Goal: Task Accomplishment & Management: Manage account settings

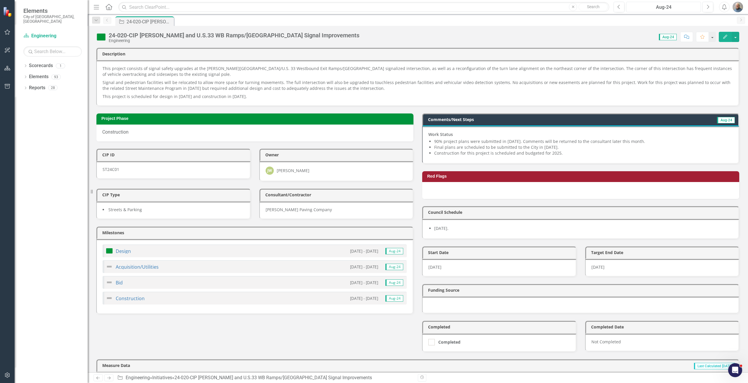
click at [662, 7] on div "Aug-24" at bounding box center [663, 7] width 71 height 7
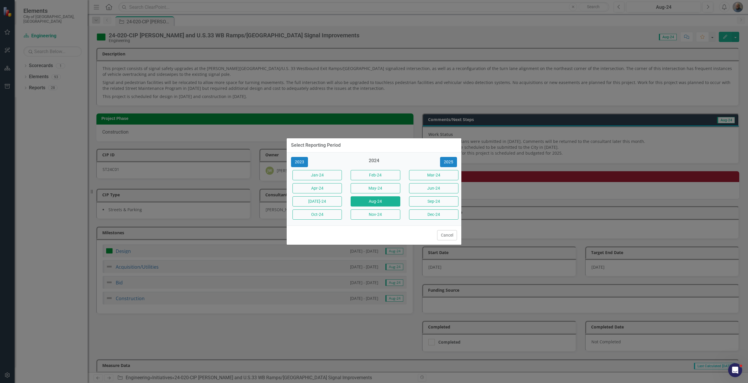
click at [449, 167] on div "2023 2024 2025 Jan-24 Feb-24 Mar-24 Apr-24 May-24 Jun-24 Jul-24 Aug-24 Sep-24 O…" at bounding box center [373, 189] width 175 height 73
click at [447, 161] on button "2025" at bounding box center [448, 162] width 17 height 10
click at [392, 198] on button "Aug-25" at bounding box center [374, 202] width 49 height 10
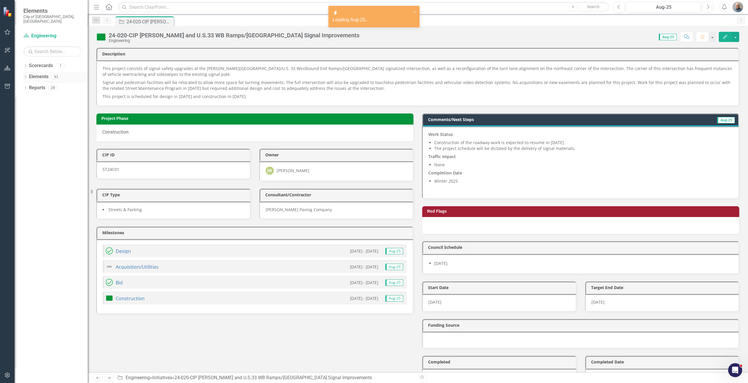
click at [27, 76] on icon "Dropdown" at bounding box center [25, 77] width 4 height 3
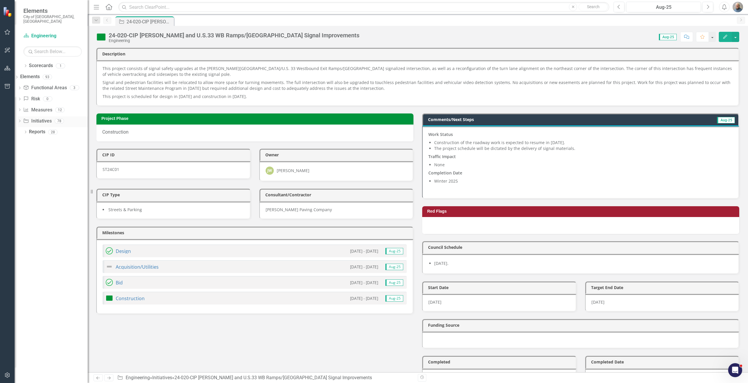
click at [42, 118] on link "Initiative Initiatives" at bounding box center [37, 121] width 28 height 7
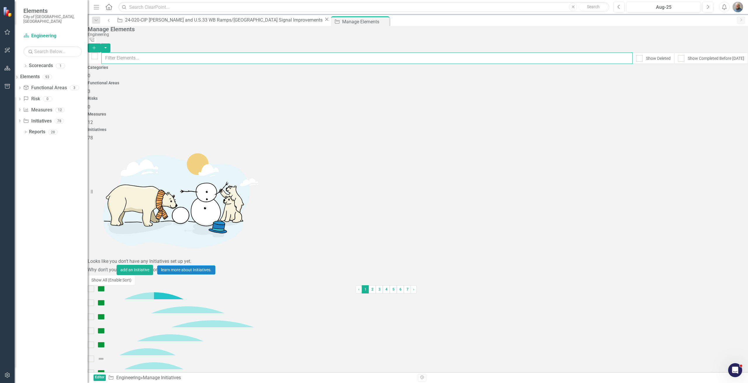
click at [158, 56] on input "text" at bounding box center [366, 58] width 531 height 11
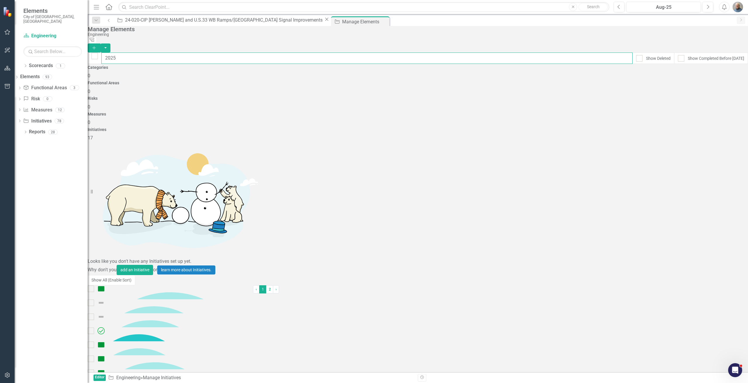
type input "2025"
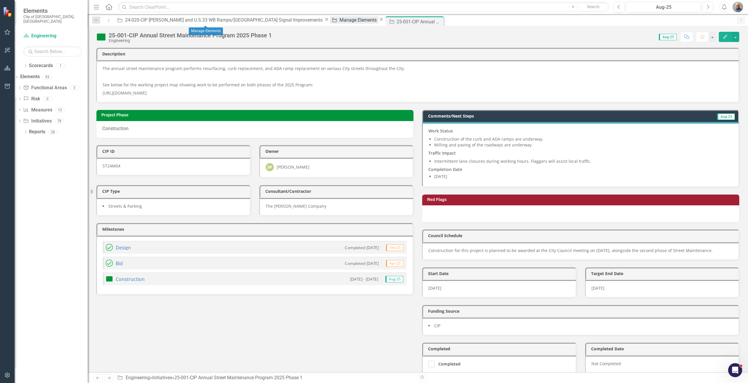
click at [339, 19] on div "Manage Elements" at bounding box center [358, 19] width 39 height 7
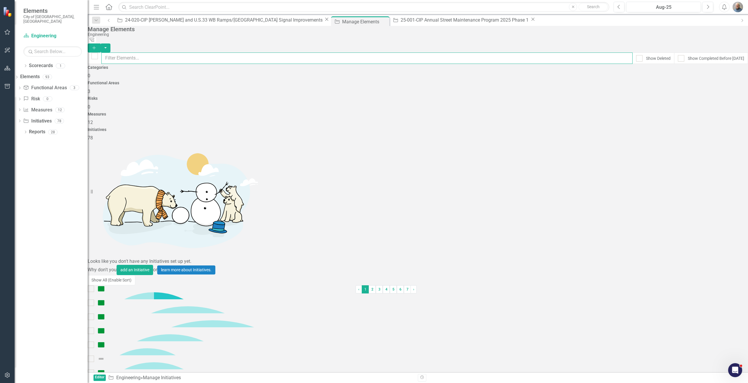
click at [147, 54] on input "text" at bounding box center [366, 58] width 531 height 11
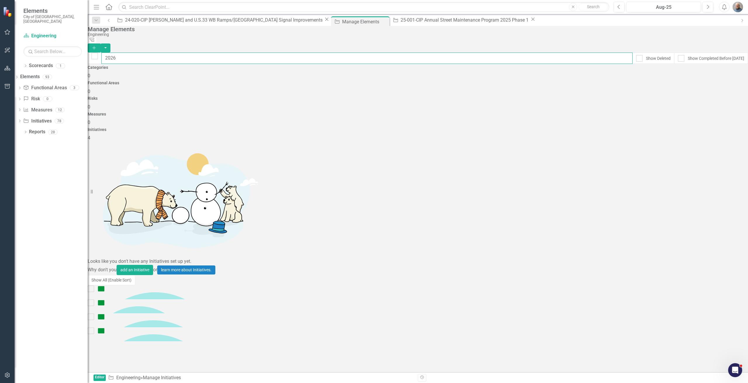
type input "2026"
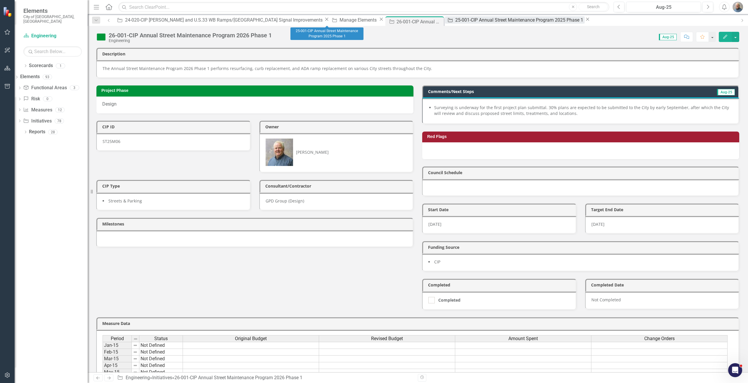
click at [455, 19] on div "25-001-CIP Annual Street Maintenance Program 2025 Phase 1" at bounding box center [519, 19] width 129 height 7
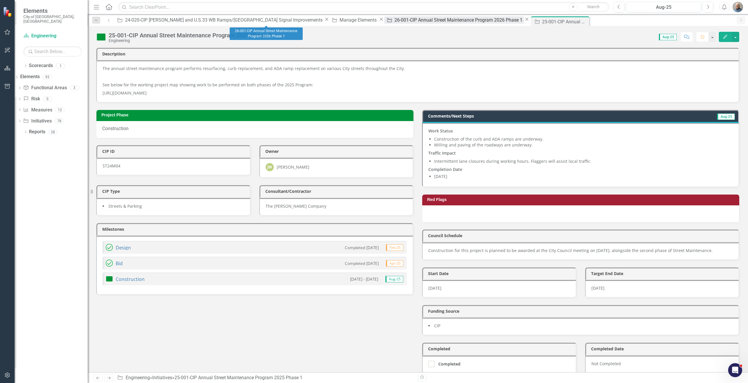
click at [394, 21] on div "26-001-CIP Annual Street Maintenance Program 2026 Phase 1" at bounding box center [458, 19] width 129 height 7
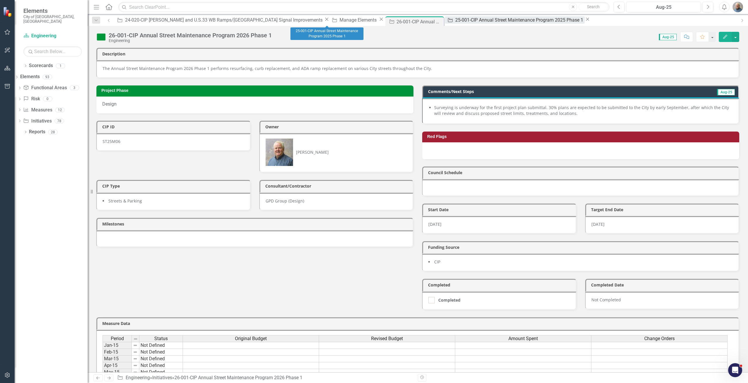
click at [455, 20] on div "25-001-CIP Annual Street Maintenance Program 2025 Phase 1" at bounding box center [519, 19] width 129 height 7
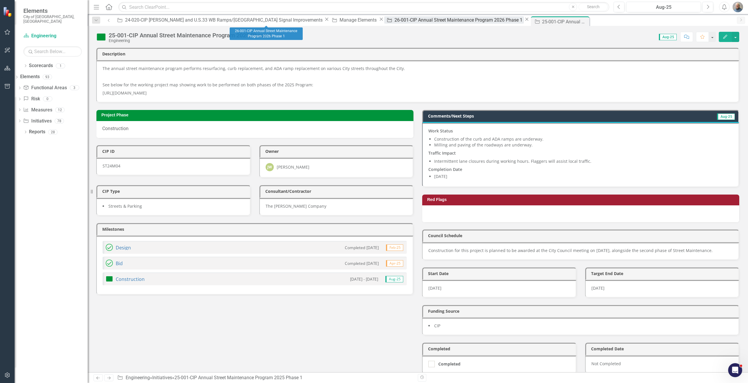
click at [394, 18] on div "26-001-CIP Annual Street Maintenance Program 2026 Phase 1" at bounding box center [458, 19] width 129 height 7
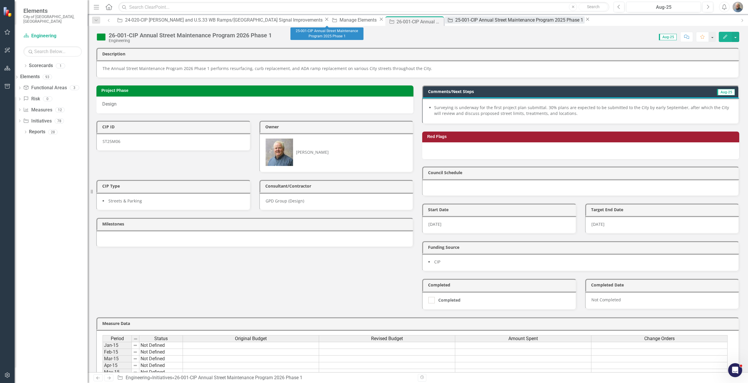
click at [455, 18] on div "25-001-CIP Annual Street Maintenance Program 2025 Phase 1" at bounding box center [519, 19] width 129 height 7
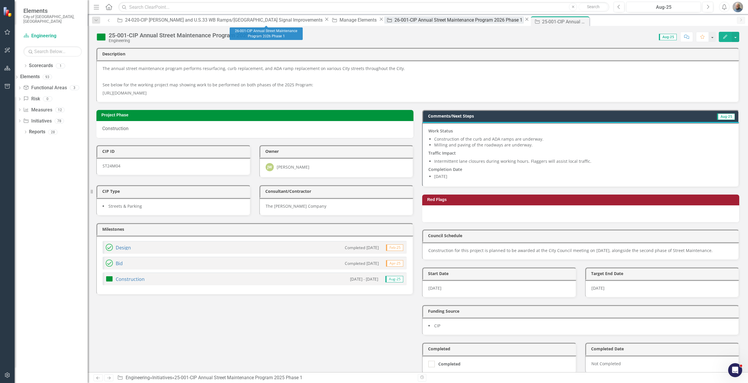
click at [394, 23] on div "26-001-CIP Annual Street Maintenance Program 2026 Phase 1" at bounding box center [458, 19] width 129 height 7
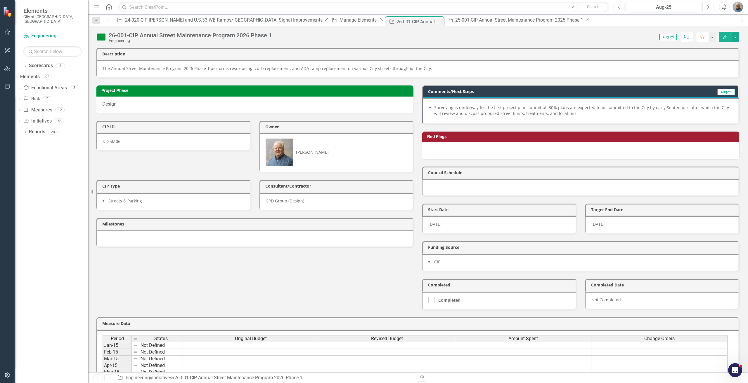
click at [321, 231] on div at bounding box center [254, 239] width 317 height 17
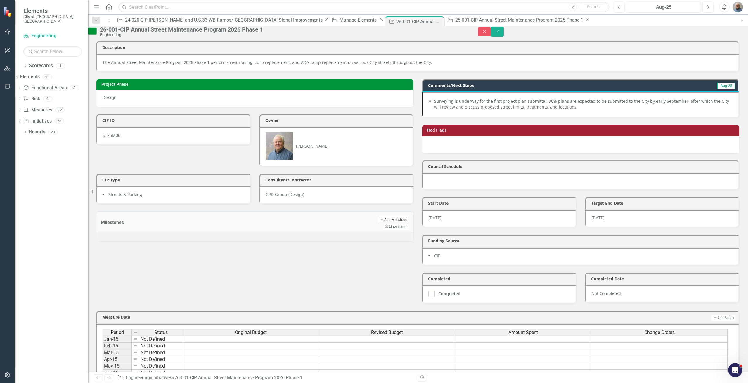
click at [378, 216] on button "Add Add Milestone" at bounding box center [393, 220] width 31 height 8
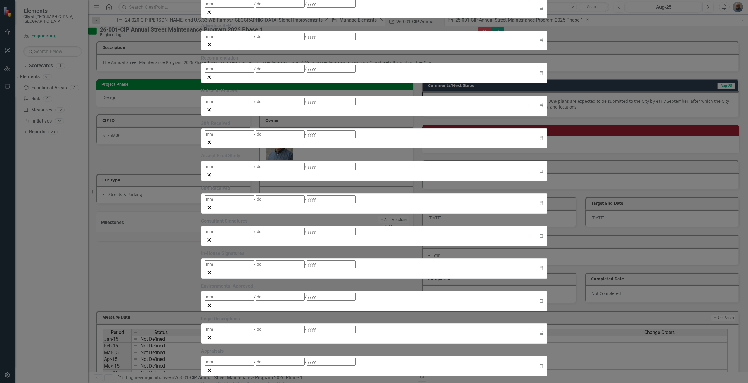
type input "Design"
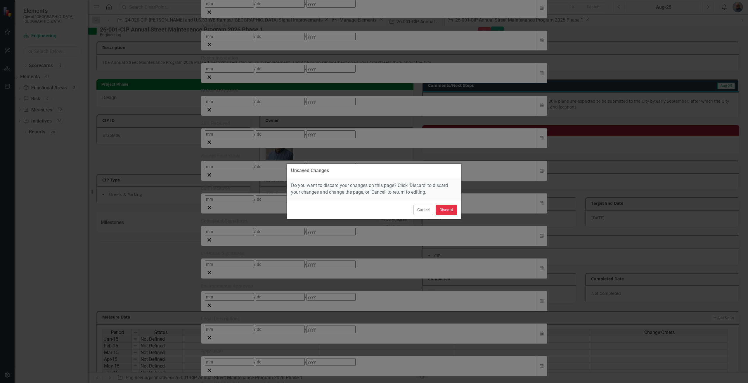
click at [444, 210] on button "Discard" at bounding box center [445, 210] width 21 height 10
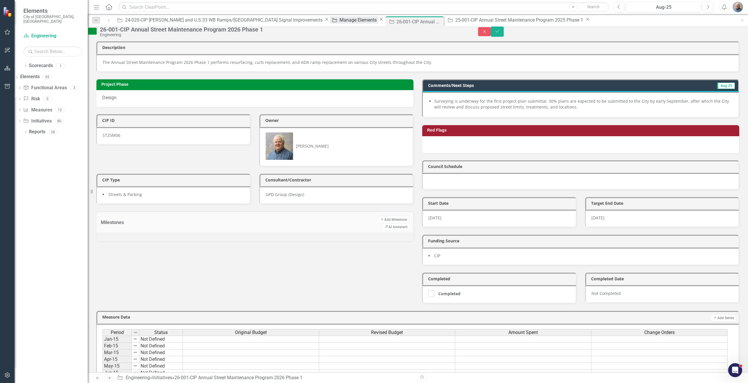
click at [339, 19] on div "Manage Elements" at bounding box center [358, 19] width 39 height 7
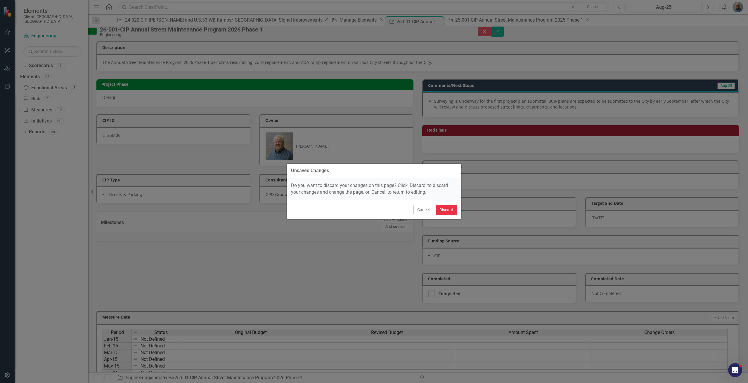
click at [445, 205] on button "Discard" at bounding box center [445, 210] width 21 height 10
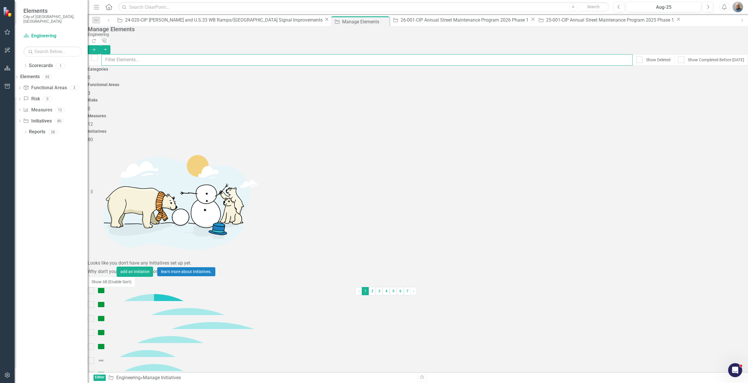
click at [169, 54] on input "text" at bounding box center [366, 59] width 531 height 11
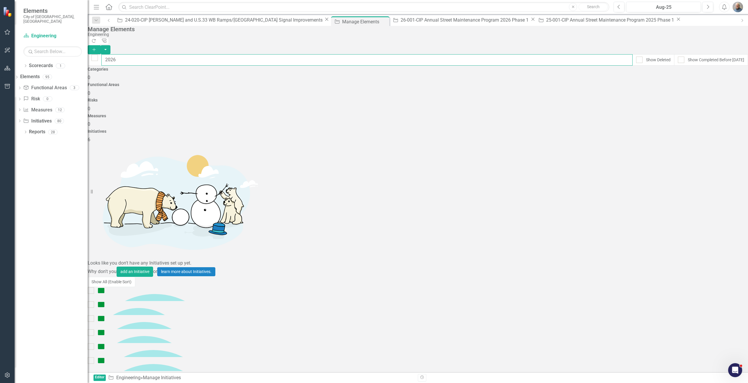
type input "2026"
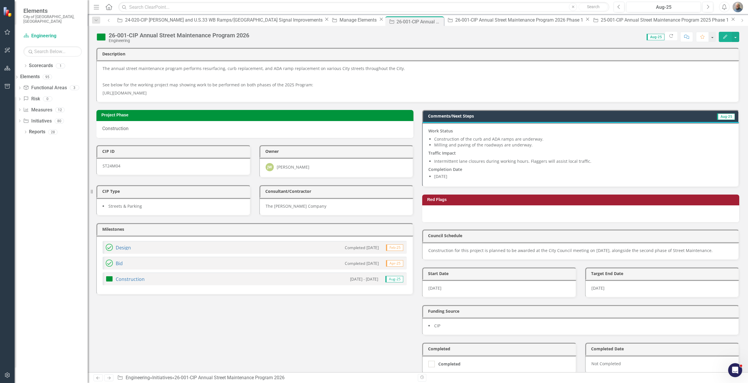
click at [259, 95] on p "https://dublinohio.maps.arcgis.com/apps/mapviewer/index.html?webmap=49c94f1f8ec…" at bounding box center [418, 92] width 630 height 7
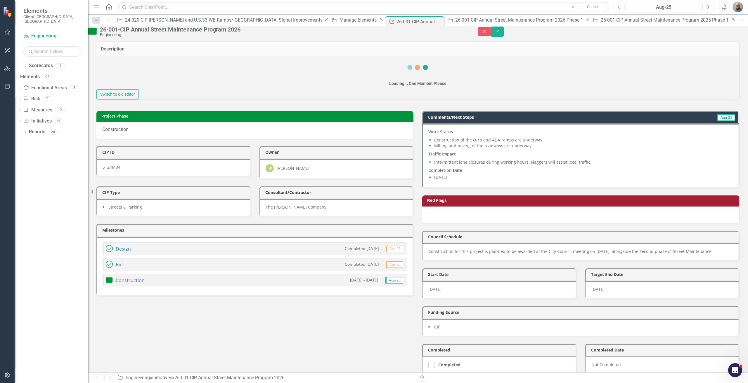
click at [259, 89] on div "Loading... One Moment Please" at bounding box center [417, 73] width 642 height 34
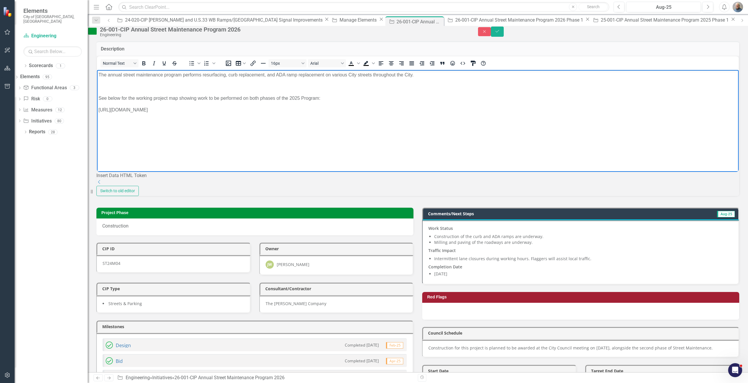
drag, startPoint x: 334, startPoint y: 108, endPoint x: 113, endPoint y: 141, distance: 223.8
click at [97, 70] on html "The annual street maintenance program performs resurfacing, curb replacement, a…" at bounding box center [417, 114] width 641 height 88
paste body "Rich Text Area. Press ALT-0 for help."
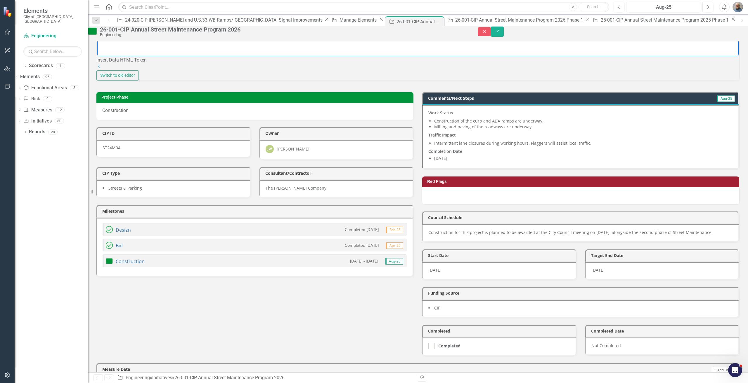
scroll to position [117, 0]
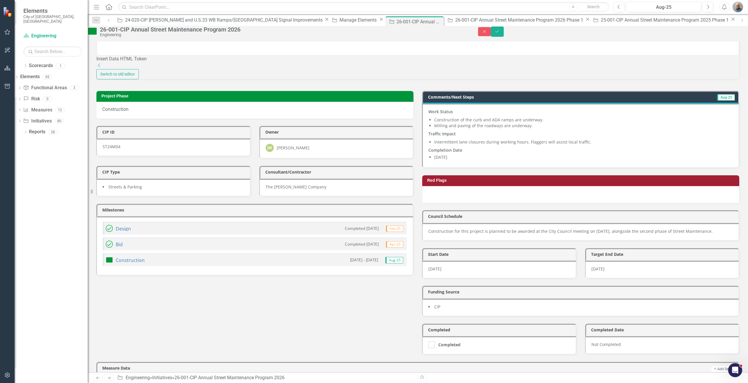
click at [142, 235] on div "Design Completed 2/7/25 Feb-25" at bounding box center [255, 228] width 304 height 13
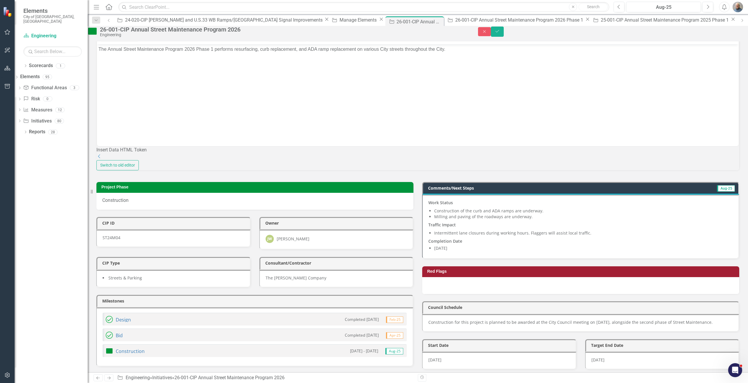
scroll to position [0, 0]
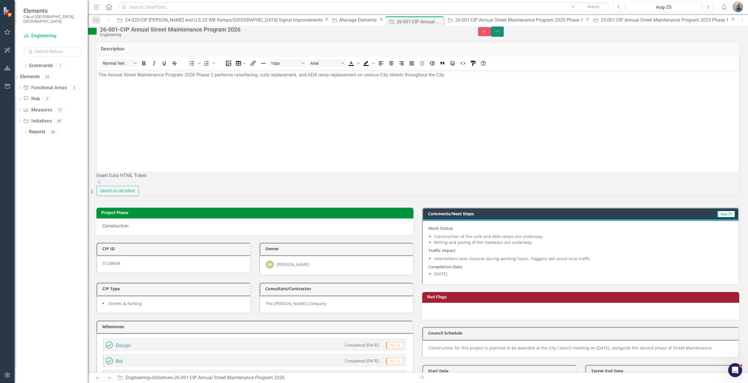
click at [500, 33] on icon "Save" at bounding box center [496, 31] width 5 height 4
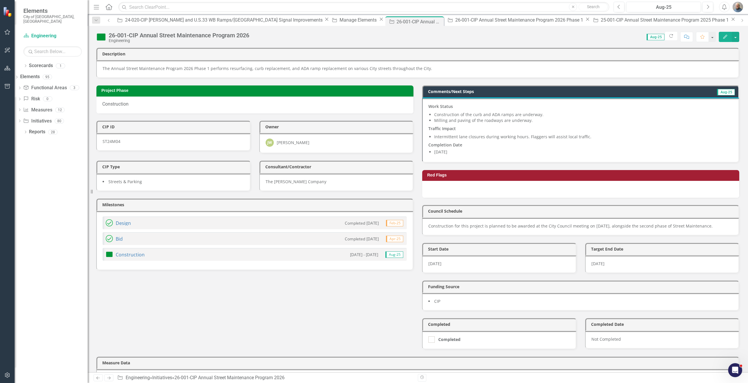
click at [249, 34] on div "26-001-CIP Annual Street Maintenance Program 2026" at bounding box center [179, 35] width 140 height 6
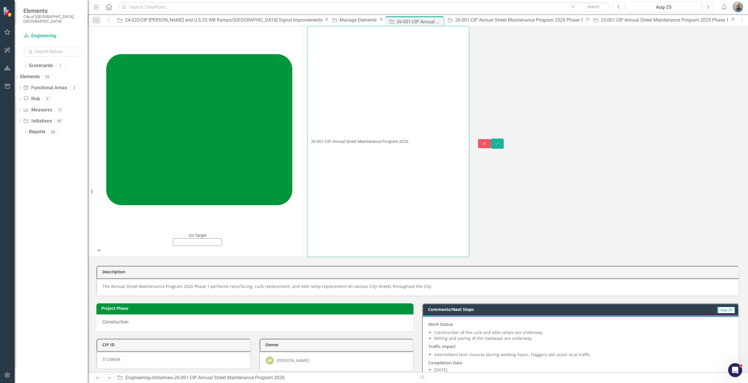
click at [307, 35] on input "26-001-CIP Annual Street Maintenance Program 2026" at bounding box center [388, 141] width 162 height 231
type input "26-001-CIP Annual Street Maintenance Program 2026 Phase 1"
click at [738, 41] on div "On Target Expand 26-001-CIP Annual Street Maintenance Program 2026 Phase 1 Clos…" at bounding box center [418, 144] width 660 height 236
click at [500, 142] on icon "Save" at bounding box center [496, 144] width 5 height 4
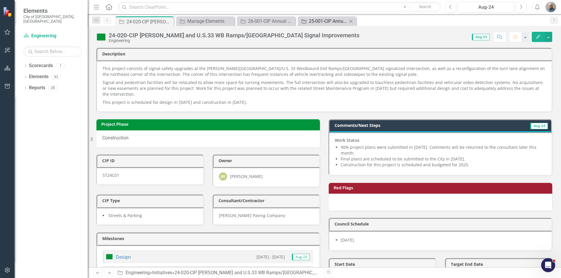
click at [321, 23] on div "25-001-CIP Annual Street Maintenance Program 2025 Phase 1" at bounding box center [328, 21] width 39 height 7
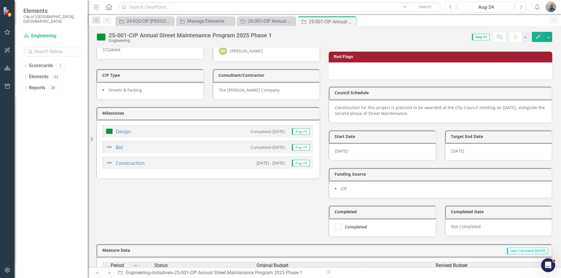
scroll to position [117, 0]
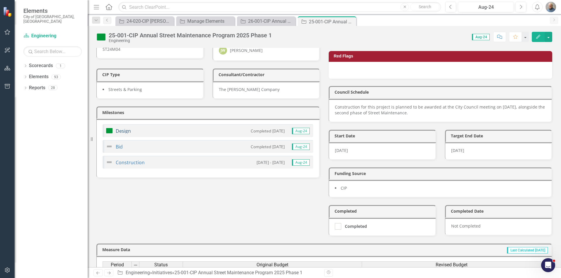
click at [122, 130] on link "Design" at bounding box center [123, 131] width 15 height 6
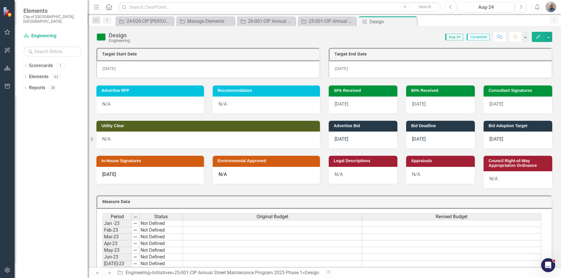
click at [120, 35] on div "Design" at bounding box center [119, 35] width 21 height 6
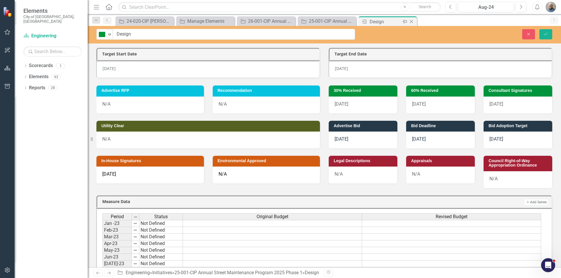
click at [412, 21] on icon at bounding box center [411, 21] width 3 height 3
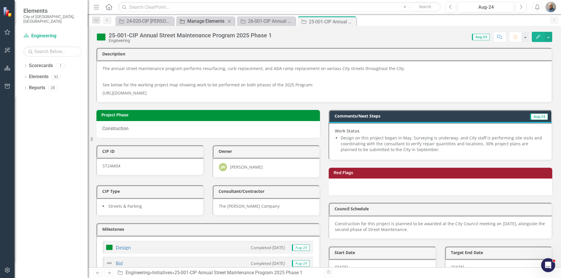
click at [196, 21] on div "Manage Elements" at bounding box center [206, 21] width 39 height 7
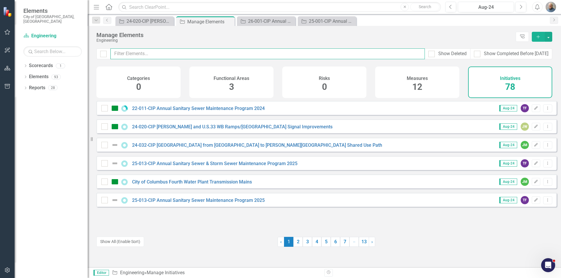
click at [163, 49] on input "text" at bounding box center [267, 53] width 314 height 11
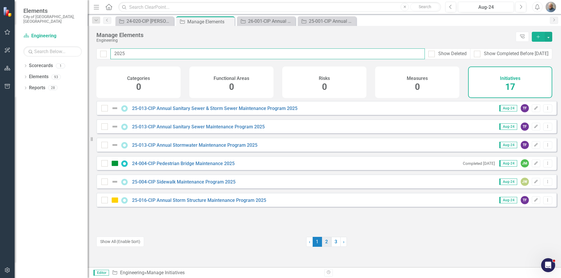
type input "2025"
click at [322, 240] on link "2" at bounding box center [326, 242] width 9 height 10
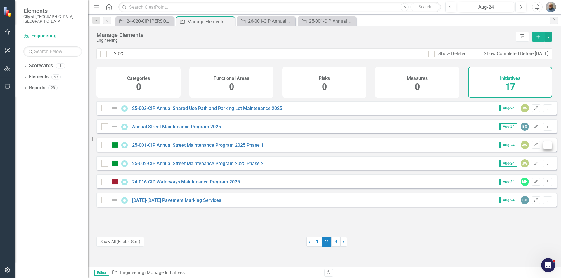
click at [543, 149] on button "Dropdown Menu" at bounding box center [547, 145] width 9 height 8
click at [519, 183] on link "Copy Duplicate Initiative" at bounding box center [521, 181] width 52 height 11
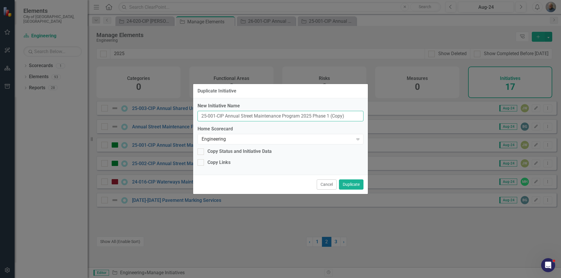
click at [264, 114] on input "25-001-CIP Annual Street Maintenance Program 2025 Phase 1 (Copy)" at bounding box center [280, 116] width 166 height 11
click at [206, 116] on input "25-001-CIP Annual Street Maintenance Program 2025 Phase 1 (Copy)" at bounding box center [280, 116] width 166 height 11
drag, startPoint x: 309, startPoint y: 116, endPoint x: 435, endPoint y: 121, distance: 126.2
click at [435, 121] on div "Duplicate Initiative New Initiative Name 26-001-CIP Annual Street Maintenance P…" at bounding box center [280, 139] width 561 height 278
type input "26-001-CIP Annual Street Maintenance Program 2026"
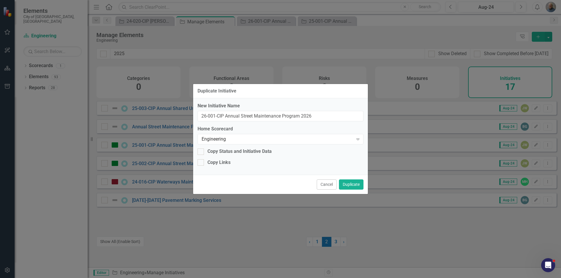
click at [249, 183] on div "Cancel Duplicate" at bounding box center [280, 184] width 175 height 19
click at [249, 151] on div "Copy Status and Initiative Data" at bounding box center [239, 151] width 64 height 7
click at [201, 151] on input "Copy Status and Initiative Data" at bounding box center [199, 151] width 4 height 4
checkbox input "true"
click at [275, 140] on div "Engineering" at bounding box center [278, 139] width 152 height 7
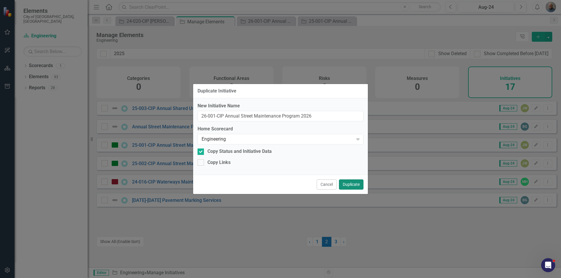
click at [347, 184] on button "Duplicate" at bounding box center [351, 185] width 25 height 10
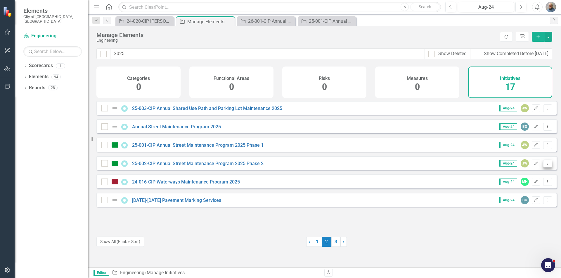
click at [545, 165] on icon "Dropdown Menu" at bounding box center [547, 163] width 5 height 4
click at [525, 195] on link "Copy Duplicate Initiative" at bounding box center [521, 199] width 52 height 11
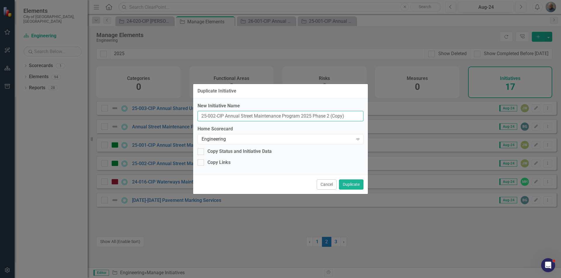
click at [204, 114] on input "25-002-CIP Annual Street Maintenance Program 2025 Phase 2 (Copy)" at bounding box center [280, 116] width 166 height 11
drag, startPoint x: 311, startPoint y: 114, endPoint x: 430, endPoint y: 131, distance: 121.0
click at [430, 131] on div "Duplicate Initiative New Initiative Name 26-002-CIP Annual Street Maintenance P…" at bounding box center [280, 139] width 561 height 278
type input "26-002-CIP Annual Street Maintenance Program 2026"
click at [265, 150] on div "Copy Status and Initiative Data" at bounding box center [239, 151] width 64 height 7
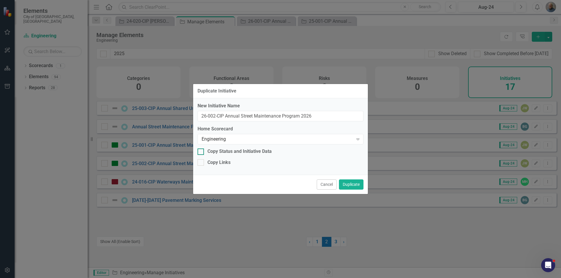
click at [201, 150] on input "Copy Status and Initiative Data" at bounding box center [199, 151] width 4 height 4
checkbox input "true"
click at [352, 182] on button "Duplicate" at bounding box center [351, 185] width 25 height 10
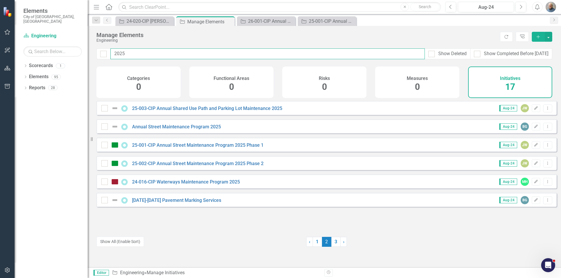
click at [213, 53] on input "2025" at bounding box center [267, 53] width 314 height 11
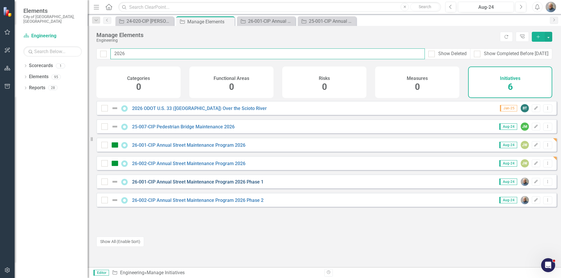
type input "2026"
click at [204, 185] on link "26-001-CIP Annual Street Maintenance Program 2026 Phase 1" at bounding box center [197, 182] width 131 height 6
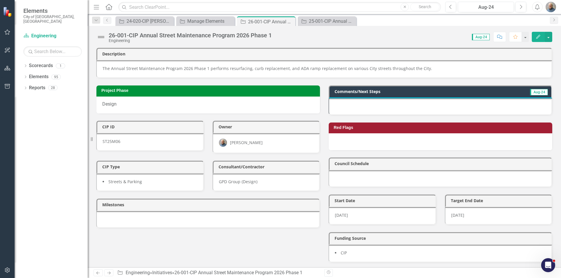
click at [325, 61] on div "The Annual Street Maintenance Program 2026 Phase 1 performs resurfacing, curb r…" at bounding box center [324, 69] width 456 height 18
click at [317, 70] on p "The Annual Street Maintenance Program 2026 Phase 1 performs resurfacing, curb r…" at bounding box center [324, 69] width 443 height 6
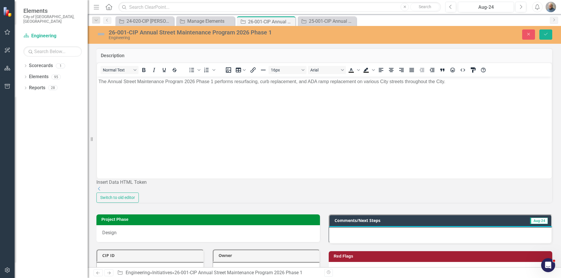
click at [169, 77] on body "The Annual Street Maintenance Program 2026 Phase 1 performs resurfacing, curb r…" at bounding box center [324, 121] width 454 height 88
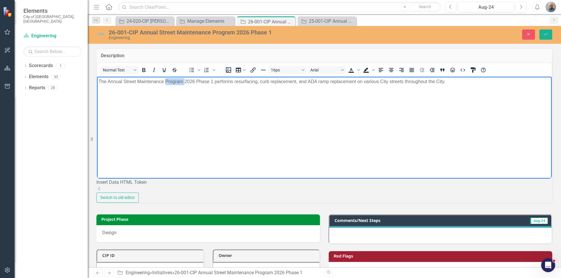
click at [169, 77] on body "The Annual Street Maintenance Program 2026 Phase 1 performs resurfacing, curb r…" at bounding box center [324, 121] width 454 height 88
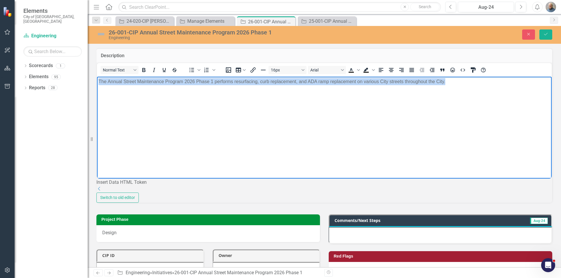
click at [169, 77] on body "The Annual Street Maintenance Program 2026 Phase 1 performs resurfacing, curb r…" at bounding box center [324, 121] width 454 height 88
copy p "The Annual Street Maintenance Program 2026 Phase 1 performs resurfacing, curb r…"
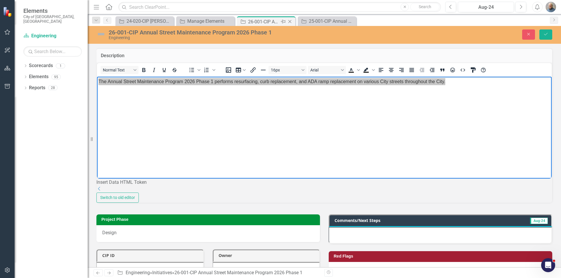
click at [290, 22] on icon "Close" at bounding box center [290, 21] width 6 height 5
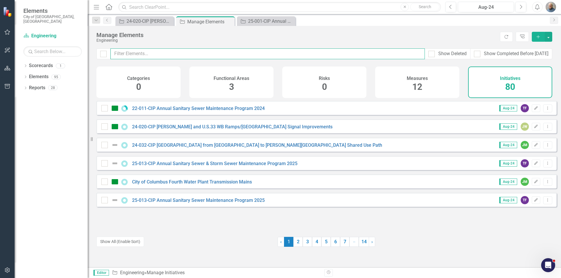
click at [170, 51] on input "text" at bounding box center [267, 53] width 314 height 11
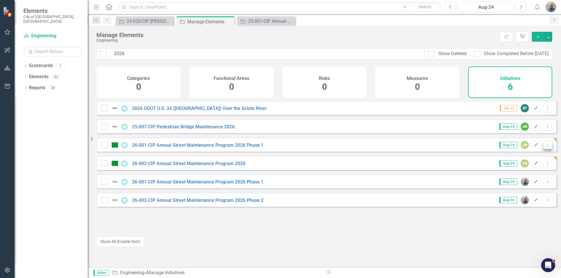
click at [545, 147] on icon "Dropdown Menu" at bounding box center [547, 145] width 5 height 4
click at [514, 190] on link "Trash Delete Initiative" at bounding box center [521, 191] width 52 height 11
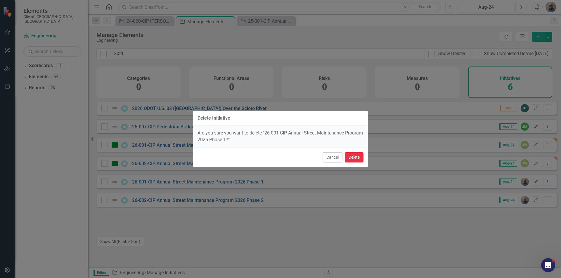
click at [348, 152] on button "Delete" at bounding box center [354, 157] width 19 height 10
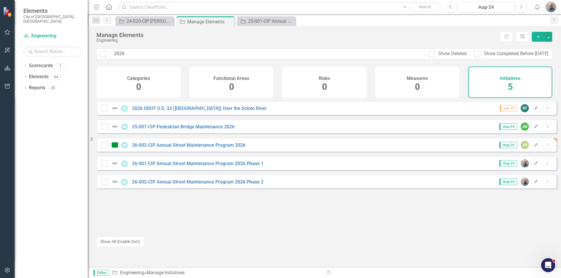
click at [548, 184] on div "26-002-CIP Annual Street Maintenance Program 2026 Phase 2 Aug-24 Edit Dropdown …" at bounding box center [326, 182] width 460 height 14
click at [545, 184] on icon "Dropdown Menu" at bounding box center [547, 182] width 5 height 4
click at [519, 225] on link "Trash Delete Initiative" at bounding box center [521, 228] width 52 height 11
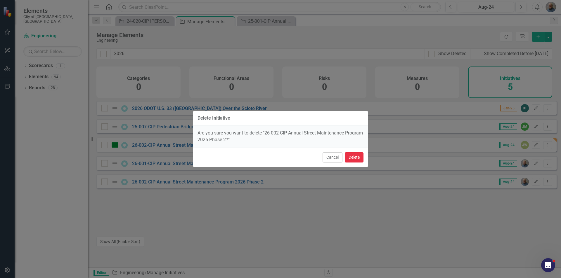
click at [357, 159] on button "Delete" at bounding box center [354, 157] width 19 height 10
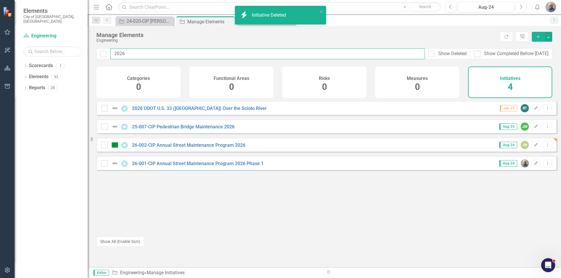
click at [152, 56] on input "2026" at bounding box center [267, 53] width 314 height 11
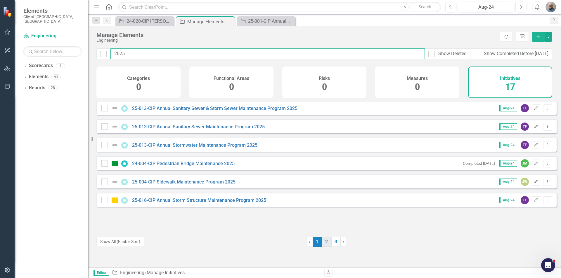
type input "2025"
click at [322, 238] on link "2" at bounding box center [326, 242] width 9 height 10
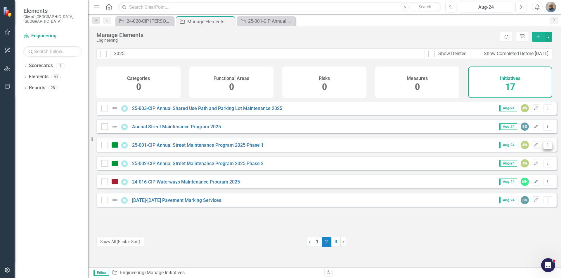
click at [544, 149] on button "Dropdown Menu" at bounding box center [547, 145] width 9 height 8
click at [516, 181] on link "Copy Duplicate Initiative" at bounding box center [521, 181] width 52 height 11
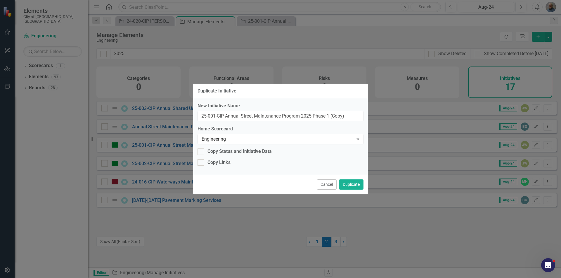
click at [227, 147] on div "New Initiative Name 25-001-CIP Annual Street Maintenance Program 2025 Phase 1 (…" at bounding box center [280, 136] width 175 height 77
click at [227, 150] on div "Copy Status and Initiative Data" at bounding box center [239, 151] width 64 height 7
click at [201, 150] on input "Copy Status and Initiative Data" at bounding box center [199, 151] width 4 height 4
checkbox input "true"
drag, startPoint x: 207, startPoint y: 117, endPoint x: 204, endPoint y: 116, distance: 3.8
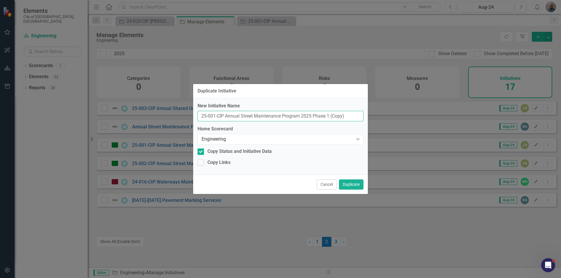
click at [204, 116] on input "25-001-CIP Annual Street Maintenance Program 2025 Phase 1 (Copy)" at bounding box center [280, 116] width 166 height 11
drag, startPoint x: 331, startPoint y: 116, endPoint x: 398, endPoint y: 123, distance: 66.9
click at [398, 123] on div "Duplicate Initiative New Initiative Name 26-001-CIP Annual Street Maintenance P…" at bounding box center [280, 139] width 561 height 278
click at [311, 116] on input "26-001-CIP Annual Street Maintenance Program 2025 Phase 1" at bounding box center [280, 116] width 166 height 11
type input "26-001-CIP Annual Street Maintenance Program 2026 Phase 1"
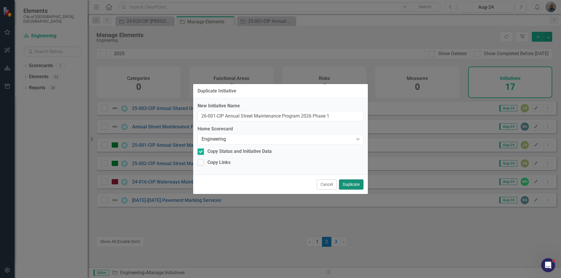
click at [346, 183] on button "Duplicate" at bounding box center [351, 185] width 25 height 10
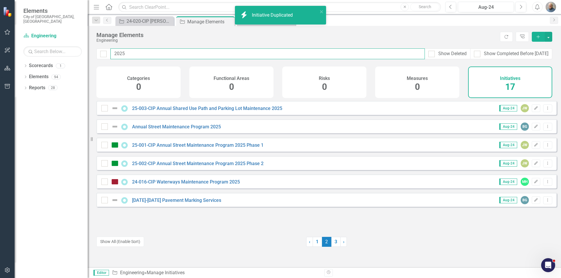
drag, startPoint x: 132, startPoint y: 56, endPoint x: 92, endPoint y: 40, distance: 43.7
click at [92, 40] on div "Elements City of Dublin, OH Scorecard Engineering Search Dropdown Scorecards 1 …" at bounding box center [280, 139] width 561 height 278
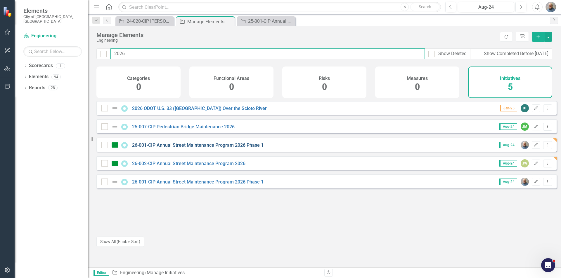
type input "2026"
click at [195, 148] on link "26-001-CIP Annual Street Maintenance Program 2026 Phase 1" at bounding box center [197, 146] width 131 height 6
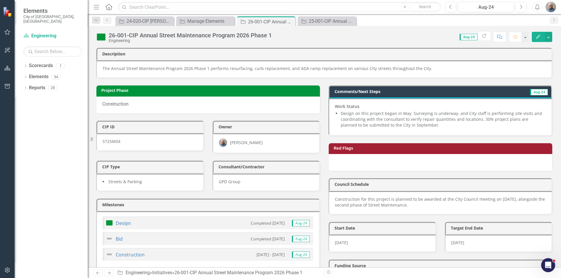
click at [401, 122] on li "Design on this project began in May. Surveying is underway, and City staff is p…" at bounding box center [443, 120] width 205 height 18
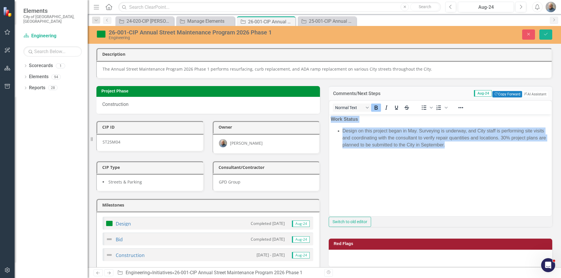
drag, startPoint x: 491, startPoint y: 146, endPoint x: 316, endPoint y: 113, distance: 178.1
click at [329, 114] on html "Work Status Design on this project began in May. Surveying is underway, and Cit…" at bounding box center [440, 158] width 222 height 88
copy body "Work Status Design on this project began in May. Surveying is underway, and Cit…"
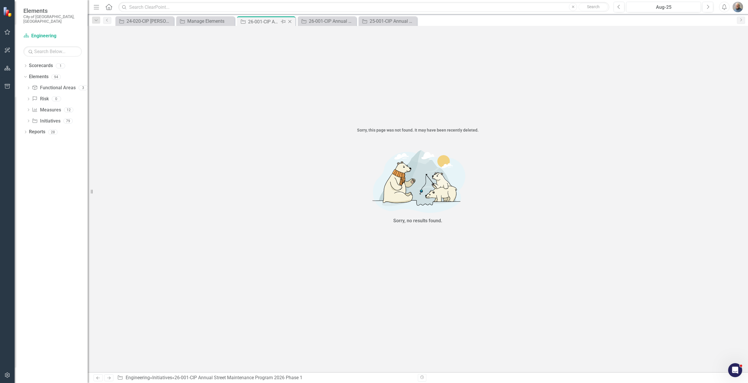
click at [290, 21] on icon at bounding box center [289, 21] width 3 height 3
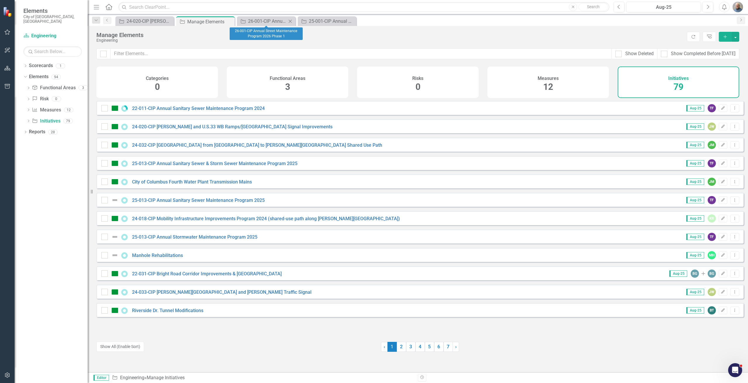
click at [290, 21] on icon at bounding box center [290, 21] width 3 height 3
click at [0, 0] on icon at bounding box center [0, 0] width 0 height 0
click at [156, 52] on input "text" at bounding box center [360, 53] width 501 height 11
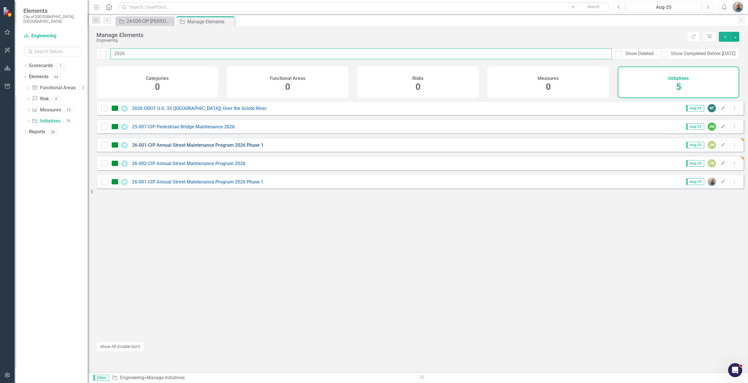
type input "2026"
click at [179, 148] on link "26-001-CIP Annual Street Maintenance Program 2026 Phase 1" at bounding box center [197, 146] width 131 height 6
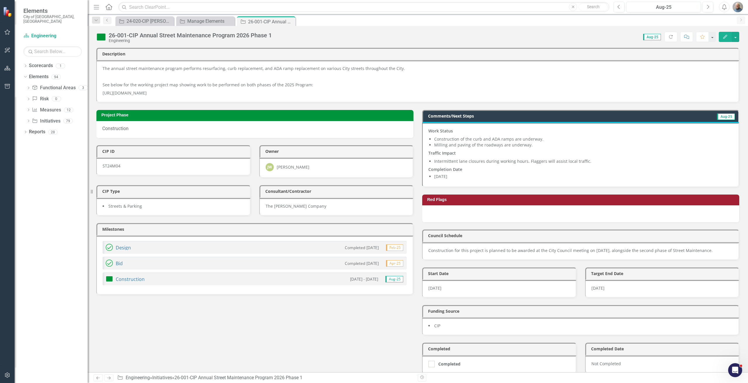
click at [286, 164] on div "Jason Webster" at bounding box center [293, 167] width 33 height 6
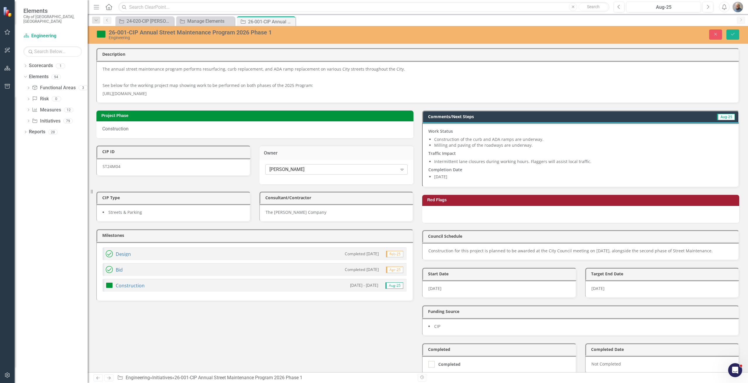
click at [291, 167] on div "Jason Webster" at bounding box center [333, 169] width 128 height 7
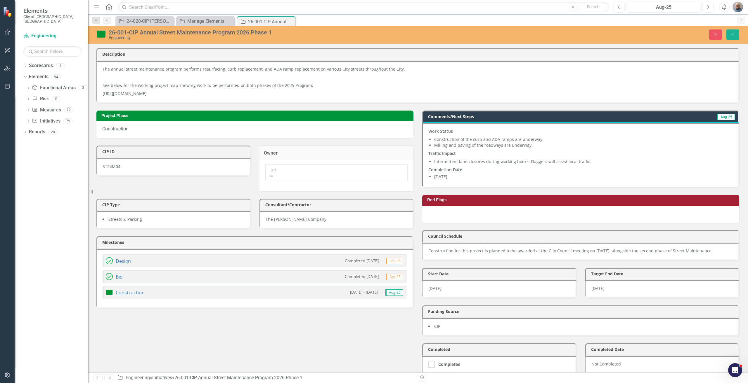
type input "jare"
click at [303, 383] on div "Jare d Groves" at bounding box center [374, 386] width 748 height 7
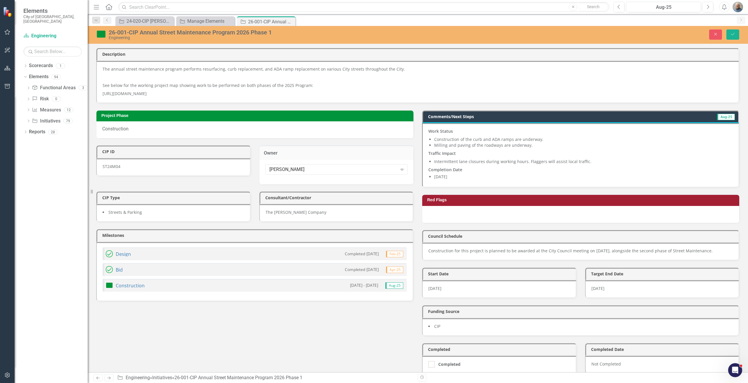
click at [287, 210] on span "The Shelly Company" at bounding box center [295, 213] width 61 height 6
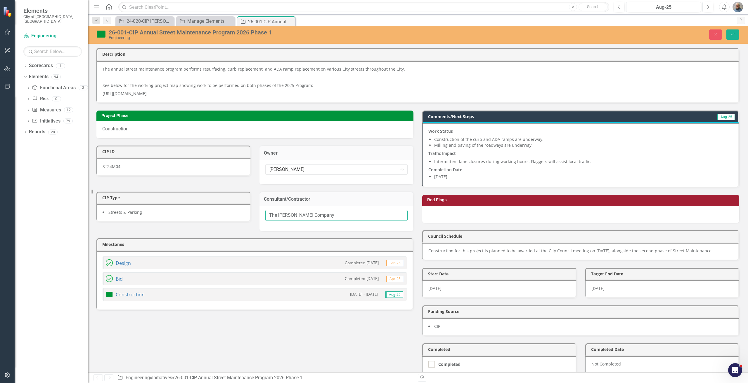
drag, startPoint x: 313, startPoint y: 209, endPoint x: 230, endPoint y: 212, distance: 82.4
click at [230, 212] on div "Project Phase Construction CIP ID ST24M04 Owner Jared Groves Expand CIP Type St…" at bounding box center [255, 206] width 326 height 207
type input "GPD Group"
click at [126, 174] on div "ST24M04" at bounding box center [173, 168] width 154 height 18
click at [126, 168] on div "ST24M04" at bounding box center [173, 168] width 154 height 18
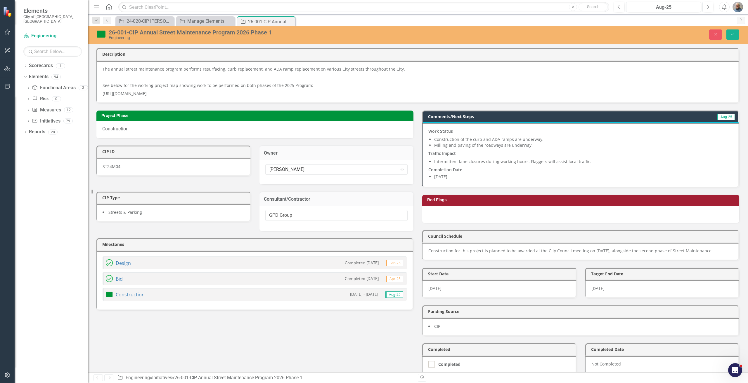
click at [126, 168] on div "ST24M04" at bounding box center [173, 168] width 154 height 18
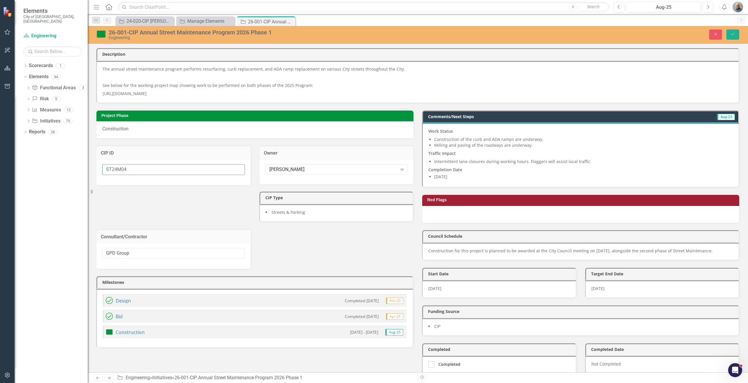
click at [115, 168] on input "ST24M04" at bounding box center [173, 169] width 143 height 11
type input "ST25M04"
click at [180, 85] on p "See below for the working project map showing work to be performed on both phas…" at bounding box center [418, 85] width 630 height 8
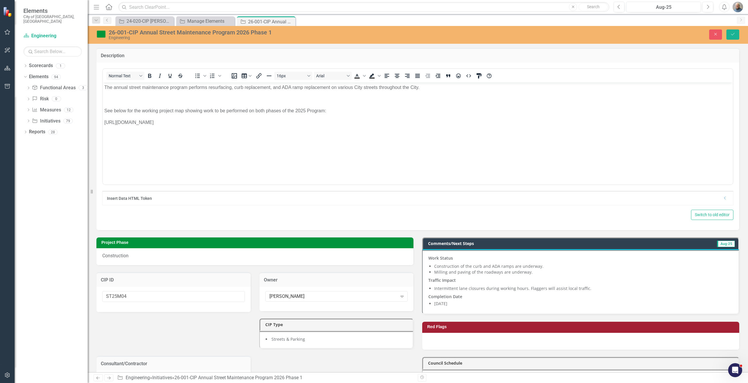
click at [224, 93] on body "The annual street maintenance program performs resurfacing, curb replacement, a…" at bounding box center [418, 126] width 630 height 88
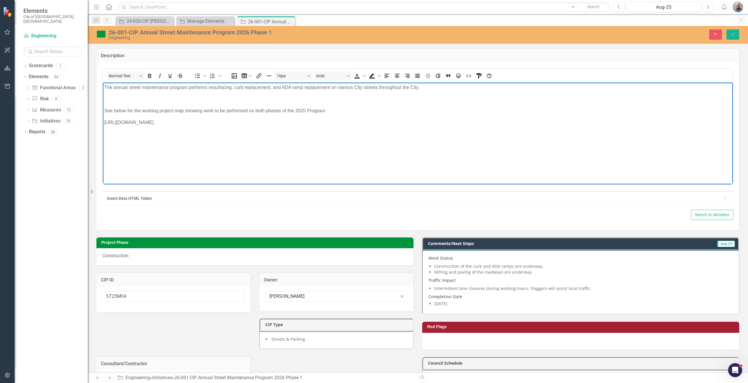
click at [224, 95] on body "The annual street maintenance program performs resurfacing, curb replacement, a…" at bounding box center [418, 126] width 630 height 88
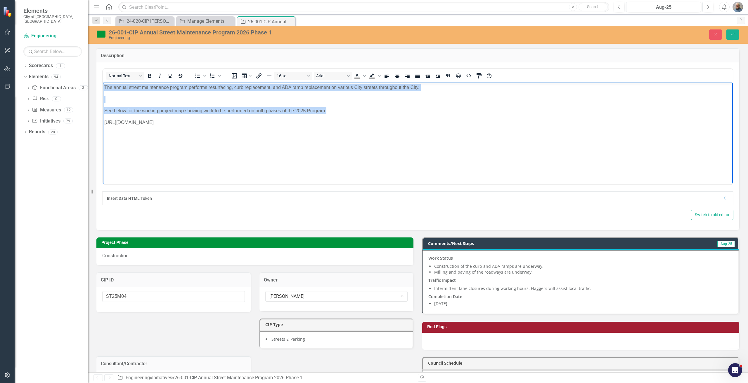
paste body "Rich Text Area. Press ALT-0 for help."
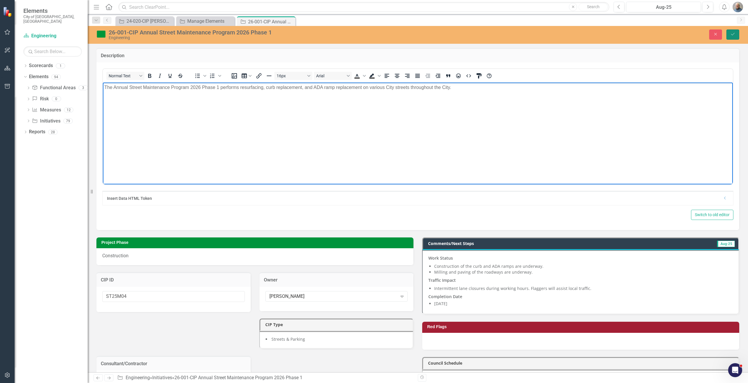
click at [732, 35] on icon "Save" at bounding box center [732, 34] width 5 height 4
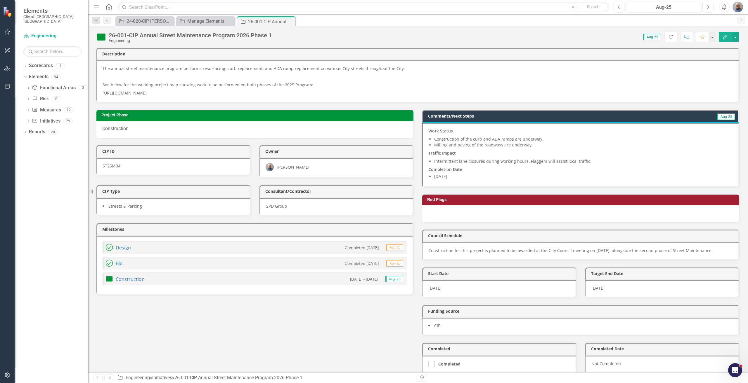
click at [505, 148] on li "Milling and paving of the roadways are underway." at bounding box center [583, 145] width 298 height 6
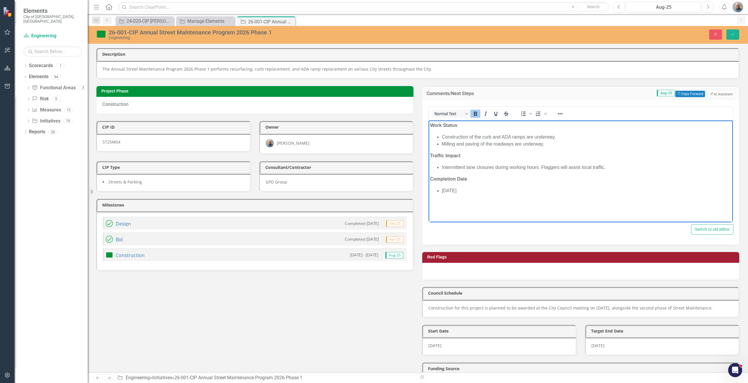
drag, startPoint x: 482, startPoint y: 191, endPoint x: 411, endPoint y: 125, distance: 97.1
click at [428, 125] on html "Work Status Construction of the curb and ADA ramps are underway. Milling and pa…" at bounding box center [580, 164] width 304 height 88
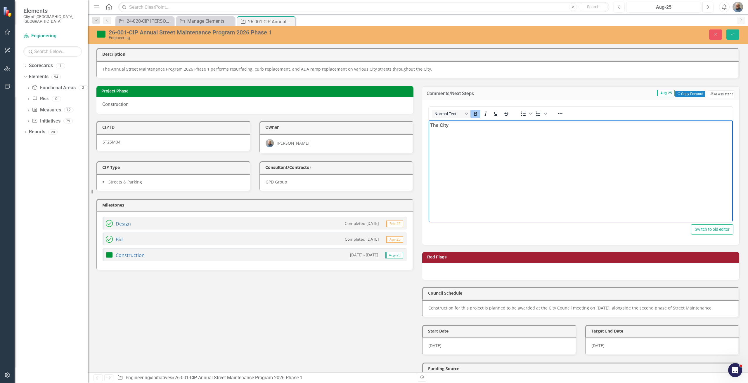
click at [501, 167] on body "The City" at bounding box center [580, 164] width 304 height 88
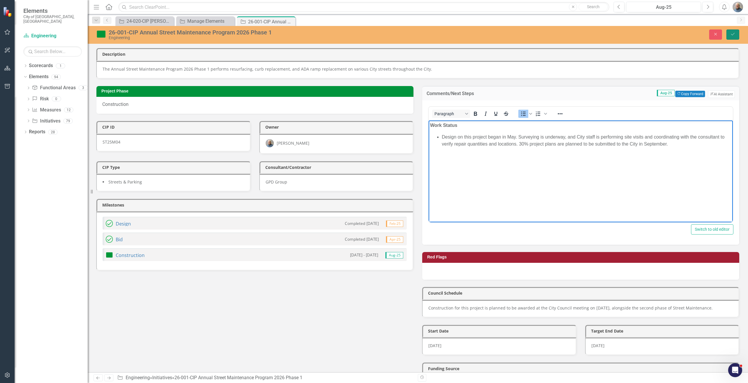
click at [732, 33] on icon "Save" at bounding box center [732, 34] width 5 height 4
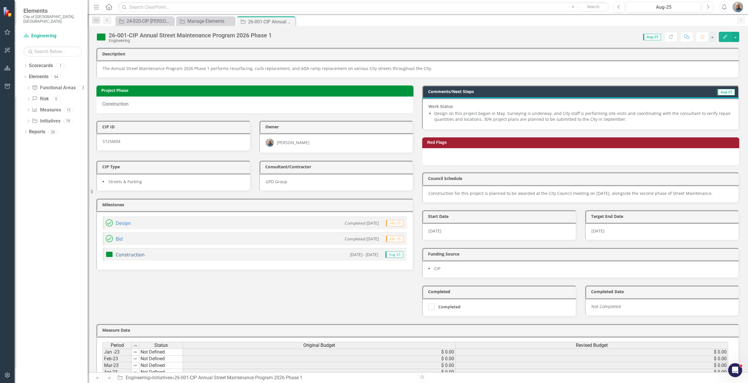
click at [118, 255] on link "Construction" at bounding box center [130, 255] width 29 height 6
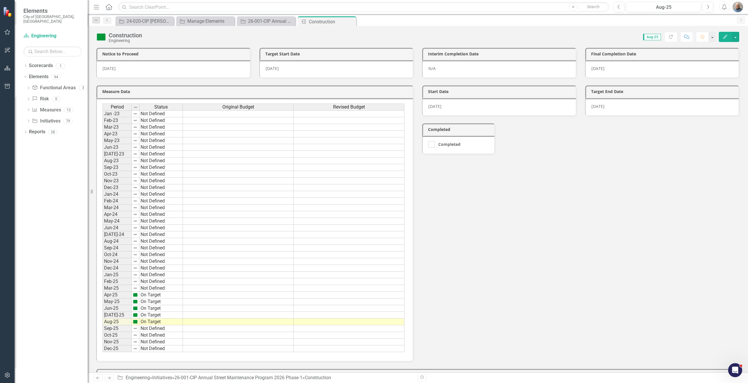
click at [100, 39] on img at bounding box center [100, 36] width 9 height 9
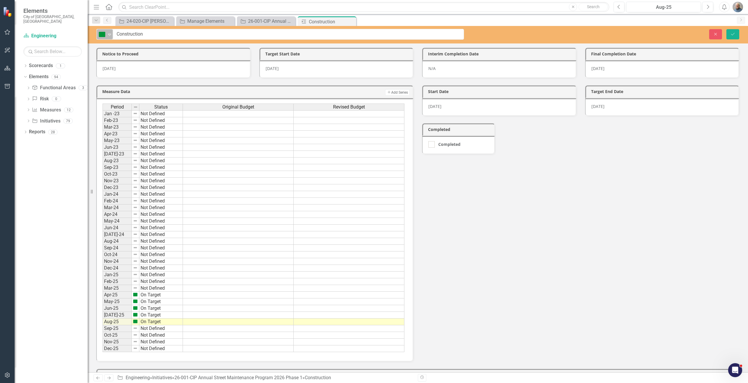
click at [107, 38] on div "Expand" at bounding box center [110, 34] width 6 height 10
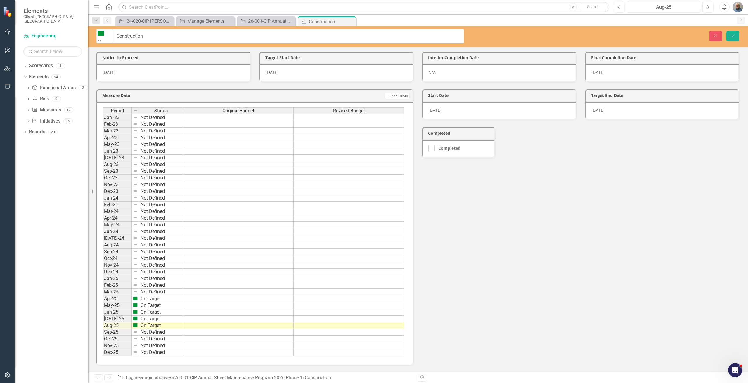
click at [34, 383] on div "Not Defined" at bounding box center [22, 387] width 24 height 7
click at [150, 67] on div "4/29/24" at bounding box center [173, 73] width 154 height 18
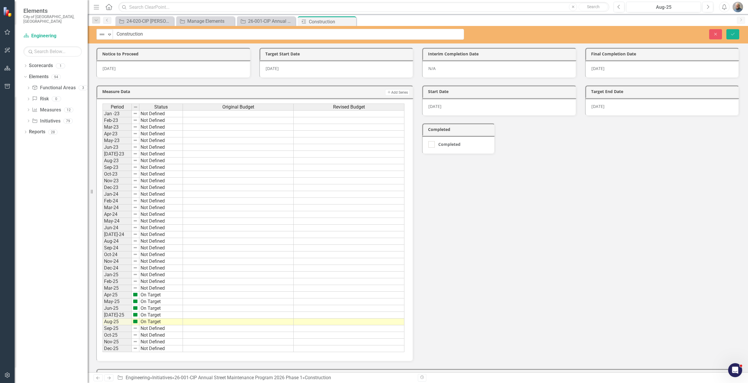
click at [150, 67] on div "4/29/24" at bounding box center [173, 69] width 154 height 18
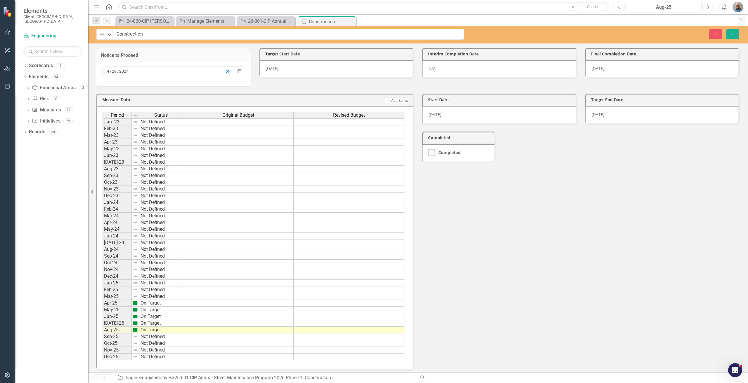
click at [229, 72] on icon "button" at bounding box center [228, 72] width 6 height 6
click at [313, 73] on div "5/13/24" at bounding box center [336, 69] width 154 height 18
click at [328, 71] on div "5 / 13 / 2024" at bounding box center [328, 71] width 119 height 6
click at [355, 87] on button "›" at bounding box center [348, 82] width 13 height 13
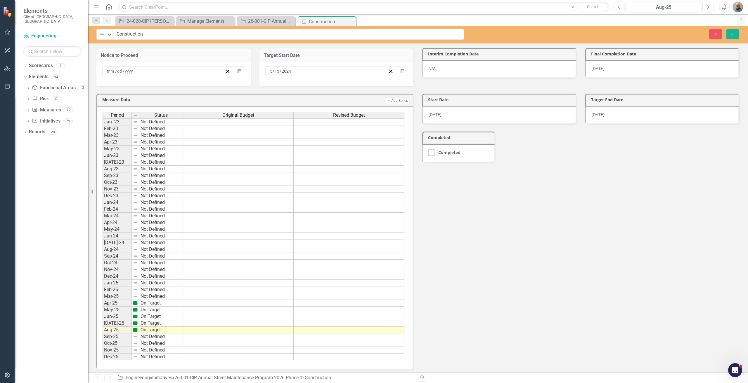
click at [355, 87] on button "›" at bounding box center [348, 82] width 13 height 13
click at [355, 85] on button "›" at bounding box center [348, 82] width 13 height 13
click at [291, 85] on button "‹" at bounding box center [285, 82] width 13 height 13
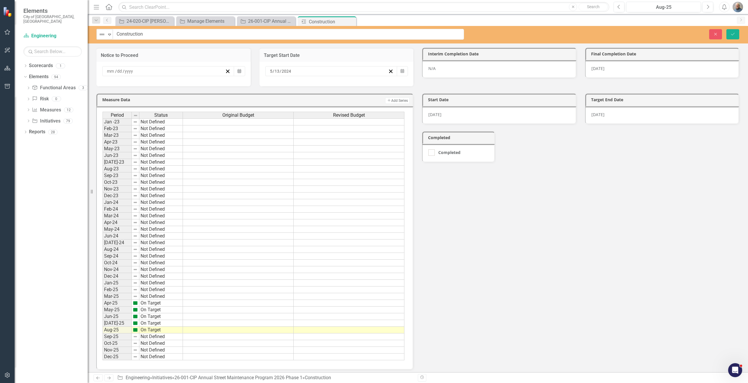
click at [367, 83] on button "»" at bounding box center [361, 82] width 13 height 13
click at [291, 87] on button "‹" at bounding box center [285, 82] width 13 height 13
click at [291, 89] on button "‹" at bounding box center [285, 82] width 13 height 13
click at [295, 123] on button "12" at bounding box center [287, 123] width 15 height 11
click at [625, 66] on div "10/11/24" at bounding box center [662, 69] width 154 height 18
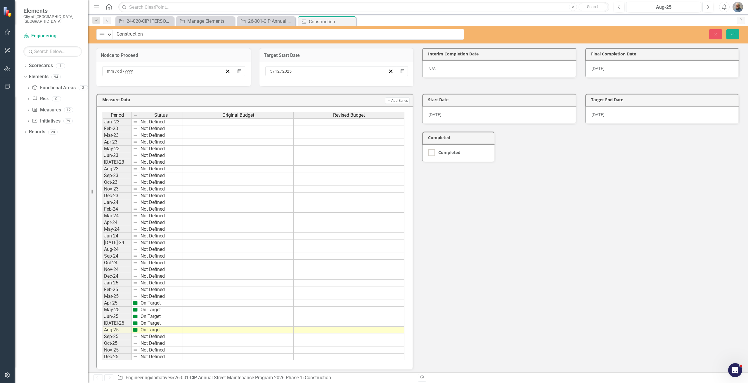
click at [625, 66] on div "10/11/24" at bounding box center [662, 69] width 154 height 18
click at [722, 70] on button "Calendar" at bounding box center [727, 71] width 11 height 10
click at [713, 69] on icon "button" at bounding box center [716, 72] width 6 height 6
click at [713, 72] on icon "button" at bounding box center [716, 72] width 6 height 6
click at [622, 116] on div "10/17/25" at bounding box center [662, 116] width 154 height 18
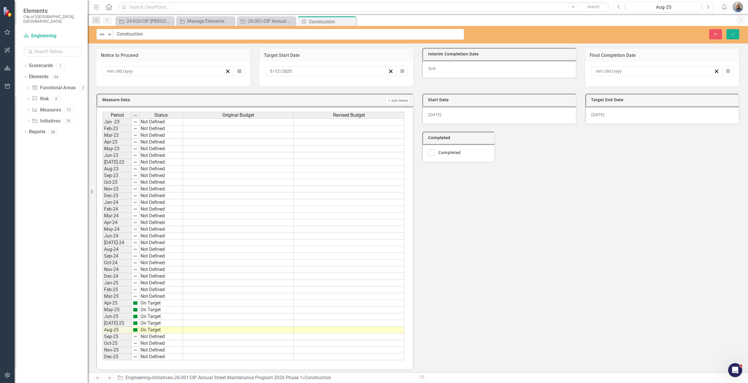
click at [622, 116] on div "10/17/25" at bounding box center [662, 116] width 154 height 18
click at [714, 118] on icon "button" at bounding box center [716, 118] width 6 height 6
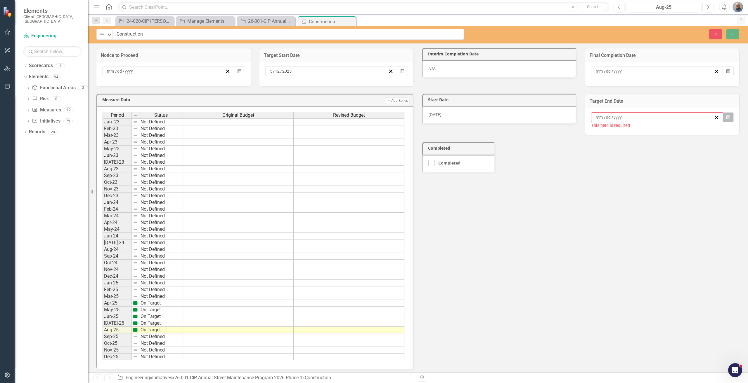
click at [725, 119] on button "Calendar" at bounding box center [727, 117] width 11 height 10
click at [693, 129] on button "»" at bounding box center [686, 128] width 13 height 13
click at [397, 69] on button "Calendar" at bounding box center [402, 71] width 11 height 10
click at [367, 86] on button "»" at bounding box center [361, 82] width 13 height 13
click at [295, 121] on button "11" at bounding box center [287, 123] width 15 height 11
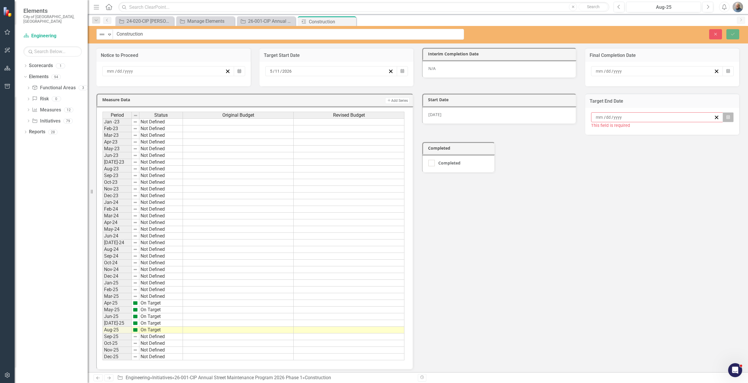
click at [722, 117] on button "Calendar" at bounding box center [727, 117] width 11 height 10
click at [693, 135] on button "»" at bounding box center [686, 128] width 13 height 13
click at [680, 135] on button "›" at bounding box center [673, 128] width 13 height 13
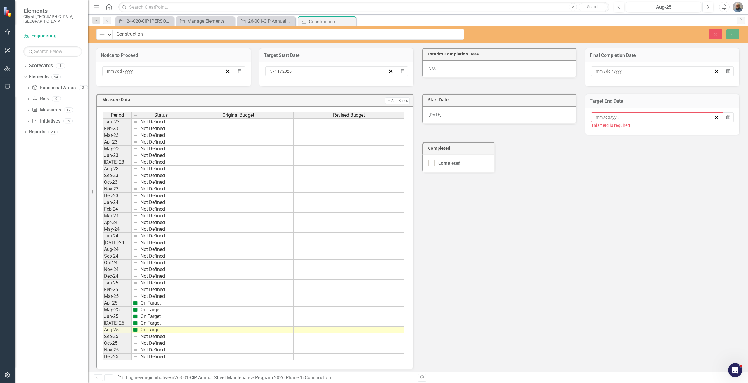
click at [680, 135] on button "›" at bounding box center [673, 128] width 13 height 13
click at [659, 192] on abbr "31" at bounding box center [656, 190] width 5 height 5
click at [727, 37] on button "Save" at bounding box center [732, 34] width 13 height 10
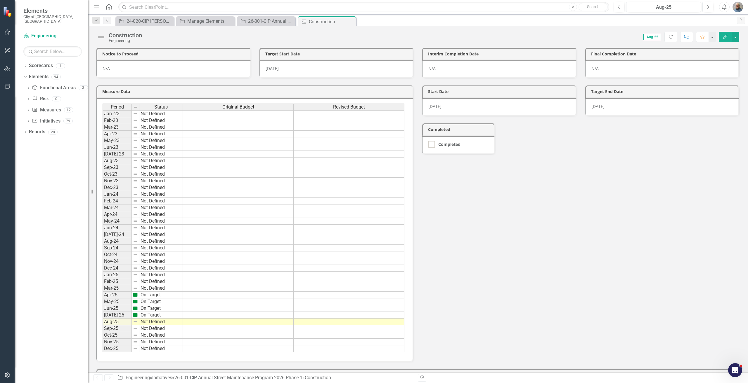
scroll to position [43, 0]
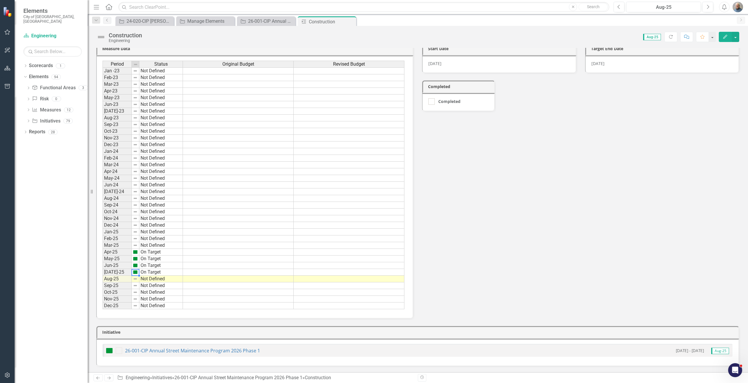
click at [137, 273] on img at bounding box center [135, 272] width 5 height 5
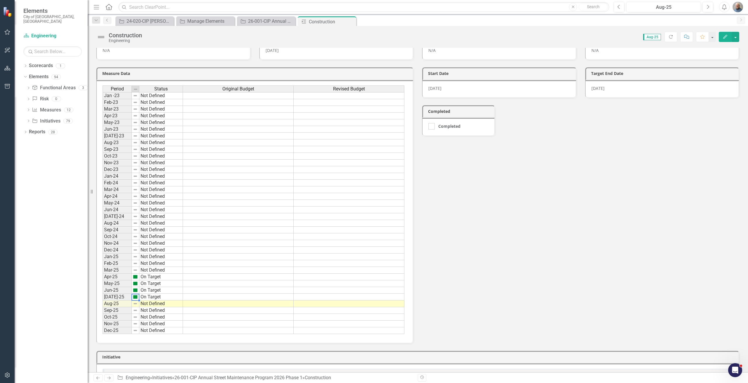
scroll to position [0, 0]
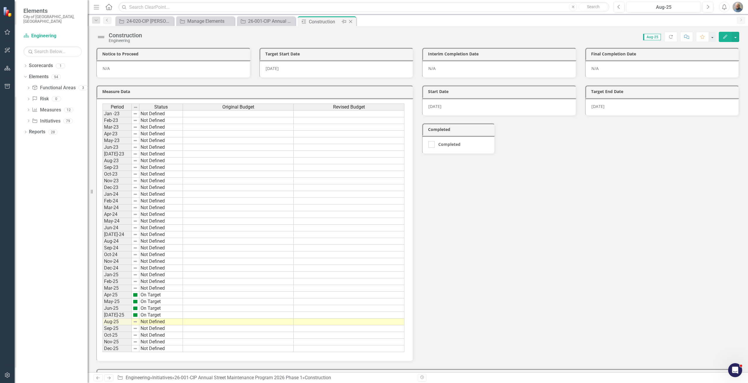
click at [350, 22] on icon "Close" at bounding box center [351, 21] width 6 height 5
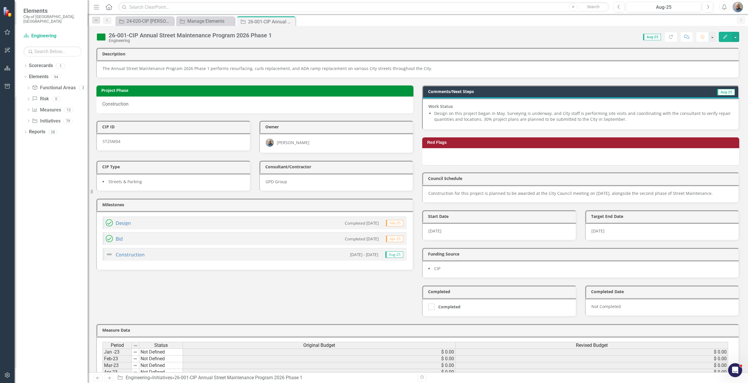
click at [110, 239] on img at bounding box center [109, 238] width 7 height 7
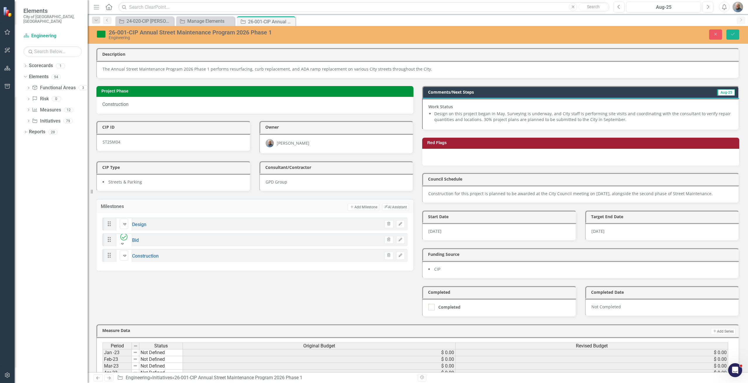
click at [125, 242] on icon "Expand" at bounding box center [122, 244] width 5 height 4
click at [34, 383] on div "Not Defined" at bounding box center [22, 387] width 24 height 7
click at [400, 241] on icon "Edit" at bounding box center [400, 240] width 4 height 4
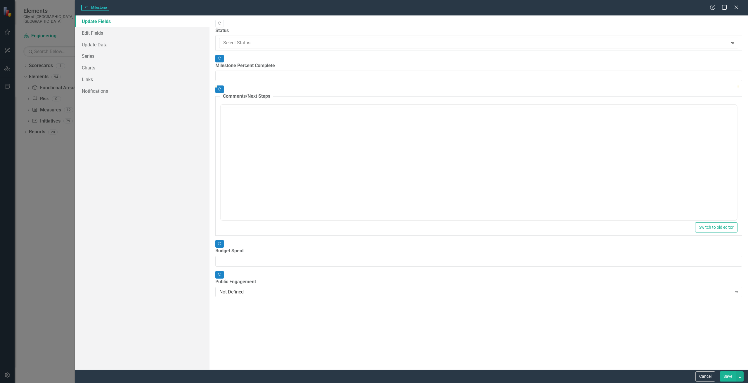
type input "0"
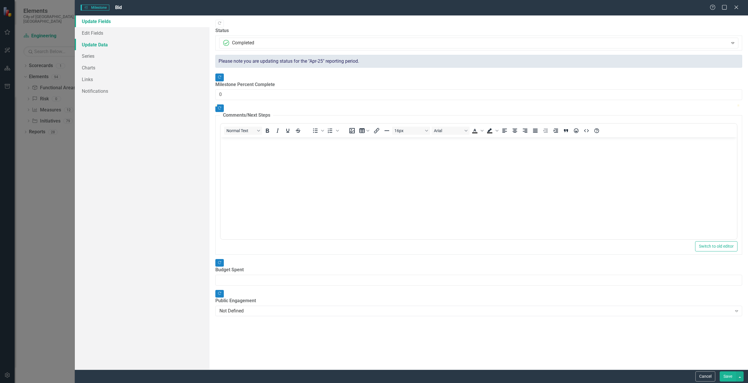
click at [123, 47] on link "Update Data" at bounding box center [142, 45] width 135 height 12
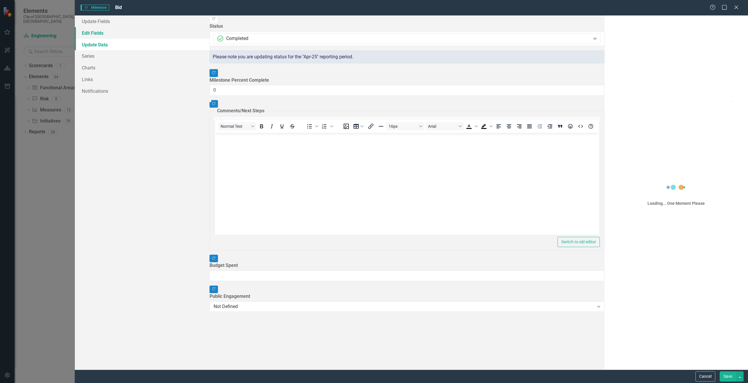
click at [121, 34] on link "Edit Fields" at bounding box center [142, 33] width 135 height 12
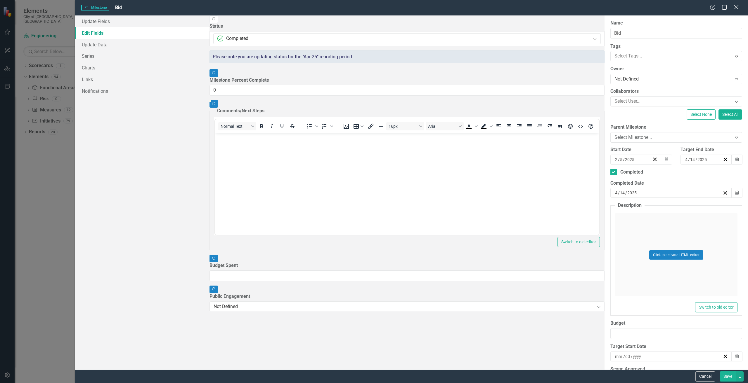
click at [737, 6] on icon "Close" at bounding box center [735, 7] width 7 height 6
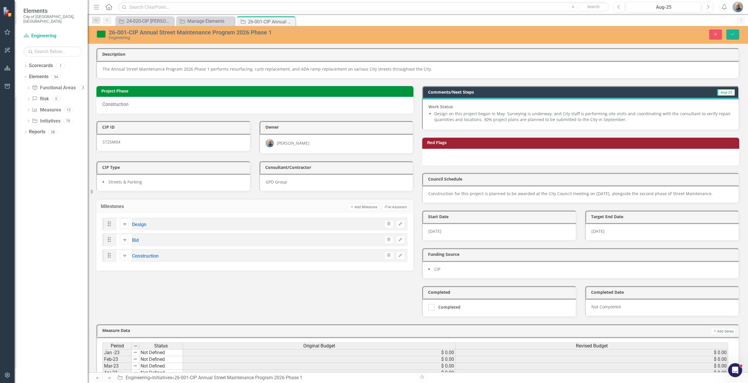
click at [160, 244] on div "Drag Not Defined Expand Bid Trash Edit" at bounding box center [254, 240] width 305 height 13
click at [157, 235] on div "Drag Not Defined Expand Bid Trash Edit" at bounding box center [254, 240] width 305 height 13
click at [143, 244] on div "Drag Not Defined Expand Bid Trash Edit" at bounding box center [254, 240] width 305 height 13
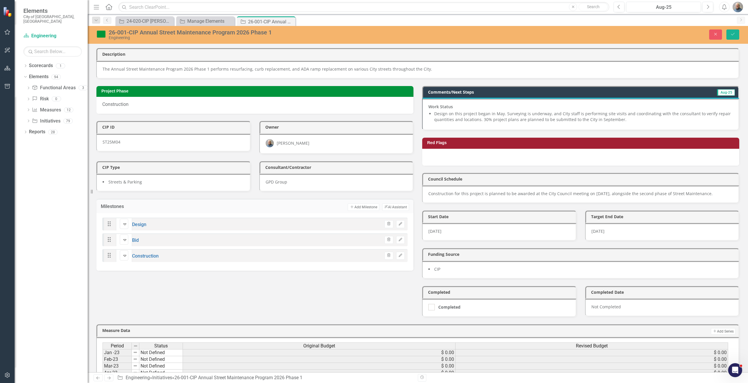
click at [143, 244] on div "Drag Not Defined Expand Bid Trash Edit" at bounding box center [254, 240] width 305 height 13
click at [136, 241] on link "Bid" at bounding box center [135, 241] width 7 height 6
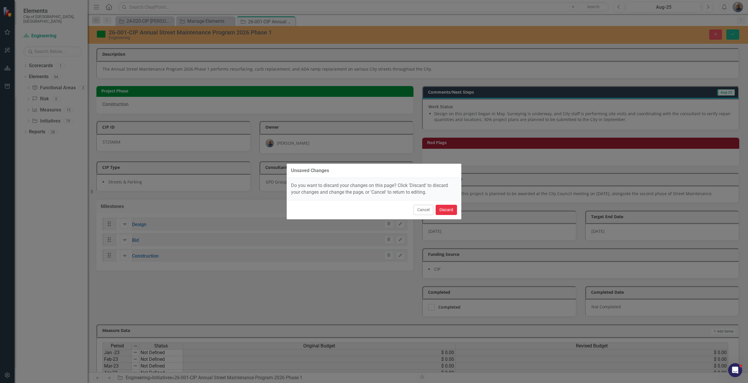
click at [452, 210] on button "Discard" at bounding box center [445, 210] width 21 height 10
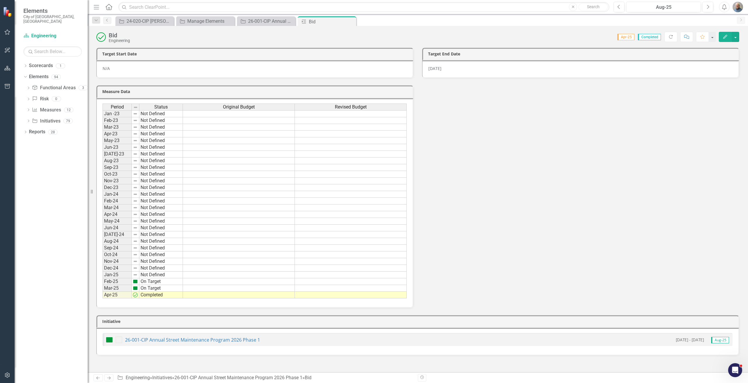
click at [463, 70] on div "4/14/25" at bounding box center [580, 69] width 317 height 18
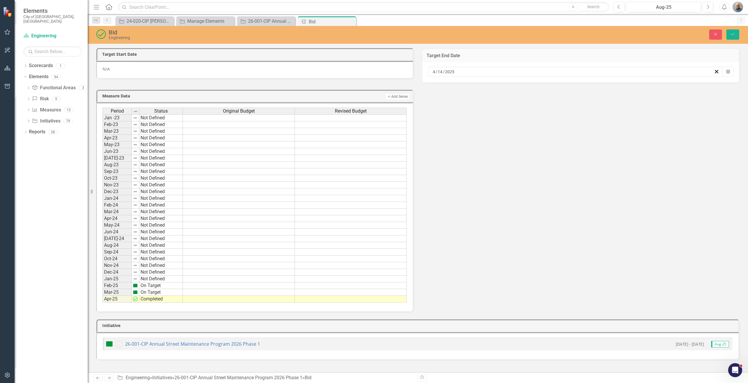
click at [462, 70] on div "4 / 14 / 2025" at bounding box center [573, 72] width 282 height 6
click at [530, 85] on button "»" at bounding box center [523, 83] width 13 height 13
click at [517, 87] on button "›" at bounding box center [510, 83] width 13 height 13
click at [458, 124] on button "11" at bounding box center [450, 123] width 15 height 11
click at [735, 35] on icon "Save" at bounding box center [732, 34] width 5 height 4
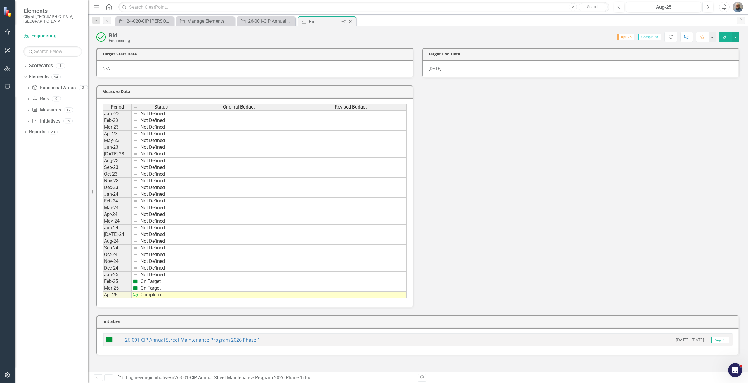
click at [350, 21] on icon "Close" at bounding box center [351, 21] width 6 height 5
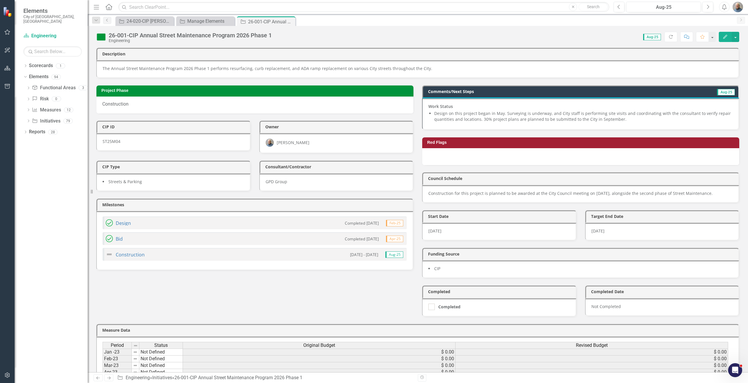
click at [111, 238] on img at bounding box center [109, 238] width 7 height 7
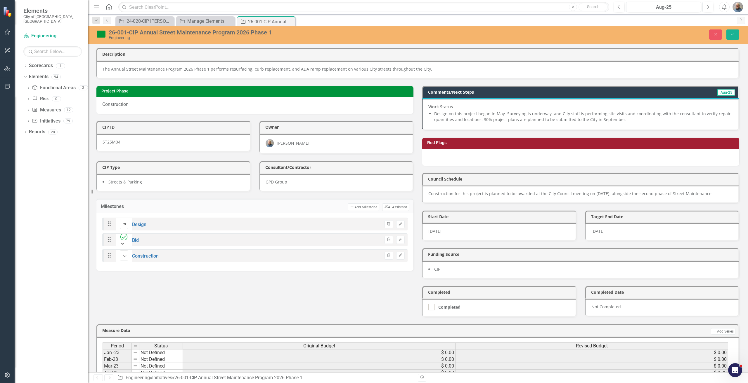
click at [121, 238] on img at bounding box center [123, 237] width 7 height 7
click at [128, 383] on div "Not Defined" at bounding box center [374, 386] width 748 height 7
click at [736, 36] on button "Save" at bounding box center [732, 34] width 13 height 10
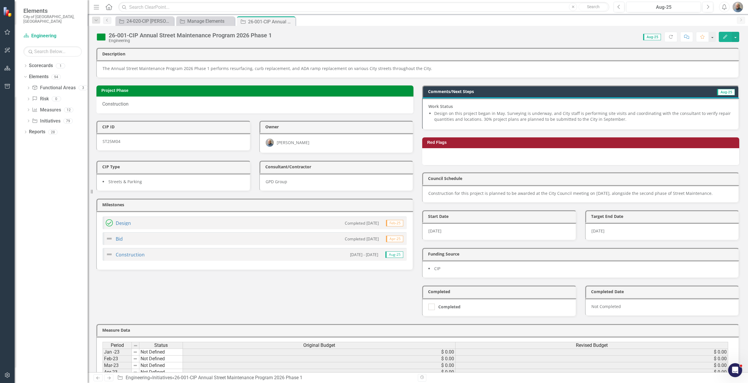
click at [110, 223] on img at bounding box center [109, 223] width 7 height 7
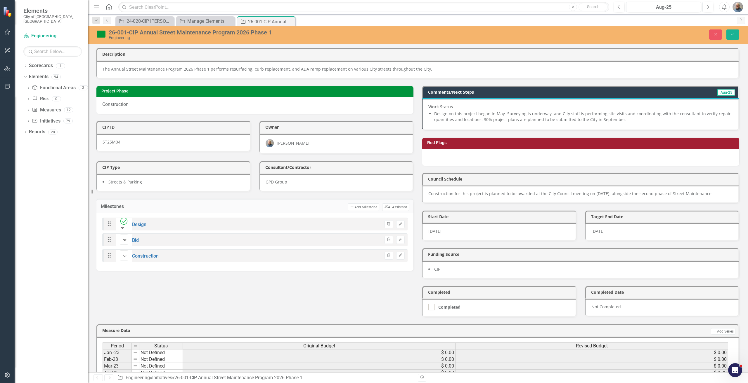
click at [121, 224] on img at bounding box center [123, 221] width 7 height 7
click at [728, 32] on button "Save" at bounding box center [732, 34] width 13 height 10
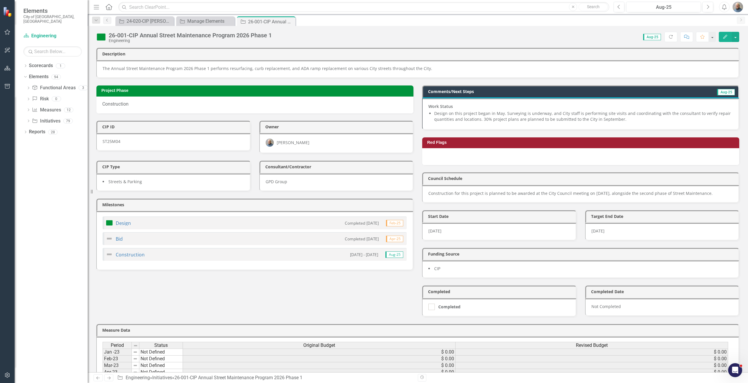
click at [120, 220] on div "Design" at bounding box center [118, 223] width 25 height 7
click at [122, 225] on link "Design" at bounding box center [123, 223] width 15 height 6
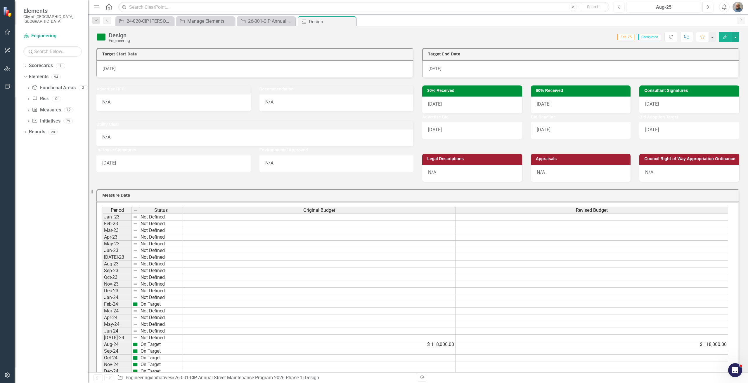
click at [138, 65] on div "7/10/24" at bounding box center [254, 69] width 317 height 18
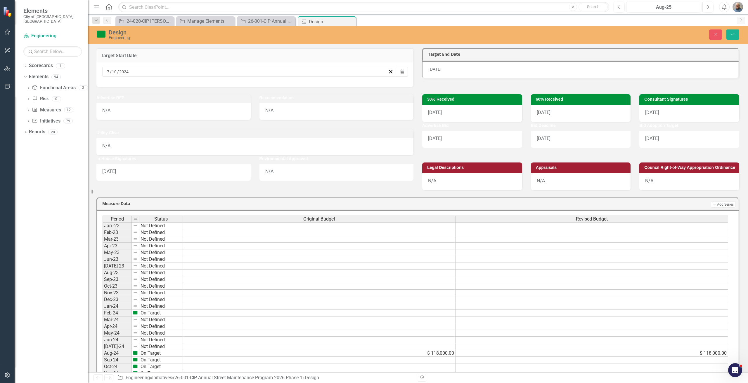
click at [203, 65] on div "7 / 10 / 2024 Calendar" at bounding box center [254, 74] width 317 height 25
click at [214, 76] on div "7 / 10 / 2024" at bounding box center [249, 72] width 295 height 10
click at [204, 89] on button "»" at bounding box center [198, 83] width 13 height 13
click at [128, 89] on button "‹" at bounding box center [122, 83] width 13 height 13
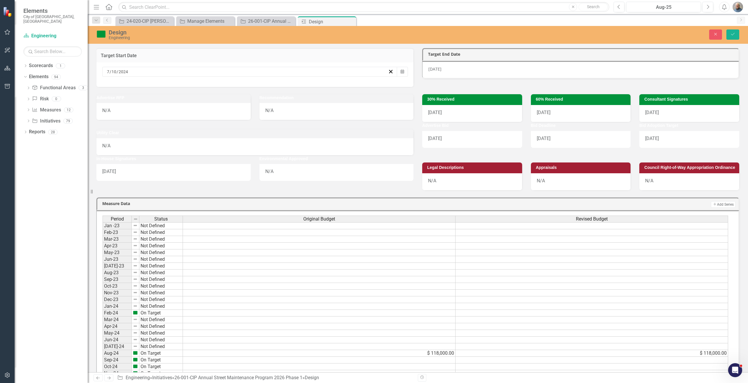
click at [192, 89] on button "›" at bounding box center [185, 83] width 13 height 13
click at [161, 104] on button "2" at bounding box center [153, 102] width 15 height 11
click at [497, 66] on div "2/7/25" at bounding box center [580, 70] width 317 height 18
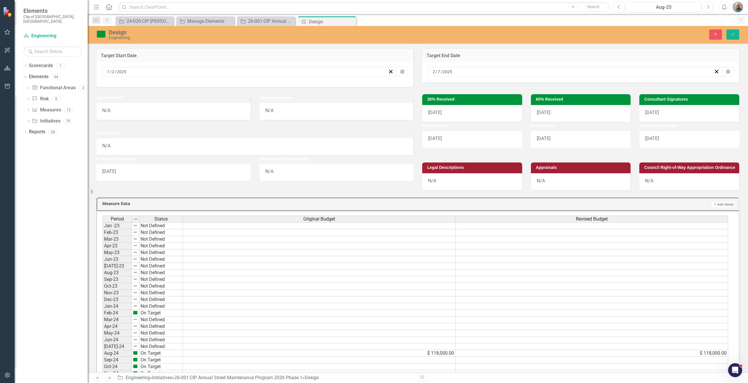
click at [530, 72] on div "2 / 7 / 2025" at bounding box center [573, 72] width 282 height 6
click at [530, 88] on button "»" at bounding box center [523, 83] width 13 height 13
click at [454, 86] on button "‹" at bounding box center [447, 83] width 13 height 13
click at [509, 115] on abbr "9" at bounding box center [508, 113] width 2 height 5
click at [448, 111] on div "9/13/24" at bounding box center [472, 113] width 100 height 17
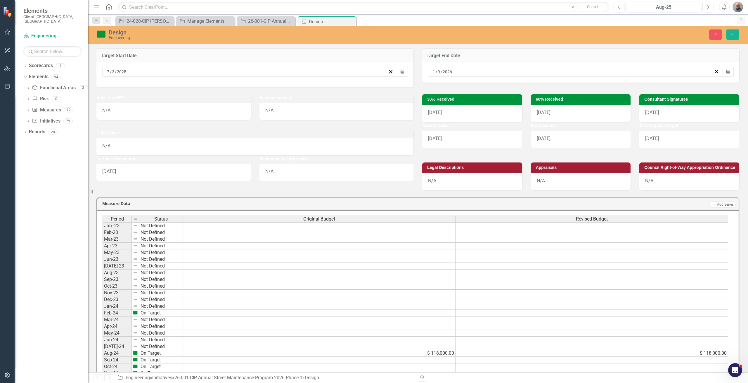
click at [448, 111] on div "9/13/24" at bounding box center [472, 113] width 100 height 17
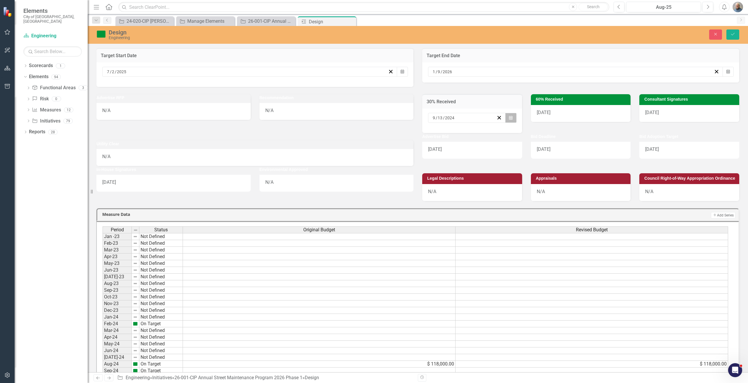
click at [509, 121] on button "Calendar" at bounding box center [510, 118] width 11 height 10
click at [517, 134] on button "»" at bounding box center [523, 129] width 13 height 13
click at [441, 134] on button "‹" at bounding box center [447, 129] width 13 height 13
click at [506, 193] on abbr "29" at bounding box center [508, 190] width 5 height 5
click at [572, 114] on div "12/10/24" at bounding box center [581, 113] width 100 height 17
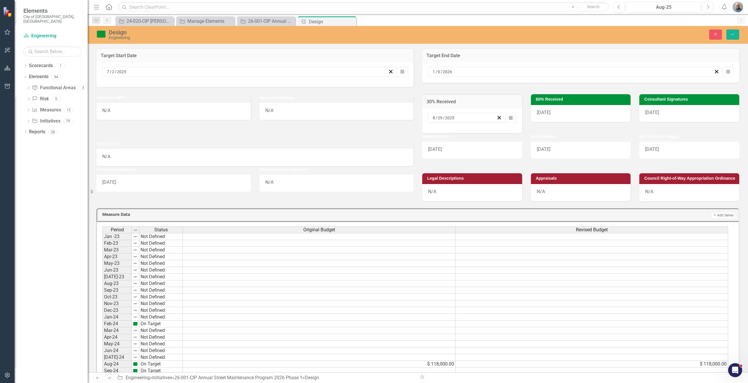
click at [572, 114] on div "12/10/24" at bounding box center [581, 113] width 100 height 17
click at [596, 117] on div "12 / 10 / 2024" at bounding box center [572, 118] width 65 height 6
click at [626, 134] on button "»" at bounding box center [632, 129] width 13 height 13
click at [550, 136] on button "‹" at bounding box center [556, 129] width 13 height 13
click at [614, 183] on abbr "21" at bounding box center [616, 180] width 5 height 5
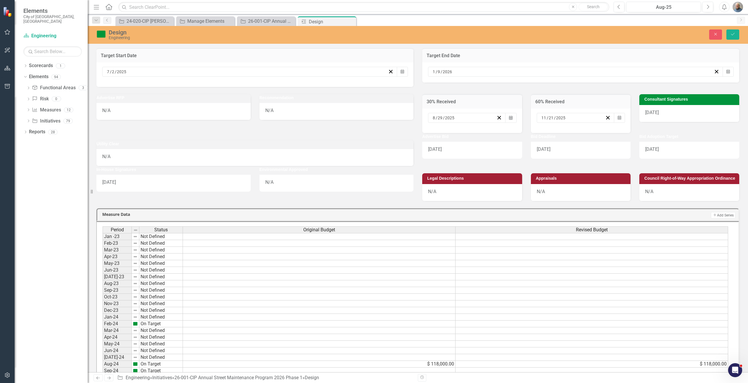
click at [667, 116] on div "2/7/25" at bounding box center [689, 113] width 100 height 17
click at [726, 117] on icon "Calendar" at bounding box center [728, 118] width 4 height 4
click at [633, 133] on button "«" at bounding box center [627, 129] width 13 height 13
click at [720, 135] on button "»" at bounding box center [715, 129] width 13 height 13
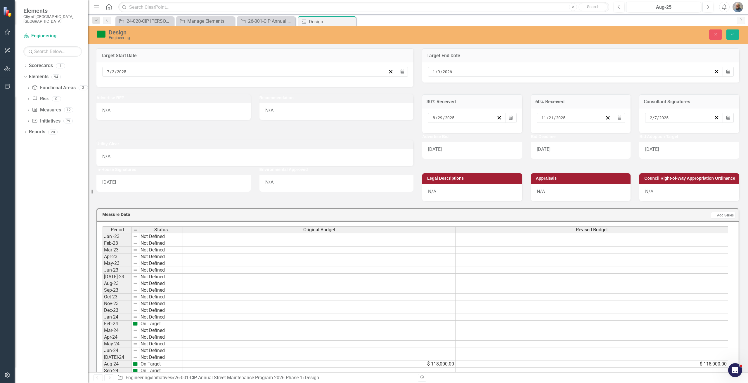
click at [720, 135] on button "»" at bounding box center [715, 129] width 13 height 13
click at [646, 135] on button "‹" at bounding box center [639, 129] width 13 height 13
click at [693, 162] on button "8" at bounding box center [686, 159] width 15 height 11
click at [452, 159] on div "2/12/25" at bounding box center [472, 150] width 100 height 17
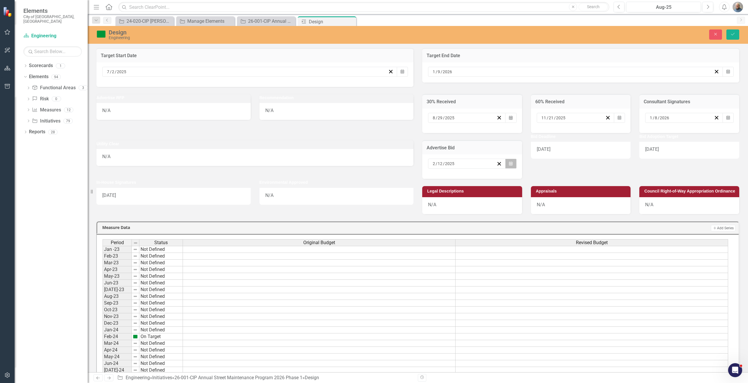
click at [513, 168] on button "Calendar" at bounding box center [510, 164] width 11 height 10
click at [517, 180] on button "»" at bounding box center [523, 175] width 13 height 13
click at [441, 180] on button "‹" at bounding box center [447, 175] width 13 height 13
click at [477, 216] on abbr "14" at bounding box center [479, 215] width 5 height 5
click at [563, 159] on div "3/5/25" at bounding box center [581, 150] width 100 height 17
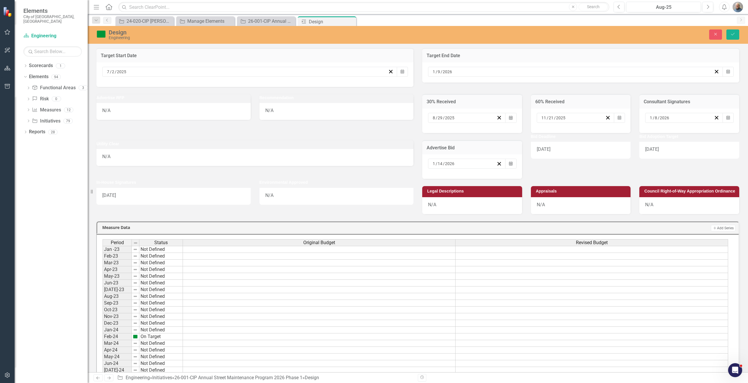
click at [563, 159] on div "3/5/25" at bounding box center [581, 150] width 100 height 17
click at [619, 164] on button "Calendar" at bounding box center [619, 164] width 11 height 10
click at [626, 179] on button "»" at bounding box center [632, 175] width 13 height 13
click at [550, 180] on button "‹" at bounding box center [556, 175] width 13 height 13
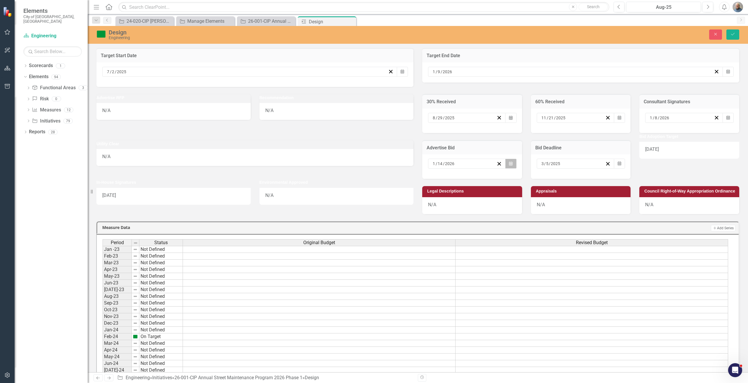
click at [509, 166] on icon "Calendar" at bounding box center [511, 164] width 4 height 4
click at [472, 225] on button "21" at bounding box center [479, 226] width 15 height 11
click at [614, 162] on button "Calendar" at bounding box center [619, 164] width 11 height 10
click at [623, 174] on div "« ‹ March 2025 › » Sun Mon Tue Wed Thu Fri Sat 23 24 25 26 27 28 1 2 3 4 5 6 7 …" at bounding box center [588, 211] width 102 height 84
drag, startPoint x: 620, startPoint y: 175, endPoint x: 595, endPoint y: 176, distance: 25.1
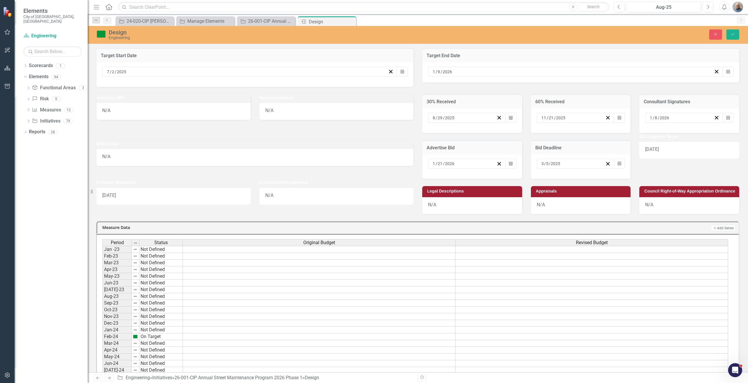
click at [626, 176] on button "»" at bounding box center [632, 175] width 13 height 13
click at [550, 180] on button "‹" at bounding box center [556, 175] width 13 height 13
click at [613, 181] on button "›" at bounding box center [619, 175] width 13 height 13
click at [614, 207] on abbr "13" at bounding box center [616, 205] width 5 height 5
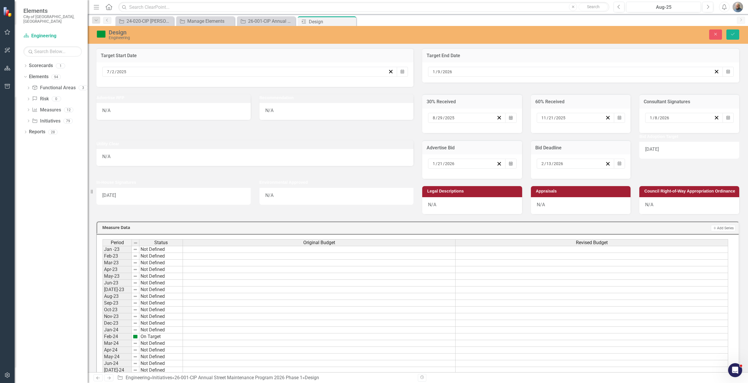
click at [675, 154] on div "4/7/25" at bounding box center [689, 150] width 100 height 17
click at [725, 167] on button "Calendar" at bounding box center [727, 164] width 11 height 10
click at [720, 178] on button "»" at bounding box center [715, 175] width 13 height 13
click at [633, 177] on button "«" at bounding box center [627, 175] width 13 height 13
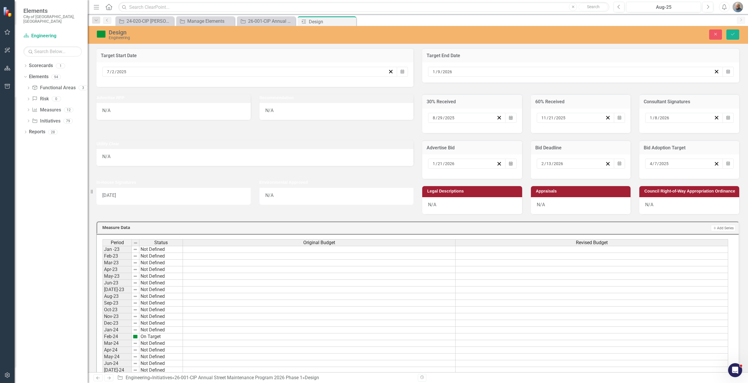
click at [720, 181] on button "»" at bounding box center [715, 175] width 13 height 13
click at [645, 228] on abbr "20" at bounding box center [642, 226] width 5 height 5
click at [726, 163] on icon "Calendar" at bounding box center [728, 164] width 4 height 4
click at [649, 209] on button "6" at bounding box center [642, 205] width 15 height 11
click at [724, 166] on button "Calendar" at bounding box center [727, 164] width 11 height 10
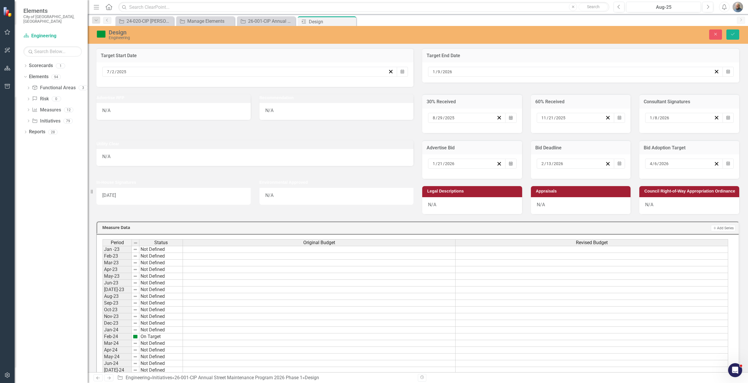
click at [645, 228] on abbr "20" at bounding box center [642, 226] width 5 height 5
click at [164, 203] on div "2/20/24" at bounding box center [173, 196] width 154 height 17
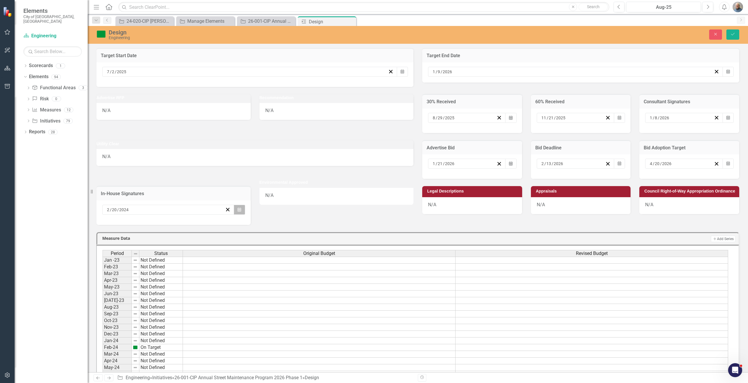
click at [240, 210] on icon "button" at bounding box center [239, 210] width 4 height 4
click at [204, 226] on button "»" at bounding box center [198, 221] width 13 height 13
click at [128, 226] on button "‹" at bounding box center [122, 221] width 13 height 13
click at [161, 264] on button "14" at bounding box center [153, 261] width 15 height 11
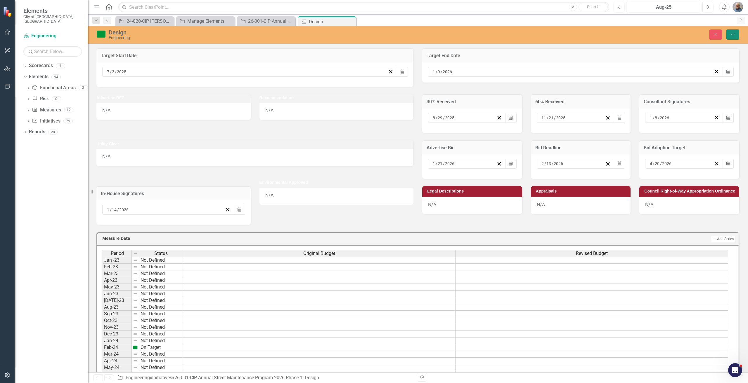
click at [734, 34] on icon "Save" at bounding box center [732, 34] width 5 height 4
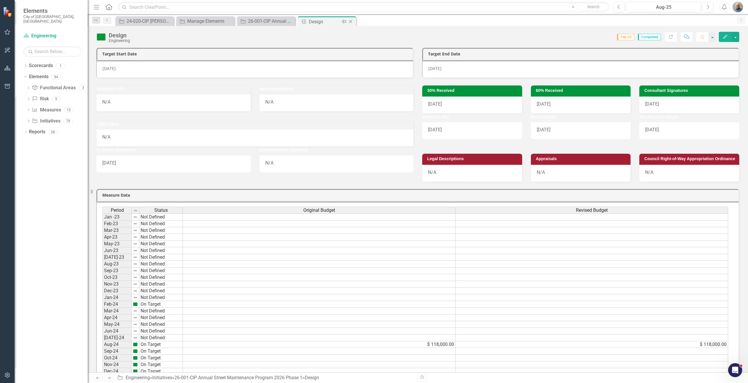
click at [351, 22] on icon "Close" at bounding box center [351, 21] width 6 height 5
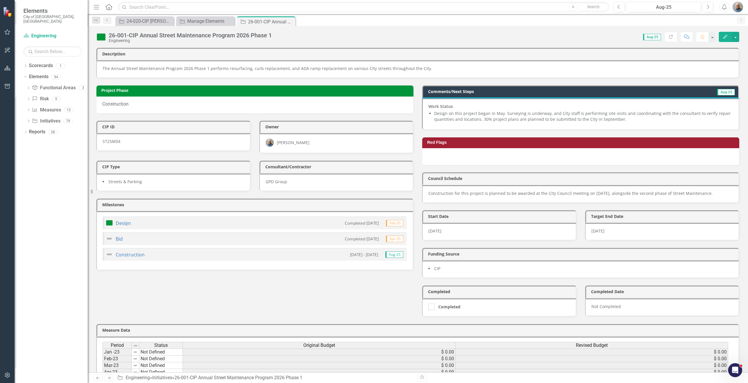
click at [364, 223] on small "Completed [DATE]" at bounding box center [362, 223] width 34 height 6
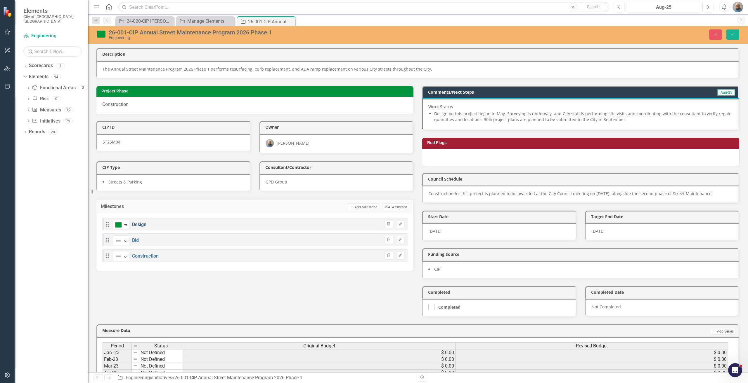
click at [136, 225] on link "Design" at bounding box center [139, 225] width 14 height 6
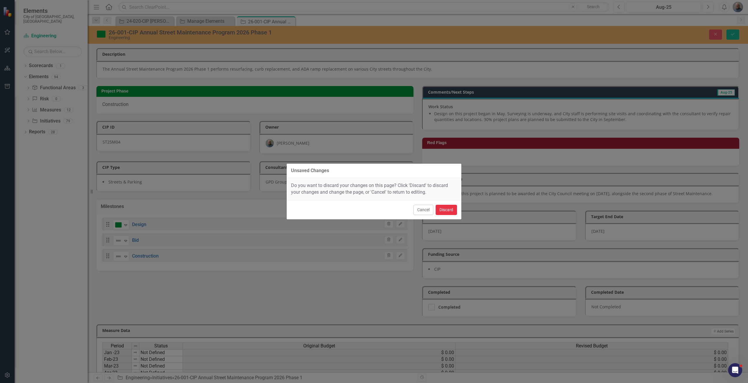
click at [449, 211] on button "Discard" at bounding box center [445, 210] width 21 height 10
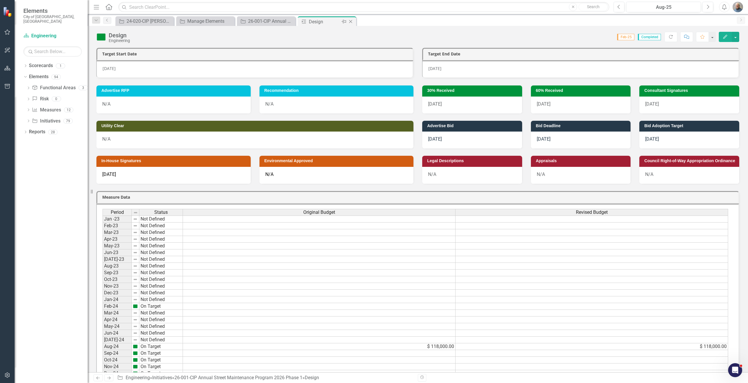
click at [350, 21] on icon "Close" at bounding box center [351, 21] width 6 height 5
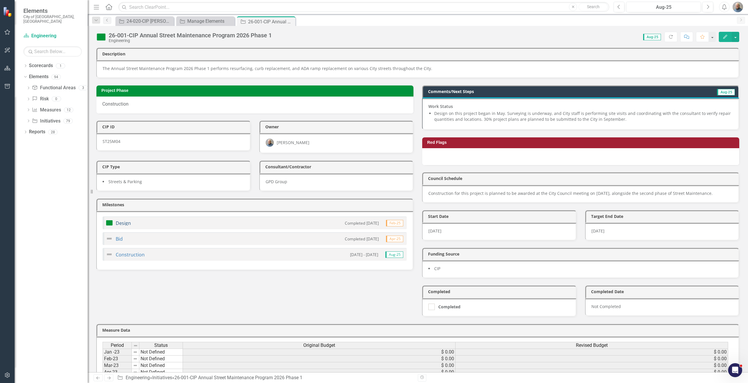
click at [122, 221] on link "Design" at bounding box center [123, 223] width 15 height 6
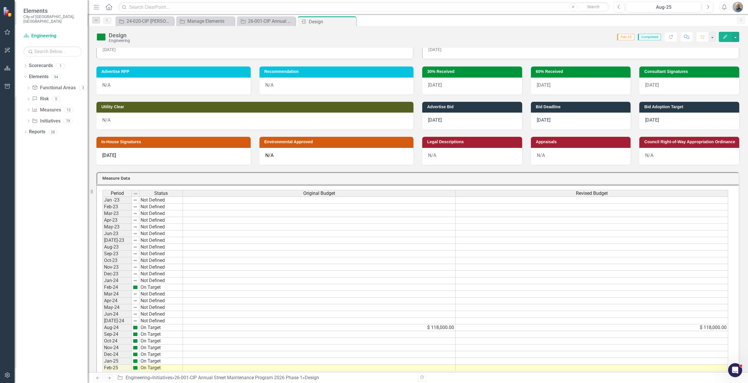
scroll to position [29, 0]
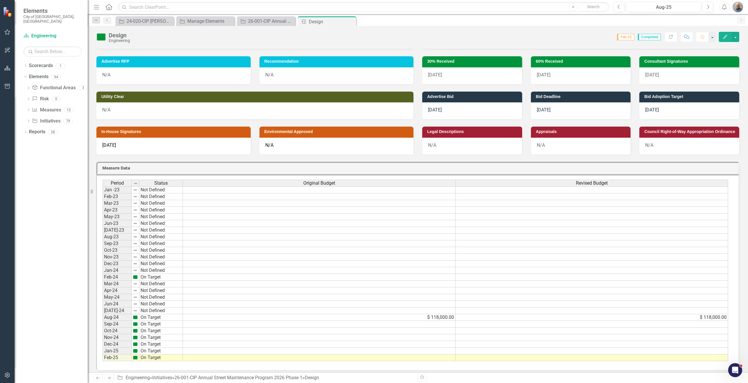
click at [648, 38] on span "Completed" at bounding box center [649, 37] width 23 height 6
click at [649, 37] on span "Completed" at bounding box center [649, 37] width 23 height 6
click at [710, 36] on button "button" at bounding box center [712, 37] width 8 height 10
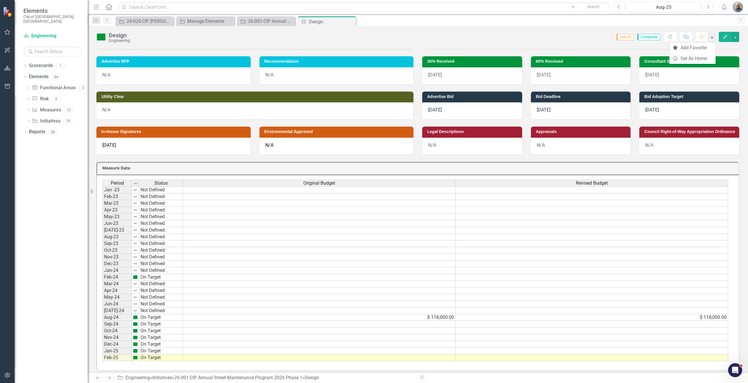
click at [710, 36] on button "button" at bounding box center [712, 37] width 8 height 10
click at [620, 35] on span "Feb-25" at bounding box center [625, 37] width 17 height 6
click at [621, 36] on span "Feb-25" at bounding box center [625, 37] width 17 height 6
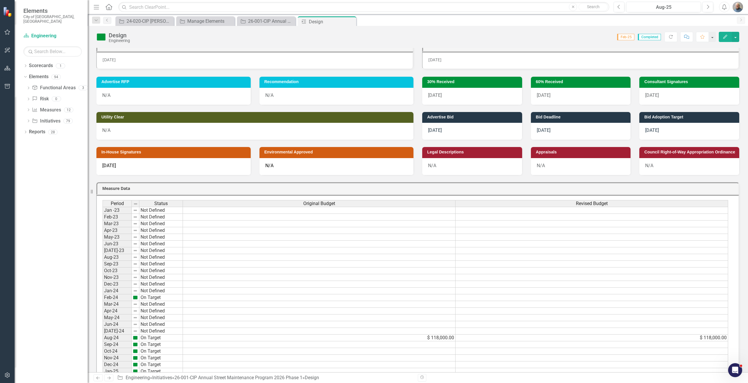
scroll to position [0, 0]
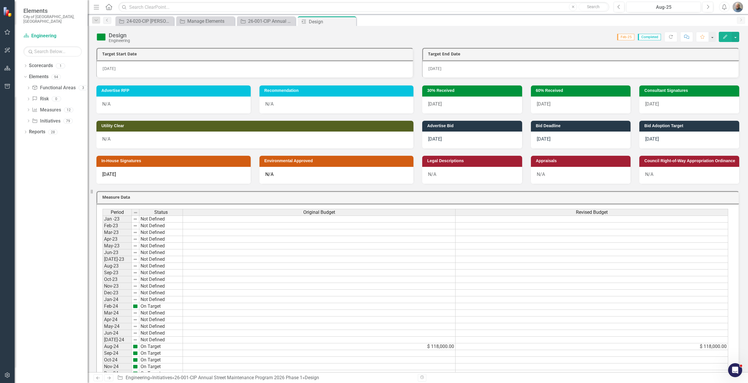
click at [383, 197] on h3 "Measure Data" at bounding box center [418, 197] width 633 height 4
click at [351, 21] on icon "Close" at bounding box center [351, 21] width 6 height 5
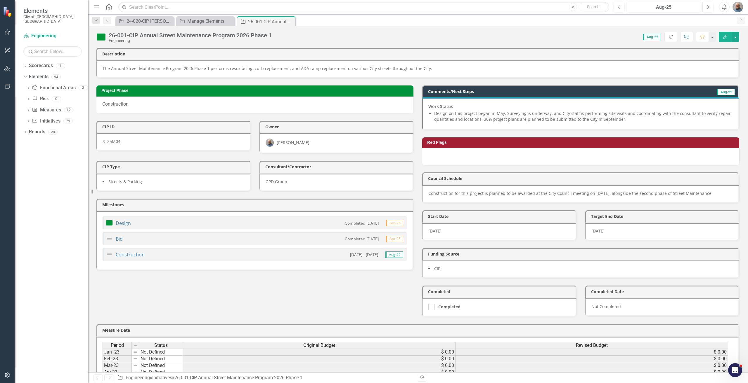
click at [474, 226] on div "4/14/23" at bounding box center [499, 232] width 154 height 18
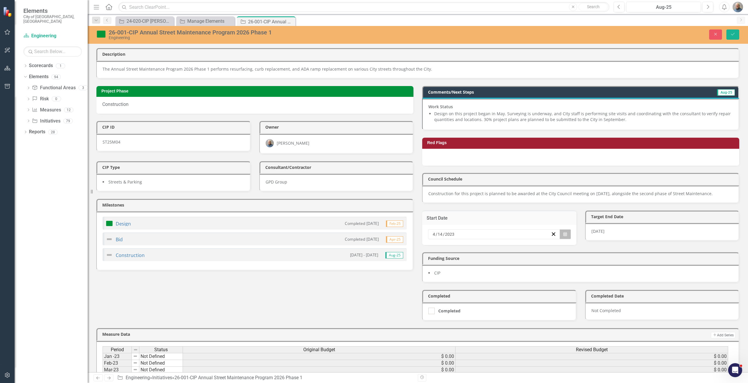
click at [563, 234] on icon "button" at bounding box center [565, 234] width 4 height 4
click at [530, 252] on button "»" at bounding box center [523, 245] width 13 height 13
click at [441, 252] on button "«" at bounding box center [434, 245] width 13 height 13
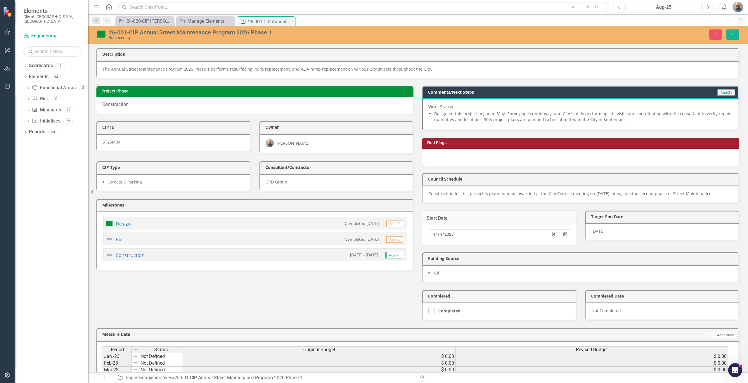
click at [517, 250] on button "›" at bounding box center [510, 245] width 13 height 13
click at [480, 268] on abbr "2" at bounding box center [479, 265] width 2 height 5
click at [610, 233] on div "2/20/26" at bounding box center [662, 232] width 154 height 18
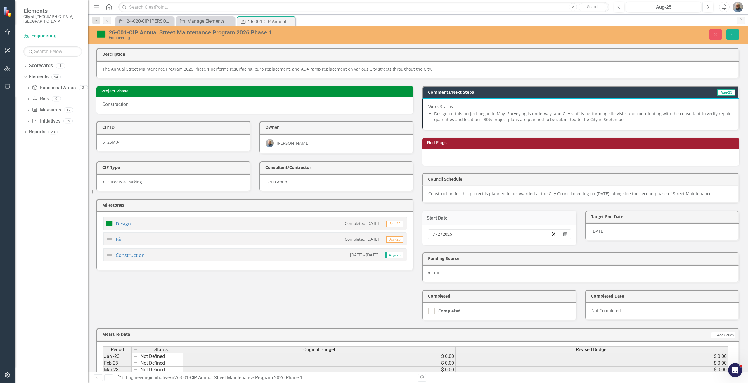
click at [610, 233] on div "2/20/26" at bounding box center [662, 232] width 154 height 18
click at [722, 232] on button "Calendar" at bounding box center [727, 235] width 11 height 10
click at [693, 248] on button "»" at bounding box center [686, 245] width 13 height 13
click at [617, 250] on button "‹" at bounding box center [610, 245] width 13 height 13
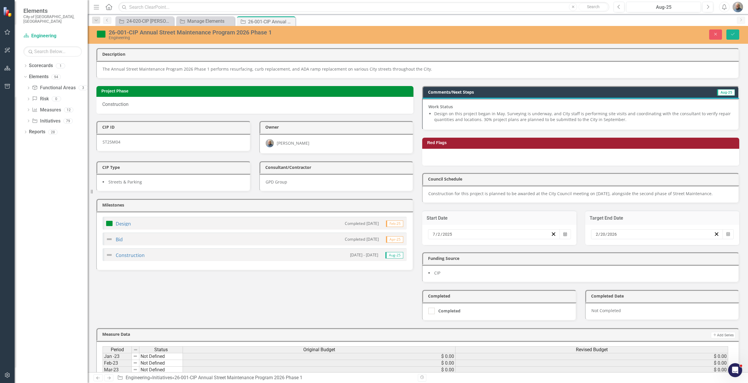
click at [678, 302] on button "25" at bounding box center [671, 296] width 15 height 11
click at [722, 235] on button "Calendar" at bounding box center [727, 235] width 11 height 10
click at [664, 309] on button "31" at bounding box center [656, 307] width 15 height 11
click at [728, 33] on button "Save" at bounding box center [732, 34] width 13 height 10
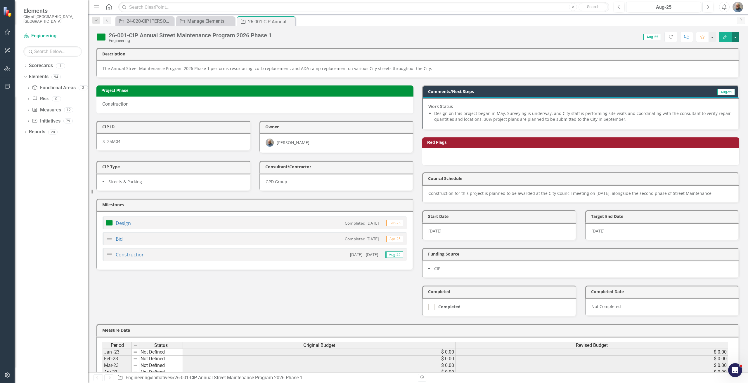
click at [735, 40] on button "button" at bounding box center [735, 37] width 8 height 10
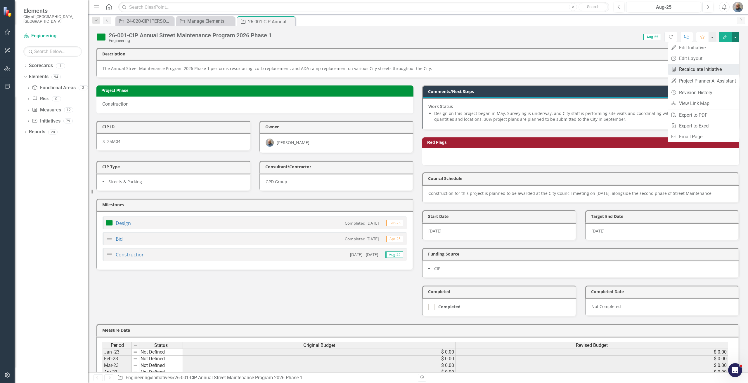
click at [710, 67] on link "Recalculate Measure Recalculate Initiative" at bounding box center [703, 69] width 71 height 11
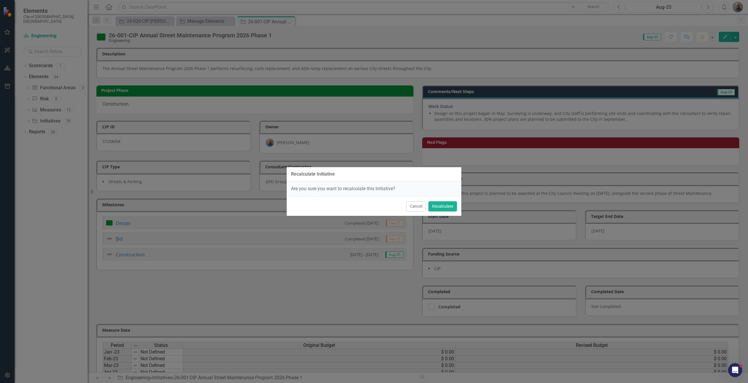
click at [390, 190] on span "Are you sure you want to recalculate this Initiative?" at bounding box center [343, 189] width 104 height 6
click at [449, 211] on button "Recalculate" at bounding box center [442, 207] width 29 height 10
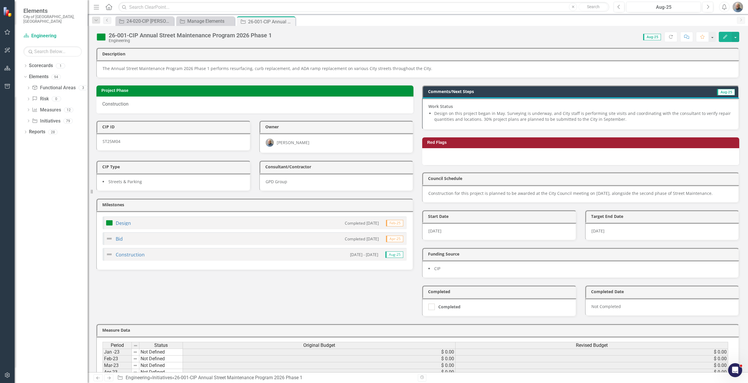
click at [449, 206] on div "Start Date 7/2/25" at bounding box center [499, 222] width 163 height 38
click at [735, 38] on button "button" at bounding box center [735, 37] width 8 height 10
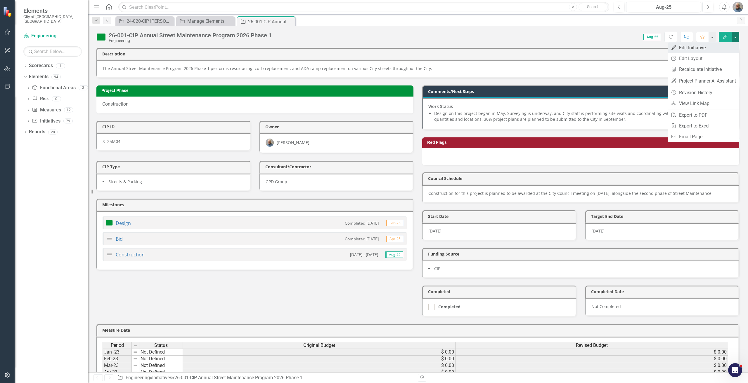
click at [692, 52] on link "Edit Edit Initiative" at bounding box center [703, 47] width 71 height 11
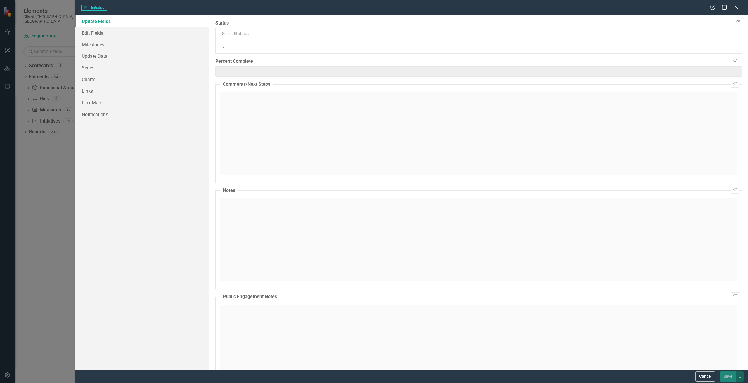
type input "0"
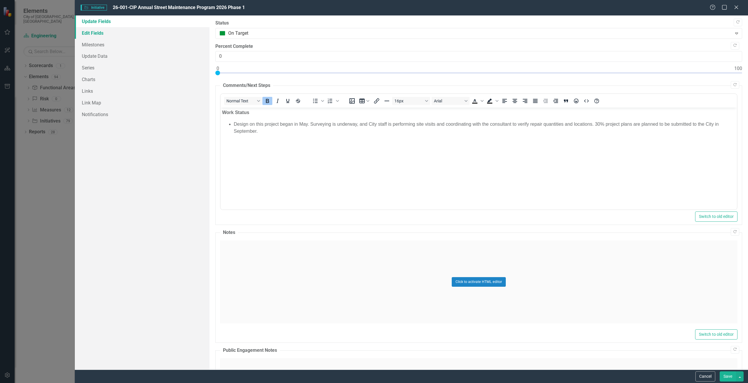
click at [109, 34] on link "Edit Fields" at bounding box center [142, 33] width 135 height 12
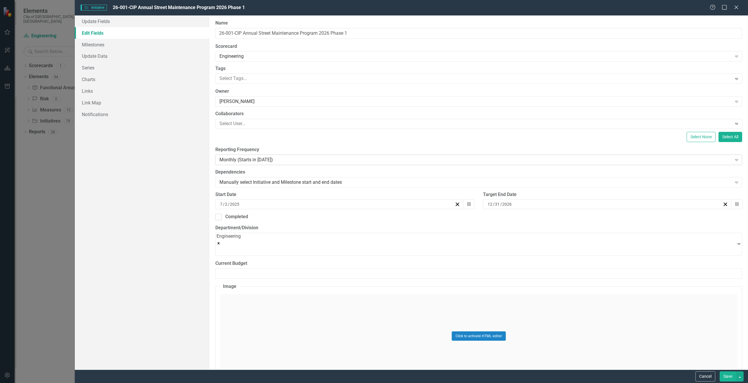
click at [268, 159] on div "Monthly (Starts in 2023)" at bounding box center [475, 160] width 512 height 7
click at [258, 79] on div at bounding box center [474, 79] width 515 height 8
click at [267, 72] on label "Tags" at bounding box center [478, 68] width 527 height 7
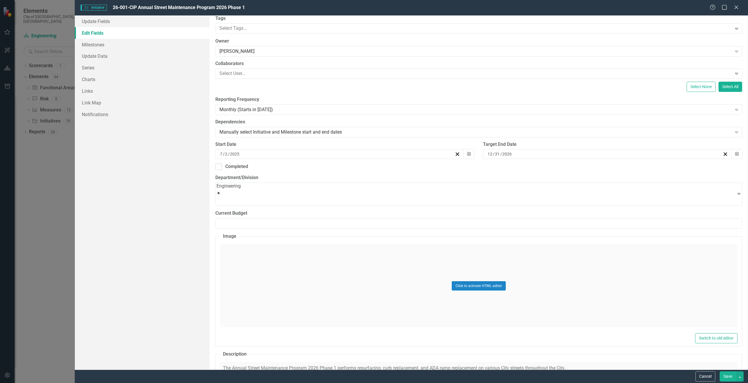
scroll to position [0, 0]
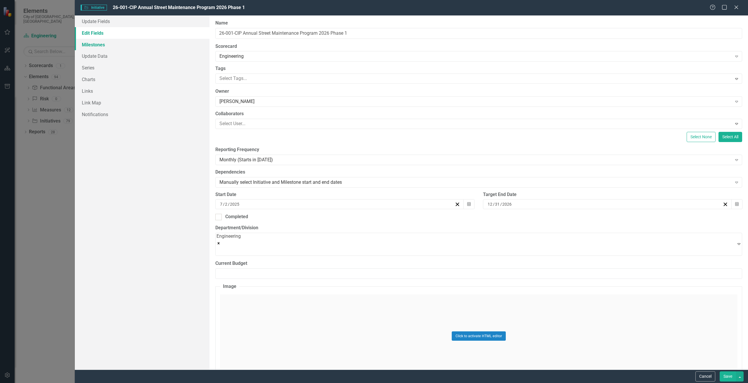
click at [105, 41] on link "Milestones" at bounding box center [142, 45] width 135 height 12
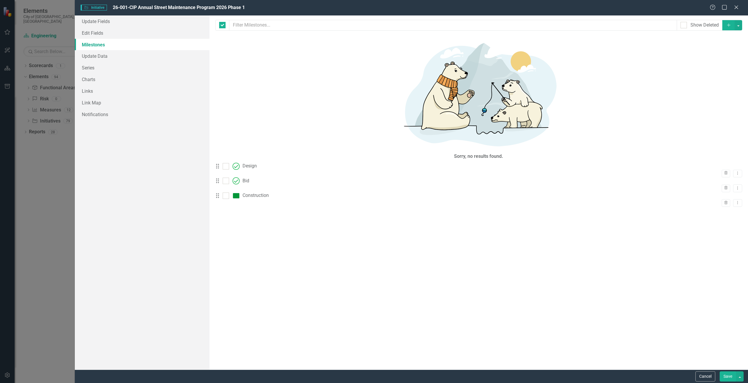
checkbox input "false"
click at [735, 171] on icon "Dropdown Menu" at bounding box center [737, 173] width 5 height 4
click at [253, 163] on div "Design" at bounding box center [249, 166] width 14 height 7
click at [702, 171] on div "Completed 2/7/25" at bounding box center [699, 174] width 37 height 7
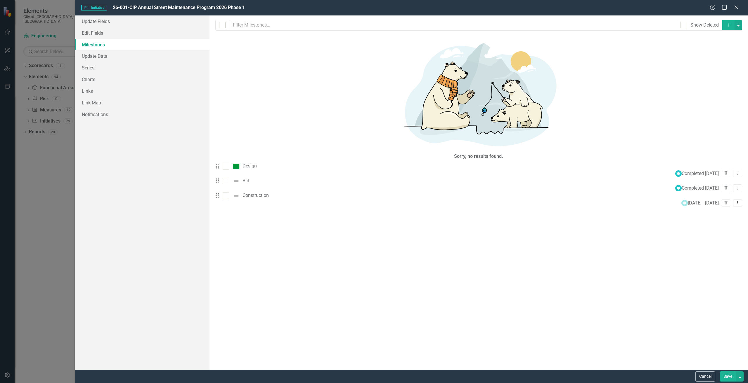
click at [702, 171] on div "Completed 2/7/25" at bounding box center [699, 174] width 37 height 7
drag, startPoint x: 252, startPoint y: 42, endPoint x: 735, endPoint y: 43, distance: 483.0
click at [735, 163] on div "Drag Design Completed 2/7/25 Trash Dropdown Menu" at bounding box center [478, 170] width 527 height 15
click at [735, 170] on button "Dropdown Menu" at bounding box center [737, 174] width 9 height 8
click at [703, 52] on link "Edit Edit Milestone" at bounding box center [709, 51] width 55 height 11
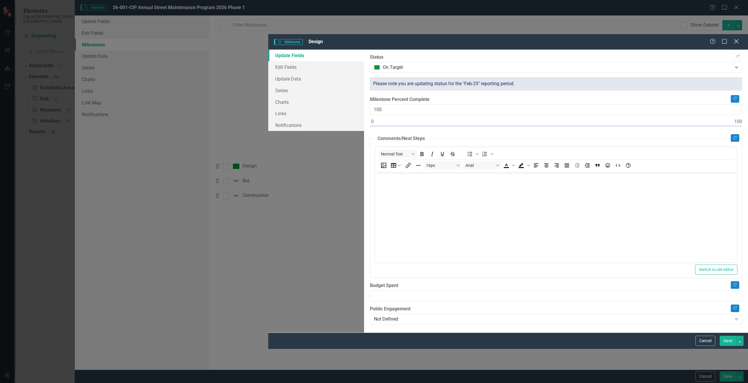
click at [735, 39] on icon "Close" at bounding box center [735, 42] width 7 height 6
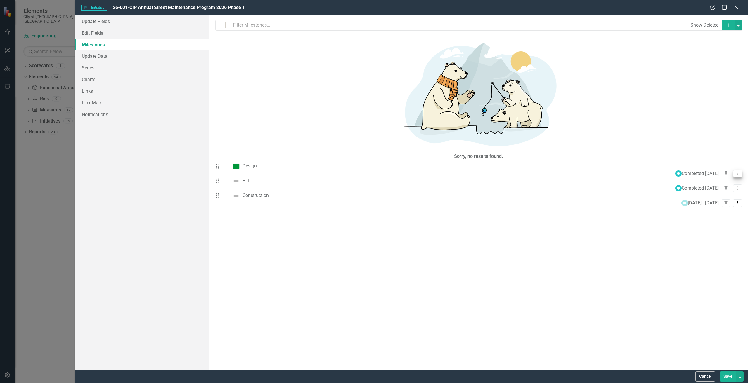
click at [734, 170] on button "Dropdown Menu" at bounding box center [737, 174] width 9 height 8
click at [713, 55] on link "Edit Edit Milestone" at bounding box center [709, 51] width 55 height 11
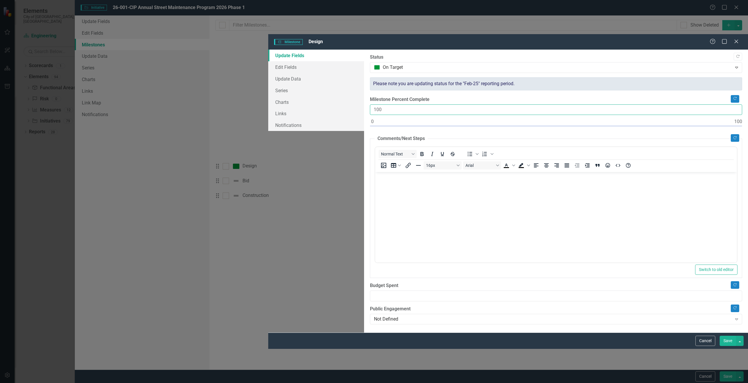
click at [417, 105] on input "100" at bounding box center [556, 110] width 372 height 11
click at [409, 105] on input "100" at bounding box center [556, 110] width 372 height 11
click at [402, 105] on input "100" at bounding box center [556, 110] width 372 height 11
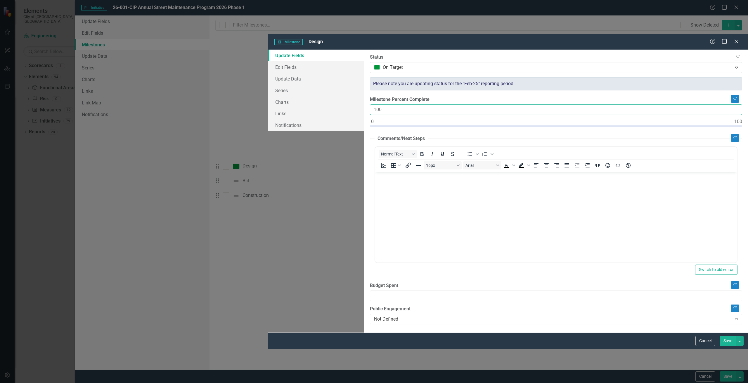
click at [402, 105] on input "100" at bounding box center [556, 110] width 372 height 11
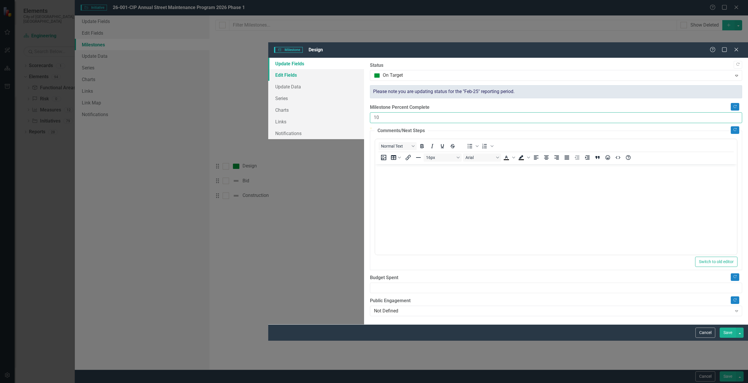
type input "10"
click at [268, 69] on link "Edit Fields" at bounding box center [316, 75] width 96 height 12
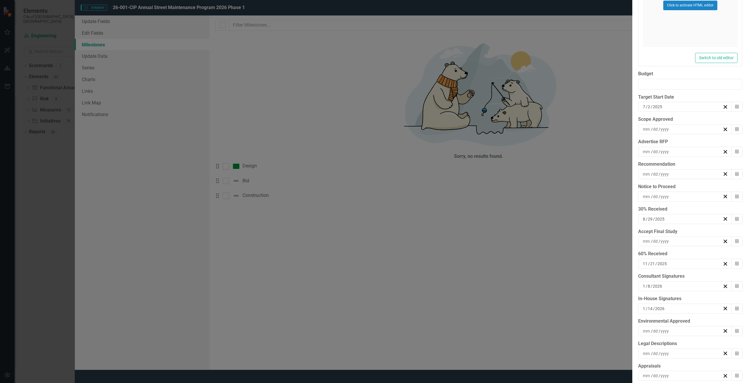
scroll to position [146, 0]
checkbox input "false"
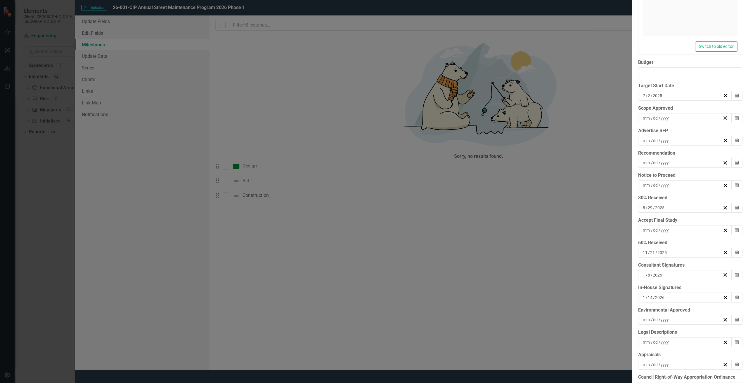
scroll to position [474, 0]
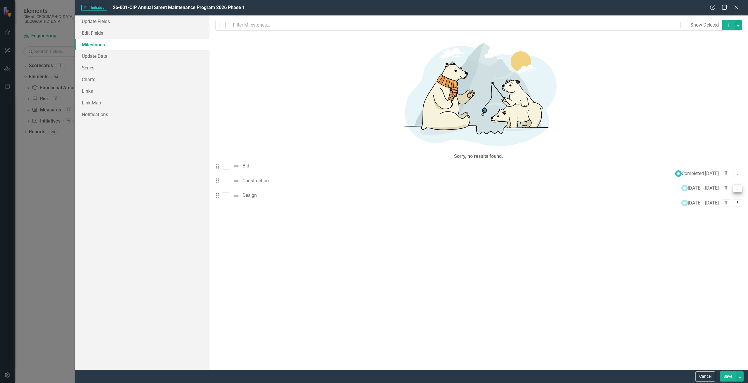
click at [735, 186] on icon "Dropdown Menu" at bounding box center [737, 188] width 5 height 4
click at [616, 143] on div "Milestones allow you to break down your projects (or initiatives) into smaller …" at bounding box center [478, 192] width 538 height 355
click at [735, 171] on icon "Dropdown Menu" at bounding box center [737, 173] width 5 height 4
click at [710, 52] on link "Edit Edit Milestone" at bounding box center [709, 51] width 55 height 11
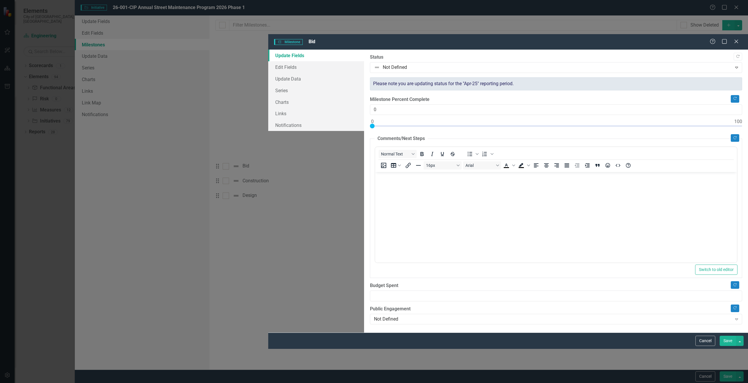
scroll to position [0, 0]
click at [268, 73] on link "Update Data" at bounding box center [316, 79] width 96 height 12
click at [268, 61] on link "Edit Fields" at bounding box center [316, 67] width 96 height 12
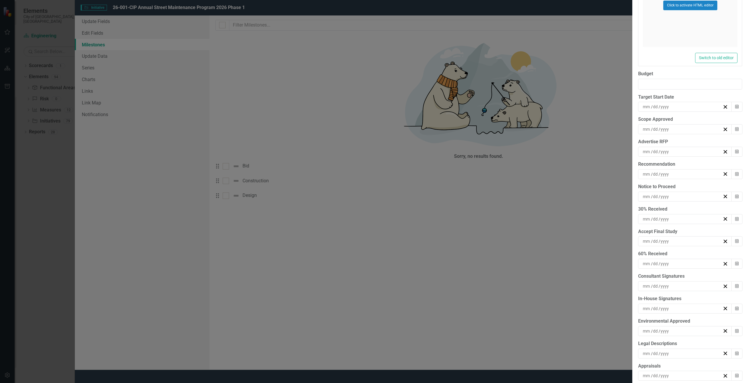
checkbox input "false"
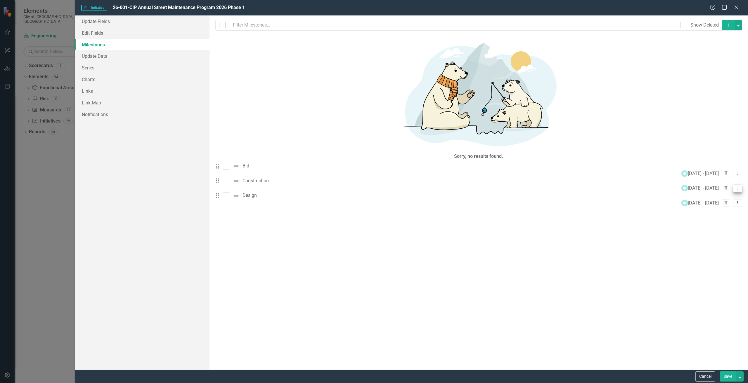
click at [735, 186] on icon "Dropdown Menu" at bounding box center [737, 188] width 5 height 4
click at [720, 67] on link "Edit Edit Milestone" at bounding box center [709, 70] width 55 height 11
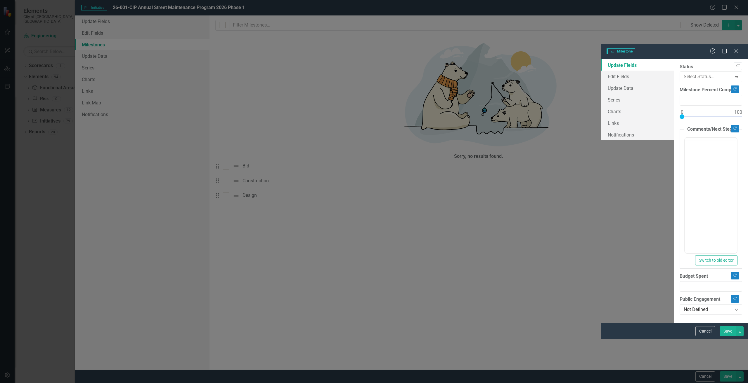
type input "0"
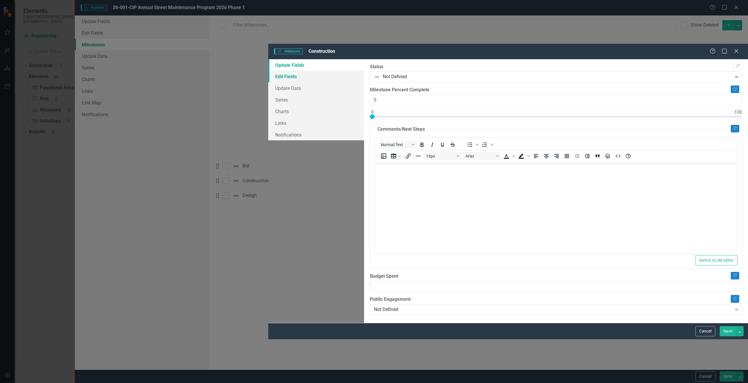
click at [268, 71] on link "Edit Fields" at bounding box center [316, 77] width 96 height 12
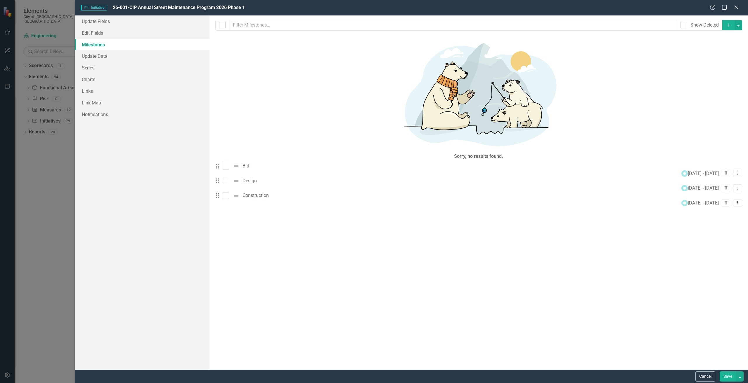
click at [645, 163] on div "Drag Bid 2/5/25 - 5/11/26 Trash Dropdown Menu" at bounding box center [478, 170] width 527 height 15
click at [735, 186] on icon "Dropdown Menu" at bounding box center [737, 188] width 5 height 4
click at [702, 70] on link "Edit Edit Milestone" at bounding box center [709, 70] width 55 height 11
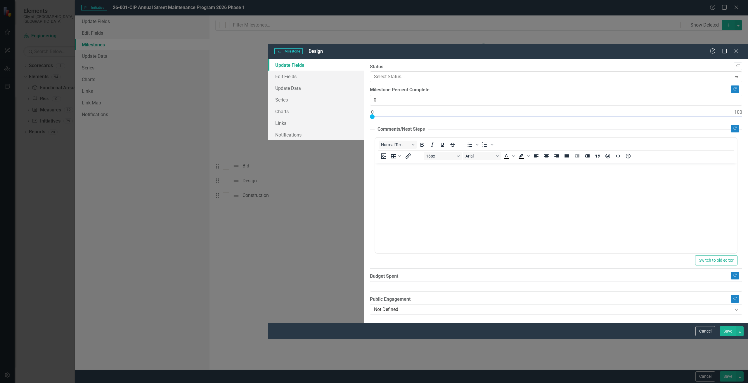
click at [371, 72] on div "Select Status..." at bounding box center [551, 77] width 360 height 10
click at [370, 95] on input "0" at bounding box center [556, 100] width 372 height 11
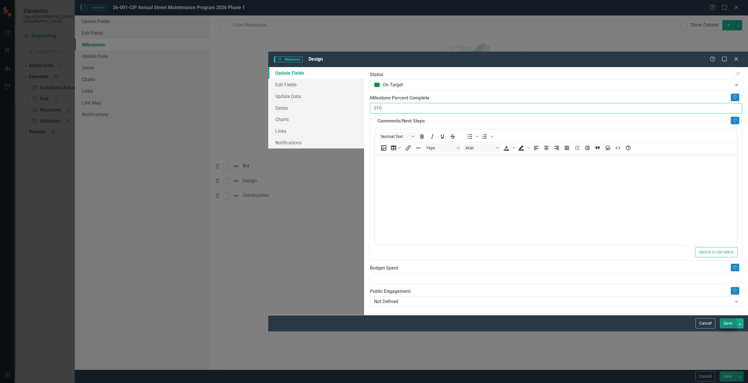
type input "010"
click at [726, 329] on button "Save" at bounding box center [727, 324] width 16 height 10
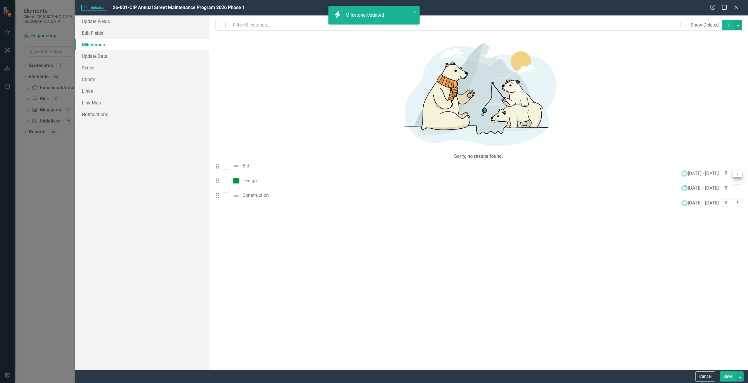
click at [735, 171] on icon "Dropdown Menu" at bounding box center [737, 173] width 5 height 4
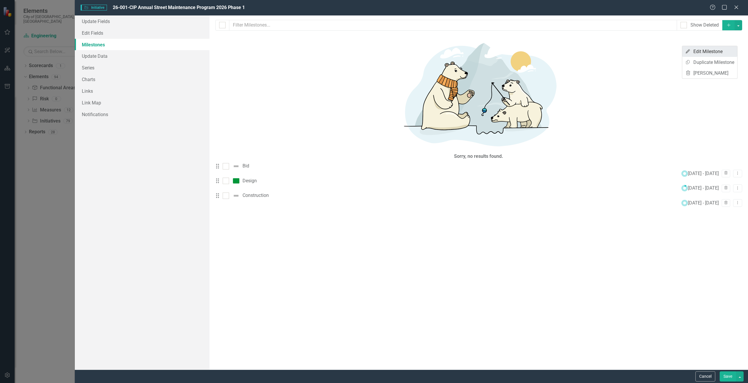
click at [721, 53] on link "Edit Edit Milestone" at bounding box center [709, 51] width 55 height 11
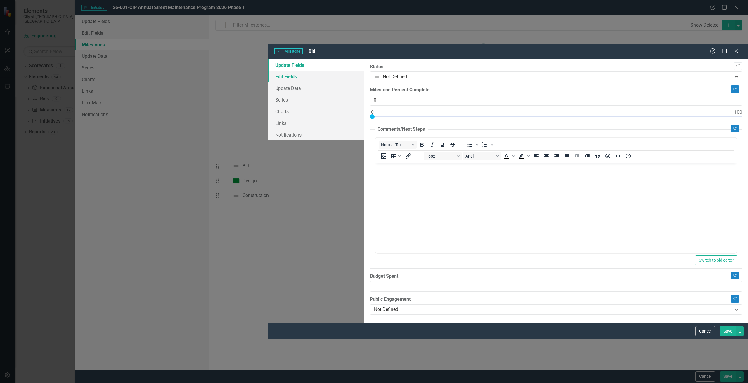
click at [268, 71] on link "Edit Fields" at bounding box center [316, 77] width 96 height 12
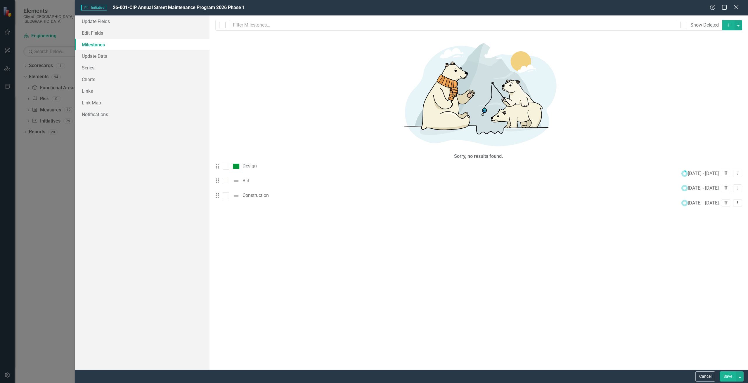
click at [734, 8] on icon "Close" at bounding box center [735, 7] width 7 height 6
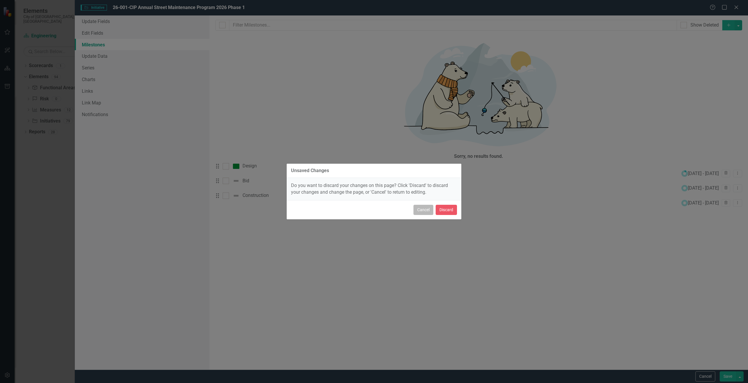
click at [421, 211] on button "Cancel" at bounding box center [423, 210] width 20 height 10
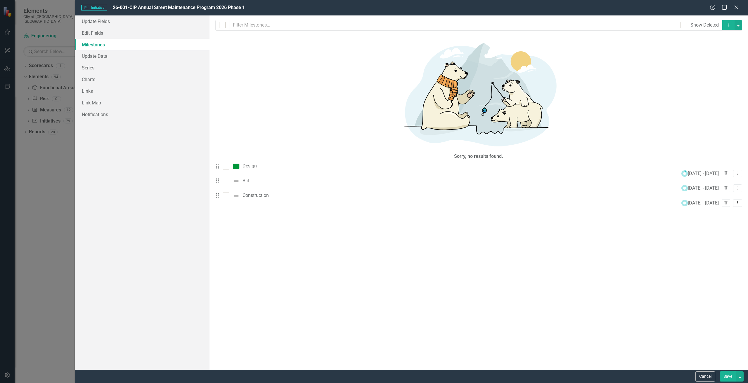
click at [722, 377] on button "Save" at bounding box center [727, 377] width 16 height 10
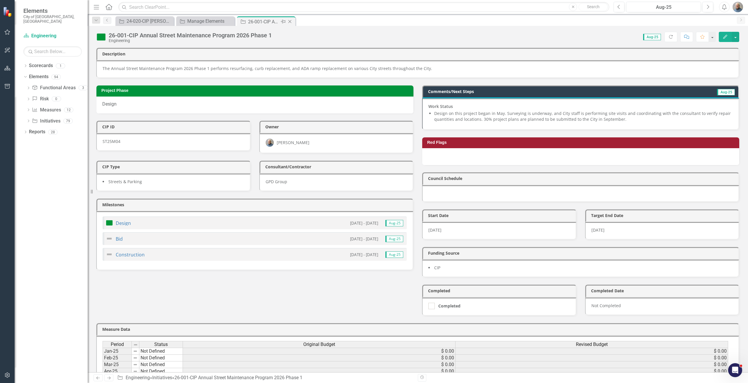
click at [289, 22] on icon at bounding box center [289, 21] width 3 height 3
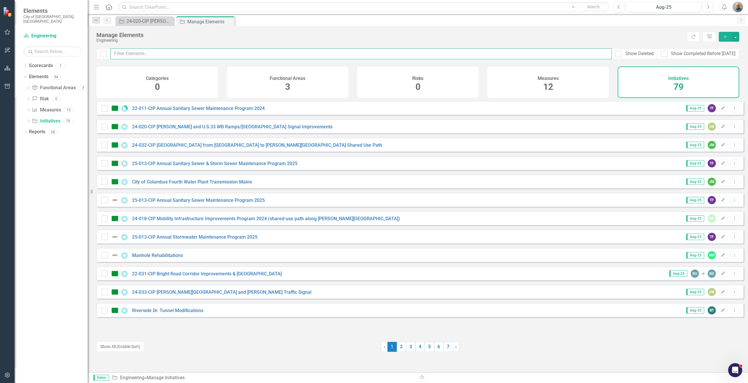
click at [168, 54] on input "text" at bounding box center [360, 53] width 501 height 11
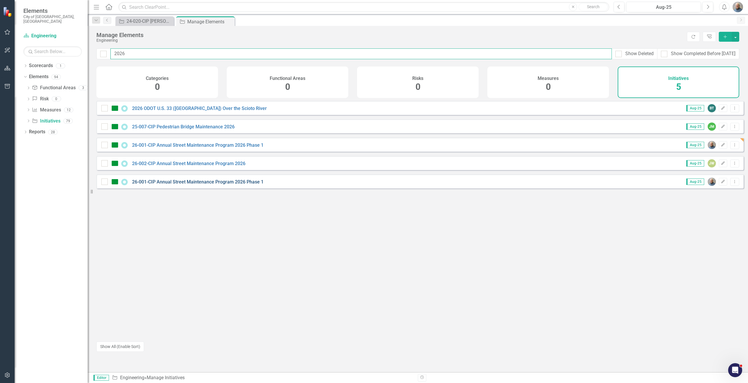
type input "2026"
click at [167, 185] on link "26-001-CIP Annual Street Maintenance Program 2026 Phase 1" at bounding box center [197, 182] width 131 height 6
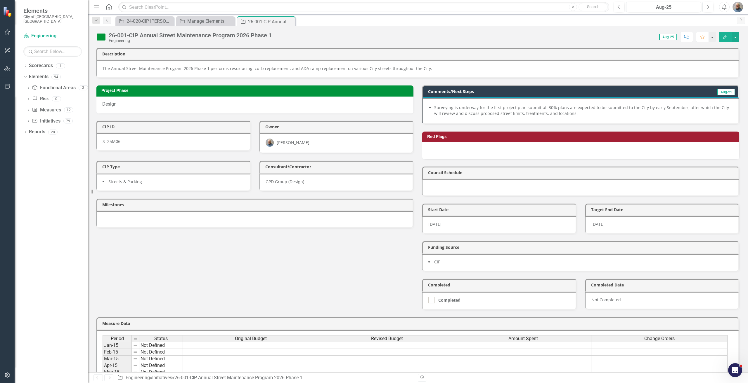
click at [269, 36] on div "26-001-CIP Annual Street Maintenance Program 2026 Phase 1" at bounding box center [190, 35] width 163 height 6
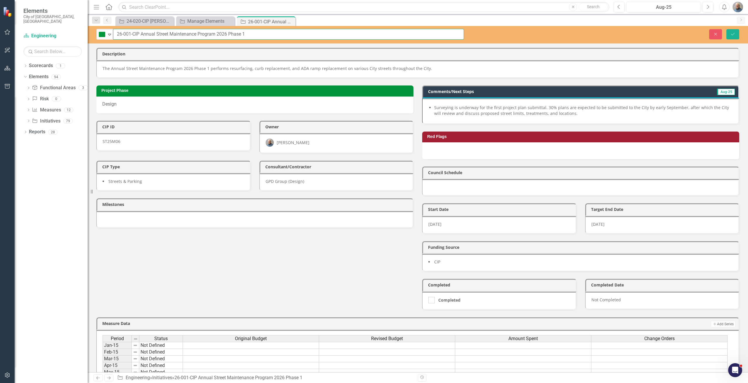
click at [274, 35] on input "26-001-CIP Annual Street Maintenance Program 2026 Phase 1" at bounding box center [288, 34] width 351 height 11
type input "26-001-CIP Annual Street Maintenance Program 2026 Phase 1 (fake??)"
click at [736, 40] on div "On Target Expand 26-001-CIP Annual Street Maintenance Program 2026 Phase 1 (fak…" at bounding box center [418, 35] width 660 height 18
click at [732, 37] on button "Save" at bounding box center [732, 34] width 13 height 10
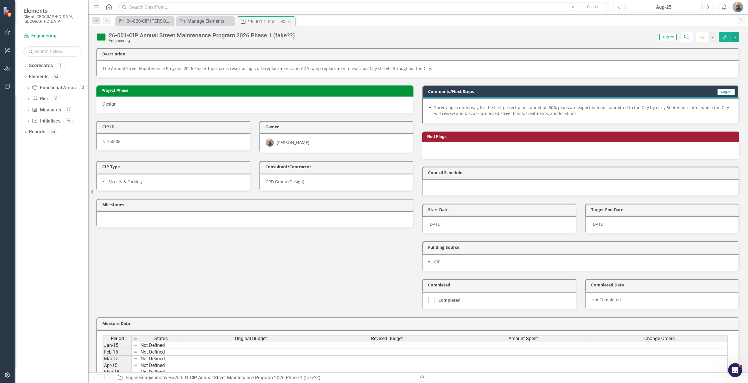
click at [289, 22] on icon "Close" at bounding box center [290, 21] width 6 height 5
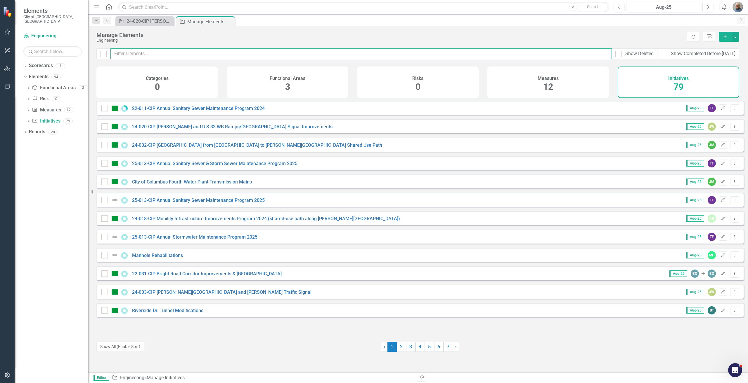
click at [187, 56] on input "text" at bounding box center [360, 53] width 501 height 11
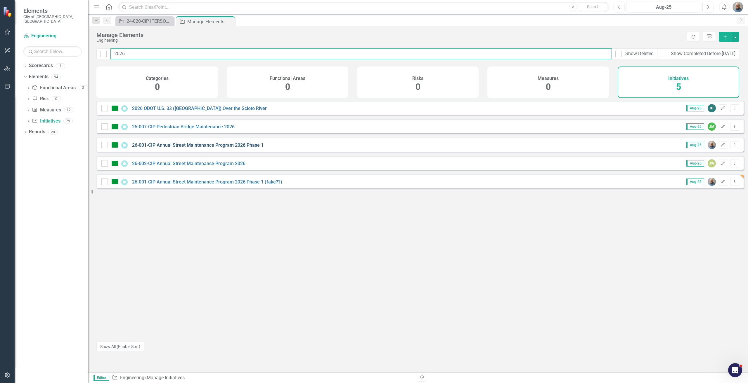
type input "2026"
click at [193, 147] on link "26-001-CIP Annual Street Maintenance Program 2026 Phase 1" at bounding box center [197, 146] width 131 height 6
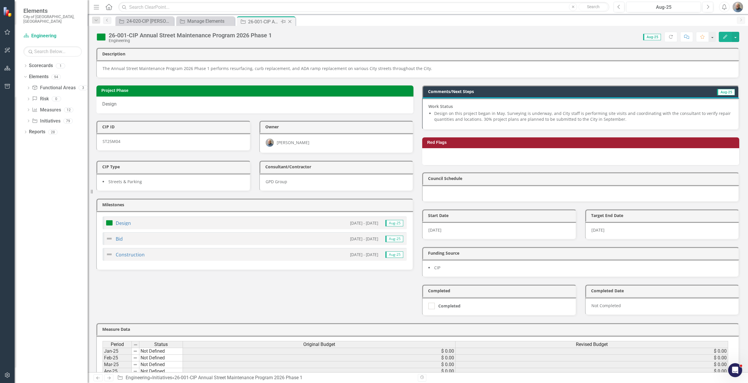
click at [290, 21] on icon "Close" at bounding box center [290, 21] width 6 height 5
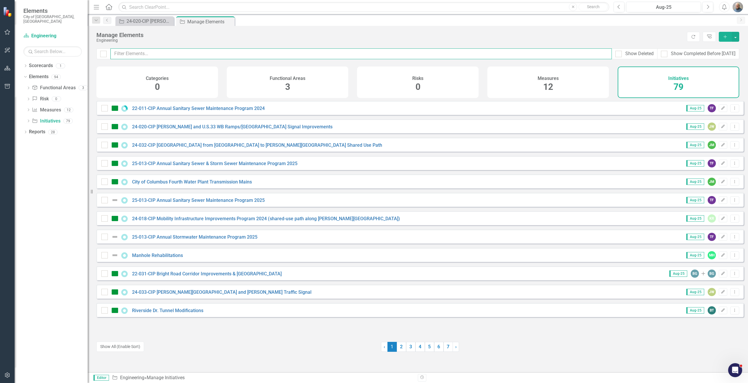
click at [197, 52] on input "text" at bounding box center [360, 53] width 501 height 11
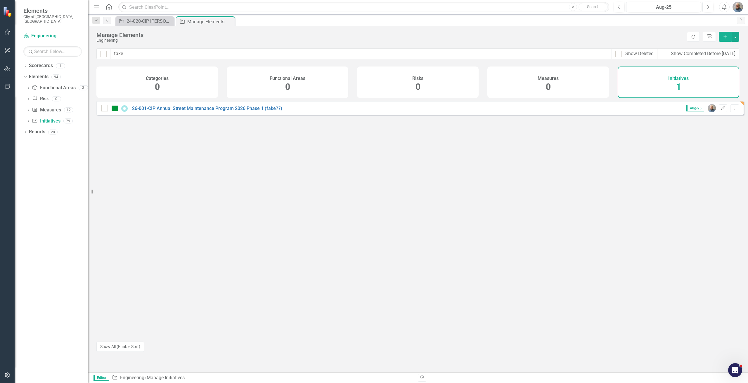
click at [725, 112] on div "Aug-25 Edit Dropdown Menu" at bounding box center [709, 108] width 60 height 8
click at [732, 110] on icon "Dropdown Menu" at bounding box center [734, 108] width 5 height 4
click at [700, 156] on link "Trash Delete Initiative" at bounding box center [708, 155] width 52 height 11
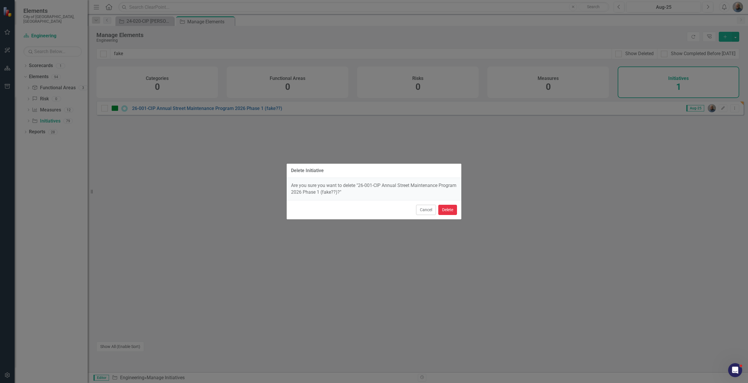
click at [442, 207] on button "Delete" at bounding box center [447, 210] width 19 height 10
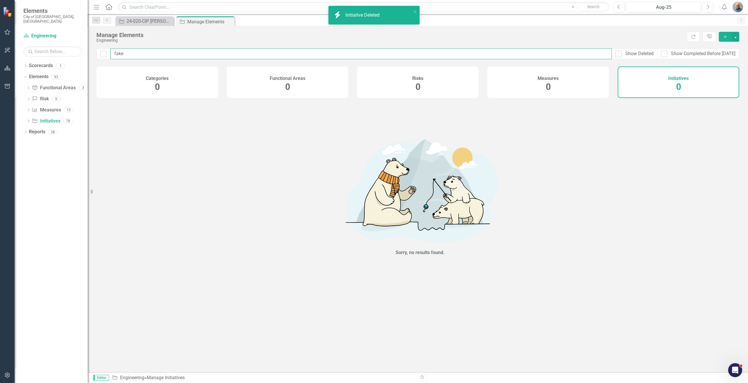
click at [158, 59] on input "fake" at bounding box center [360, 53] width 501 height 11
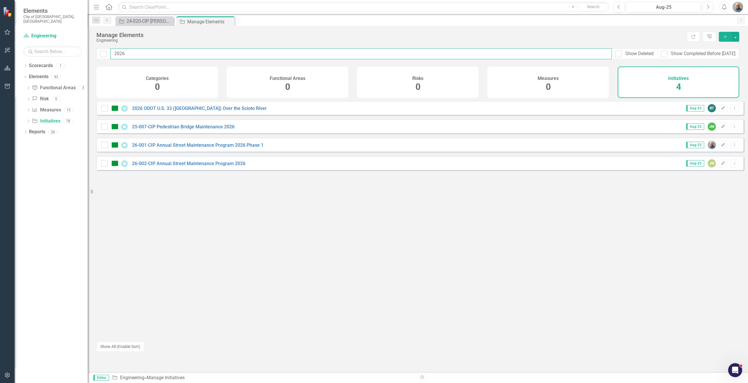
type input "2026"
click at [725, 168] on div "Aug-25 JW Edit Dropdown Menu" at bounding box center [709, 163] width 60 height 8
click at [732, 165] on icon "Dropdown Menu" at bounding box center [734, 163] width 5 height 4
click at [707, 209] on link "Trash Delete Initiative" at bounding box center [708, 210] width 52 height 11
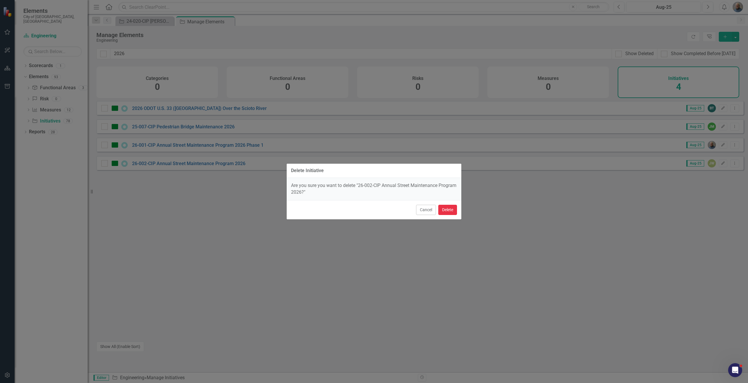
click at [444, 209] on button "Delete" at bounding box center [447, 210] width 19 height 10
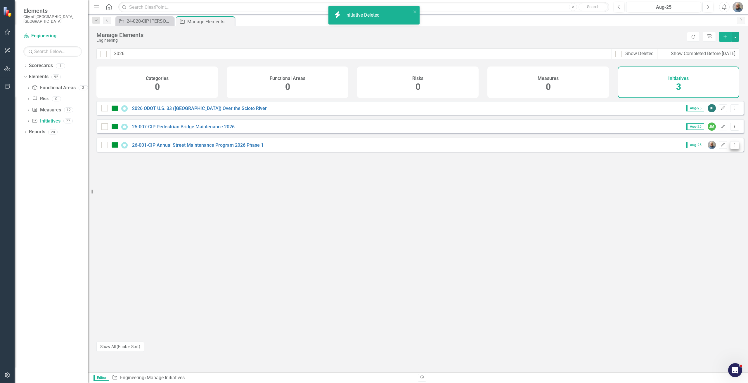
click at [732, 147] on icon "Dropdown Menu" at bounding box center [734, 145] width 5 height 4
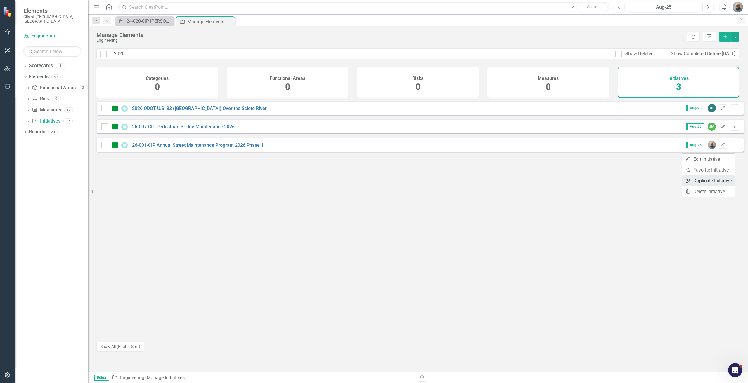
click at [704, 180] on link "Copy Duplicate Initiative" at bounding box center [708, 181] width 52 height 11
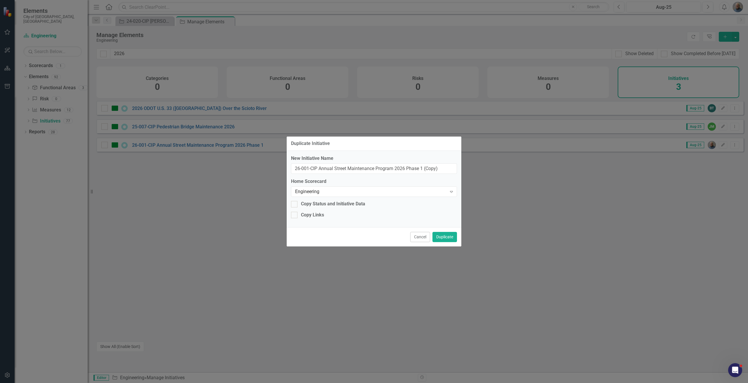
click at [335, 200] on div "New Initiative Name 26-001-CIP Annual Street Maintenance Program 2026 Phase 1 (…" at bounding box center [373, 189] width 175 height 77
click at [334, 201] on div "Copy Status and Initiative Data" at bounding box center [333, 204] width 64 height 7
click at [295, 201] on input "Copy Status and Initiative Data" at bounding box center [293, 203] width 4 height 4
checkbox input "true"
drag, startPoint x: 443, startPoint y: 237, endPoint x: 442, endPoint y: 218, distance: 19.6
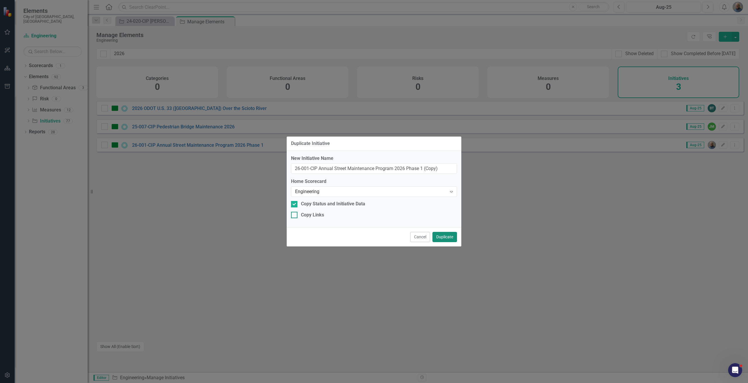
click at [442, 218] on form "Duplicate Initiative New Initiative Name 26-001-CIP Annual Street Maintenance P…" at bounding box center [373, 192] width 175 height 110
drag, startPoint x: 450, startPoint y: 165, endPoint x: 421, endPoint y: 171, distance: 29.2
click at [421, 171] on input "26-001-CIP Annual Street Maintenance Program 2026 Phase 1 (Copy)" at bounding box center [374, 169] width 166 height 11
click at [307, 168] on input "26-001-CIP Annual Street Maintenance Program 2026 Phase 2" at bounding box center [374, 169] width 166 height 11
type input "26-002-CIP Annual Street Maintenance Program 2026 Phase 2"
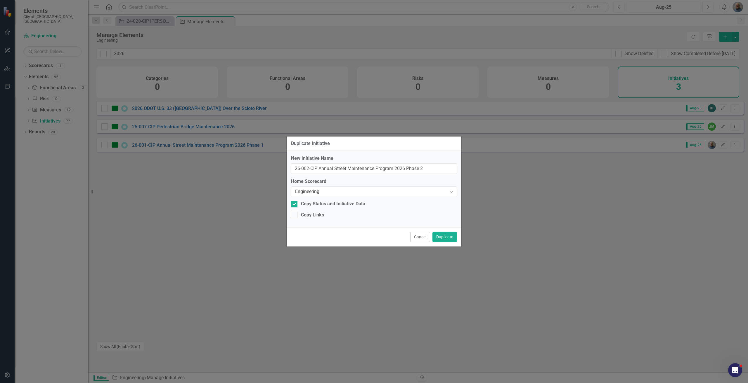
click at [438, 232] on div "Cancel Duplicate" at bounding box center [373, 236] width 175 height 19
click at [438, 236] on button "Duplicate" at bounding box center [444, 237] width 25 height 10
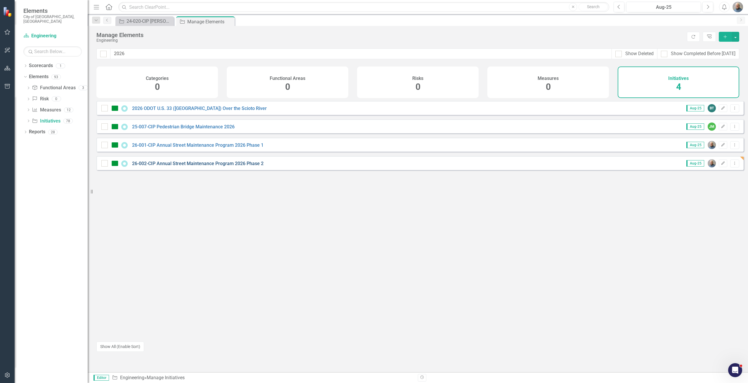
click at [225, 166] on link "26-002-CIP Annual Street Maintenance Program 2026 Phase 2" at bounding box center [197, 164] width 131 height 6
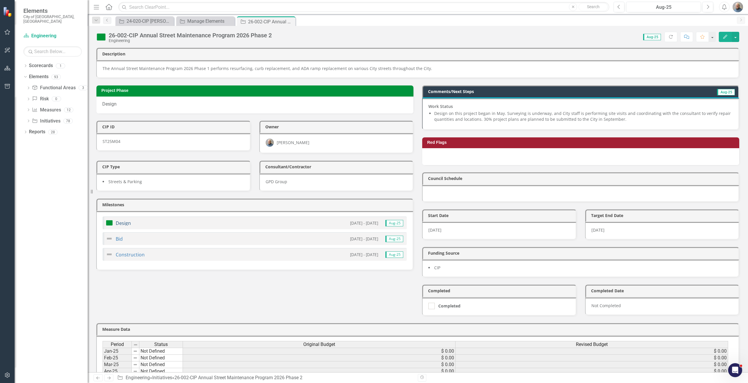
click at [127, 224] on link "Design" at bounding box center [123, 223] width 15 height 6
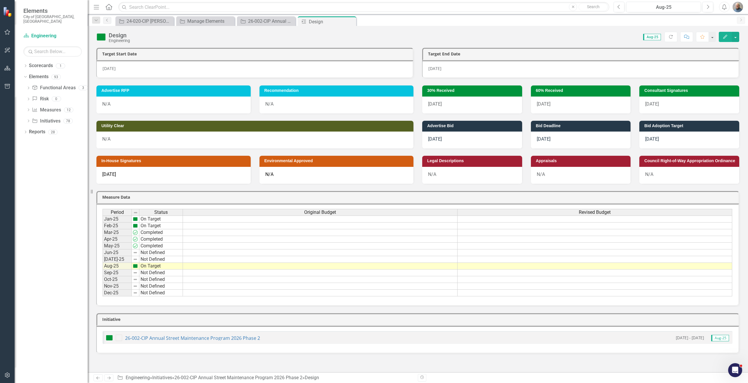
click at [453, 70] on div "[DATE]" at bounding box center [580, 69] width 317 height 18
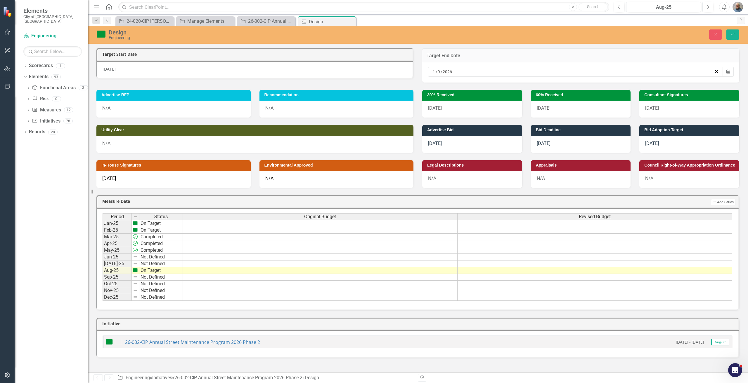
click at [471, 72] on div "[DATE]" at bounding box center [573, 72] width 282 height 6
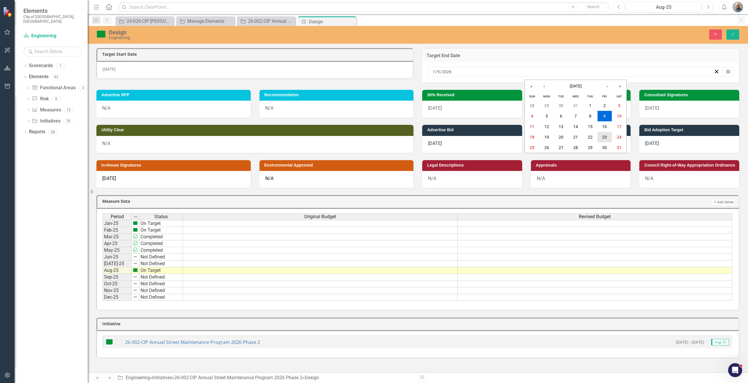
click at [605, 135] on abbr "23" at bounding box center [604, 137] width 5 height 5
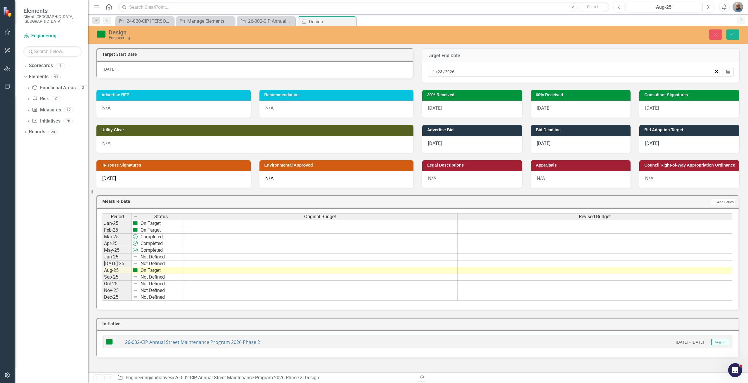
click at [659, 110] on span "[DATE]" at bounding box center [652, 108] width 14 height 6
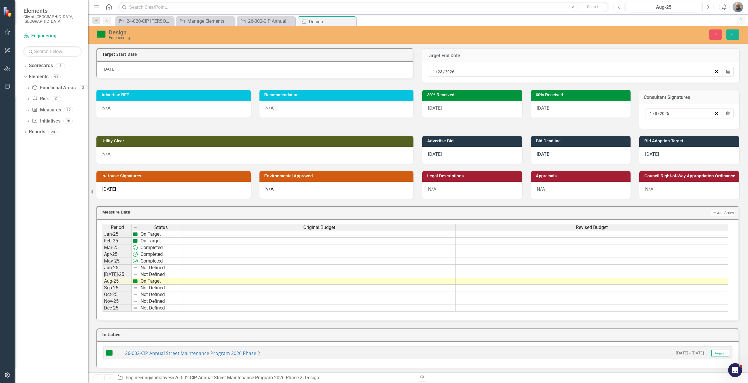
click at [682, 108] on div "[DATE] Calendar" at bounding box center [689, 116] width 100 height 25
click at [677, 115] on div "1 / 8 / 2026" at bounding box center [681, 114] width 65 height 6
click at [708, 181] on button "23" at bounding box center [700, 176] width 15 height 11
click at [571, 106] on div "11/21/25" at bounding box center [581, 109] width 100 height 17
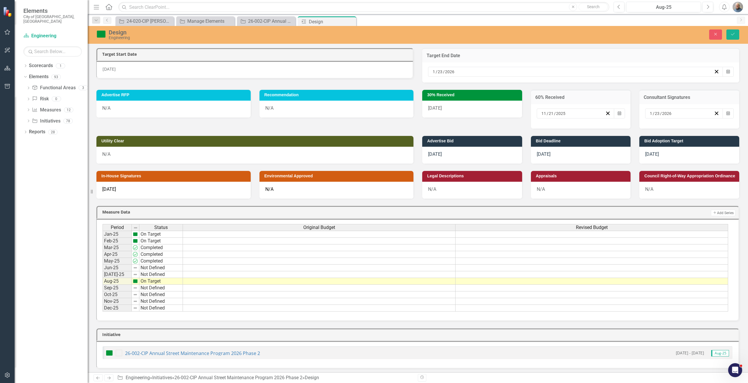
click at [573, 111] on div "11 / 21 / 2025" at bounding box center [572, 114] width 65 height 6
click at [613, 130] on button "›" at bounding box center [619, 125] width 13 height 13
click at [609, 157] on button "12" at bounding box center [616, 155] width 15 height 11
click at [442, 114] on div "[DATE]" at bounding box center [472, 109] width 100 height 17
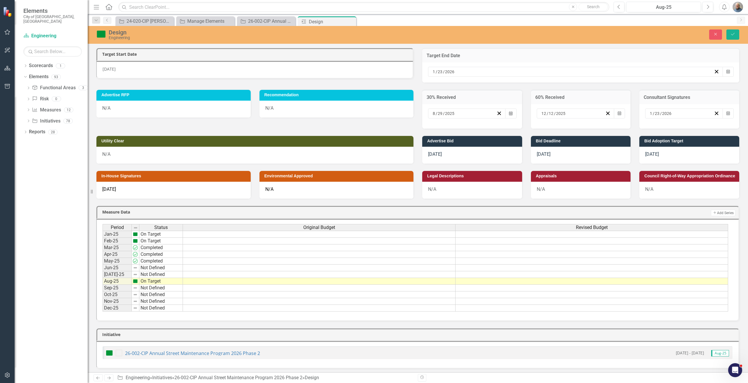
click at [478, 114] on div "8 / 29 / 2025" at bounding box center [464, 114] width 65 height 6
click at [504, 130] on button "›" at bounding box center [510, 125] width 13 height 13
click at [506, 167] on abbr "19" at bounding box center [508, 165] width 5 height 5
click at [168, 189] on div "[DATE]" at bounding box center [173, 190] width 154 height 17
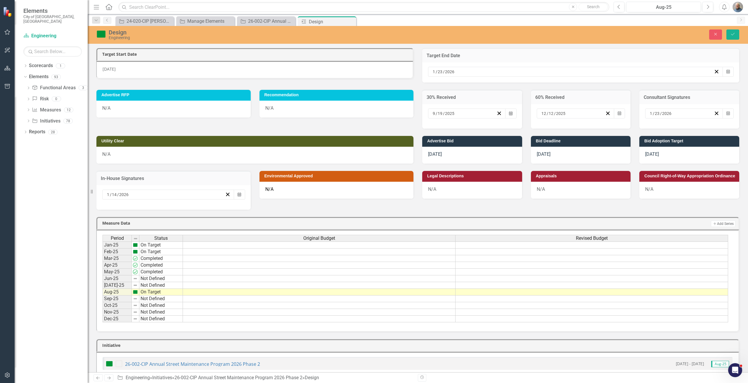
click at [189, 197] on div "1 / 14 / 2026" at bounding box center [165, 195] width 119 height 6
click at [156, 270] on abbr "28" at bounding box center [153, 267] width 5 height 5
click at [136, 245] on img at bounding box center [135, 245] width 5 height 5
click at [156, 247] on td "On Target" at bounding box center [161, 245] width 44 height 7
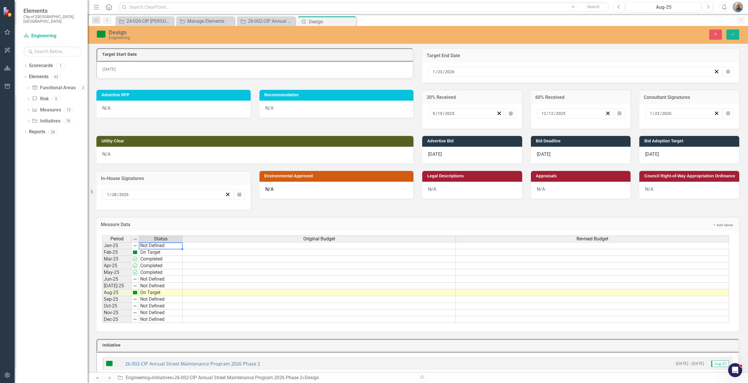
click at [159, 245] on div "Period Status Original Budget Revised Budget Jan-25 Not Defined Feb-25 On Targe…" at bounding box center [415, 280] width 626 height 88
click at [154, 252] on td "On Target" at bounding box center [161, 252] width 44 height 7
click at [157, 254] on div "Period Status Original Budget Revised Budget Jan-25 Not Defined Feb-25 On Targe…" at bounding box center [415, 280] width 626 height 88
click at [155, 258] on td "Completed" at bounding box center [161, 259] width 44 height 7
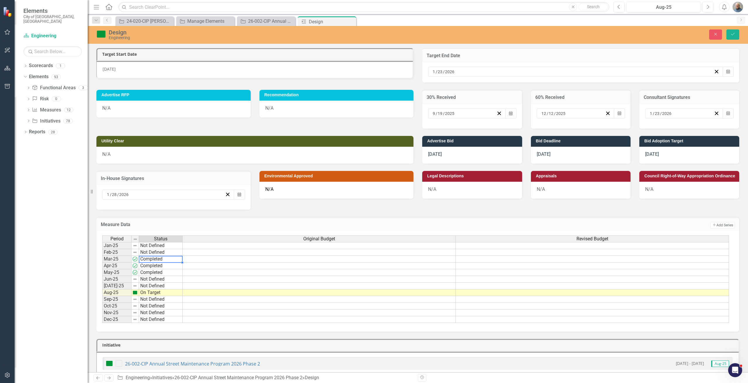
click at [155, 258] on td "Completed" at bounding box center [161, 259] width 44 height 7
click at [161, 259] on div "Period Status Original Budget Revised Budget Jan-25 Not Defined Feb-25 Not Defi…" at bounding box center [415, 280] width 626 height 88
click at [158, 265] on td "Completed" at bounding box center [161, 266] width 44 height 7
click at [165, 265] on div "Period Status Original Budget Revised Budget Jan-25 Not Defined Feb-25 Not Defi…" at bounding box center [415, 280] width 626 height 88
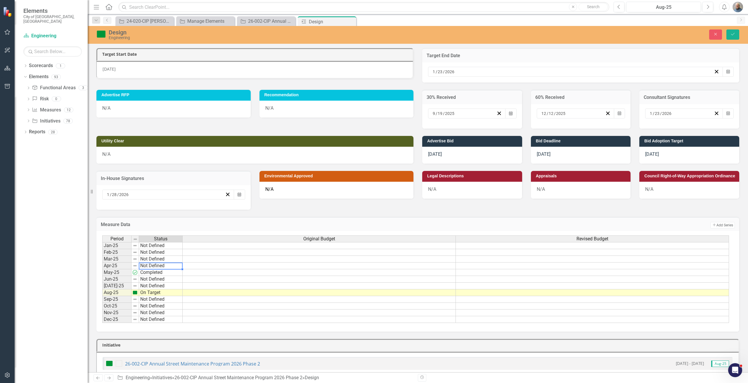
click at [159, 275] on td "Completed" at bounding box center [161, 273] width 44 height 7
type textarea "Not Defined"
click at [161, 271] on div "Period Status Original Budget Revised Budget Jan-25 Not Defined Feb-25 Not Defi…" at bounding box center [415, 280] width 626 height 88
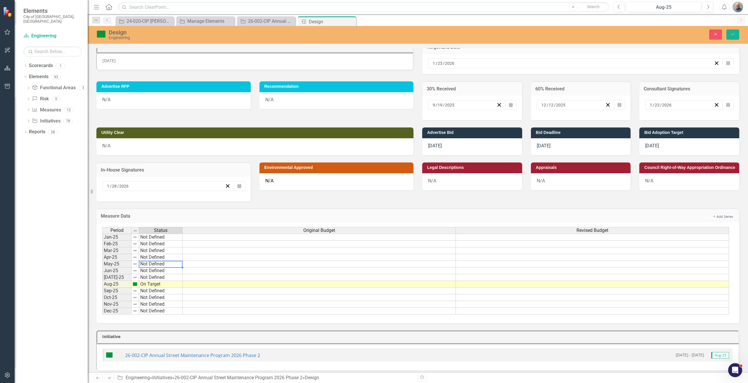
scroll to position [13, 0]
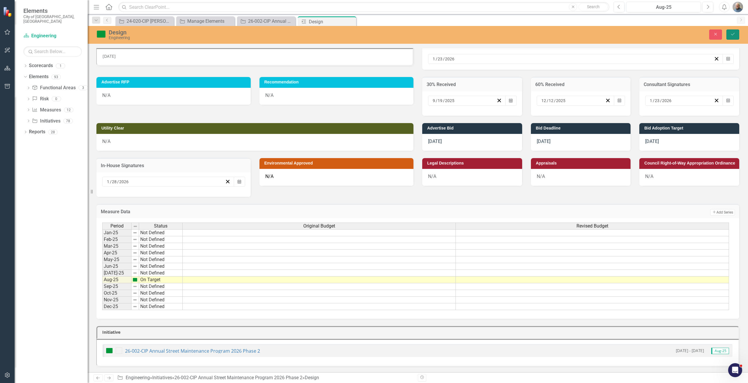
click at [729, 35] on button "Save" at bounding box center [732, 34] width 13 height 10
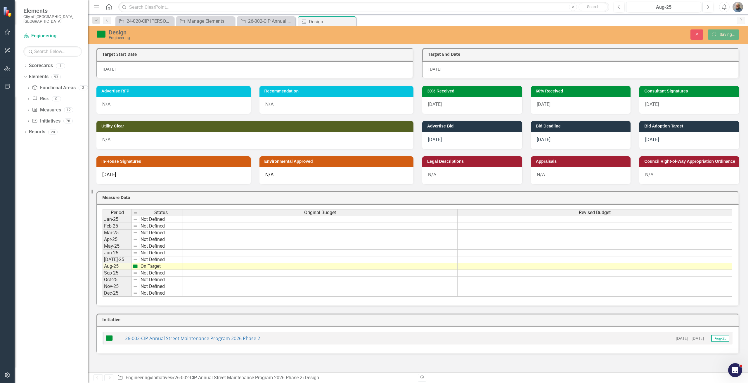
scroll to position [0, 0]
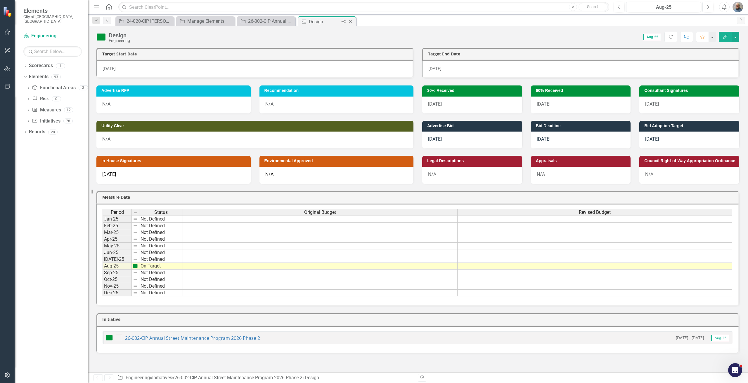
click at [352, 24] on icon "Close" at bounding box center [351, 21] width 6 height 5
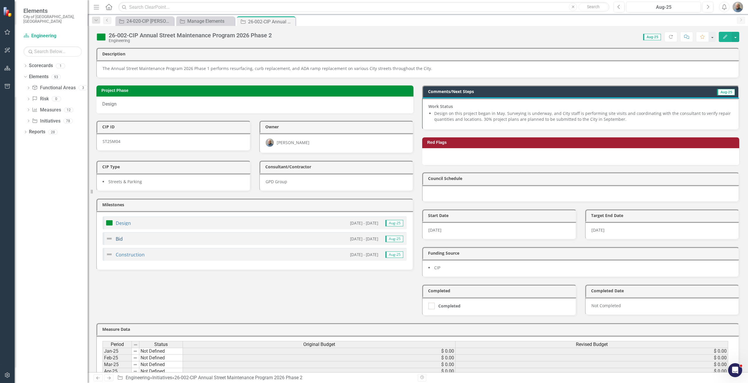
click at [121, 242] on link "Bid" at bounding box center [119, 239] width 7 height 6
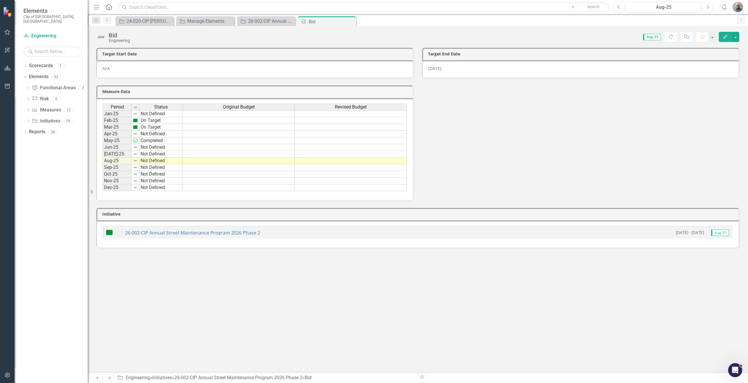
click at [138, 121] on td at bounding box center [136, 120] width 8 height 7
click at [157, 120] on td "On Target" at bounding box center [161, 120] width 44 height 7
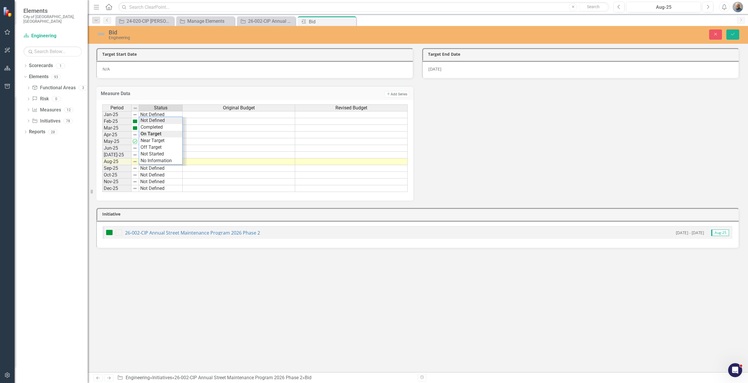
click at [158, 120] on div "Period Status Original Budget Revised Budget Jan-25 Not Defined Feb-25 On Targe…" at bounding box center [254, 149] width 305 height 88
click at [155, 129] on td "On Target" at bounding box center [161, 128] width 44 height 7
type textarea "Not Defined"
click at [160, 129] on div "Period Status Original Budget Revised Budget Jan-25 Not Defined Feb-25 Not Defi…" at bounding box center [254, 149] width 305 height 88
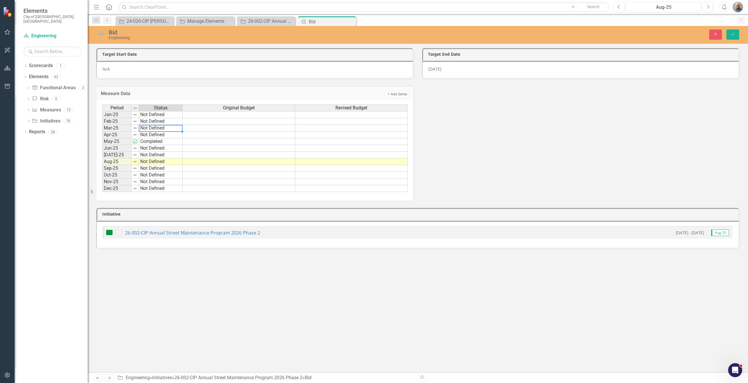
click at [475, 72] on div "5/11/26" at bounding box center [580, 70] width 317 height 18
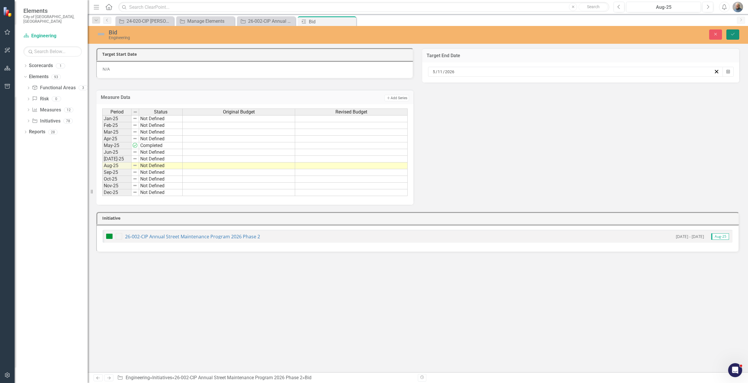
click at [728, 33] on button "Save" at bounding box center [732, 34] width 13 height 10
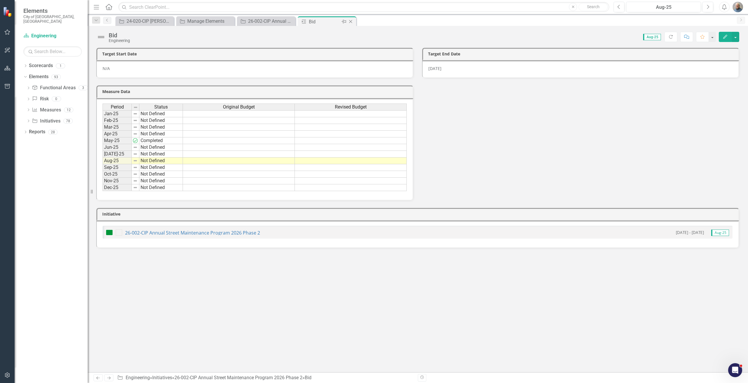
click at [349, 23] on icon "Close" at bounding box center [351, 21] width 6 height 5
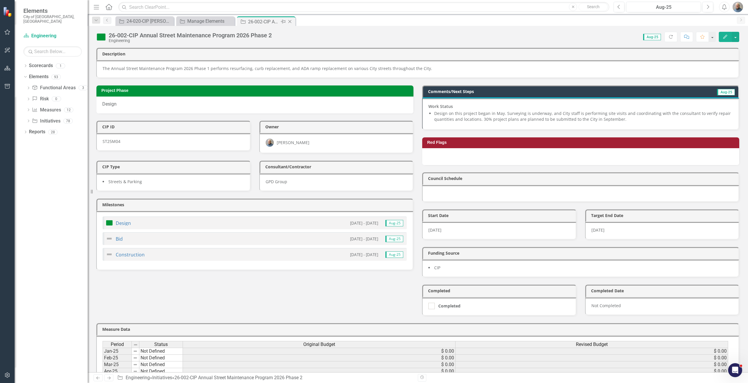
click at [289, 21] on icon "Close" at bounding box center [290, 21] width 6 height 5
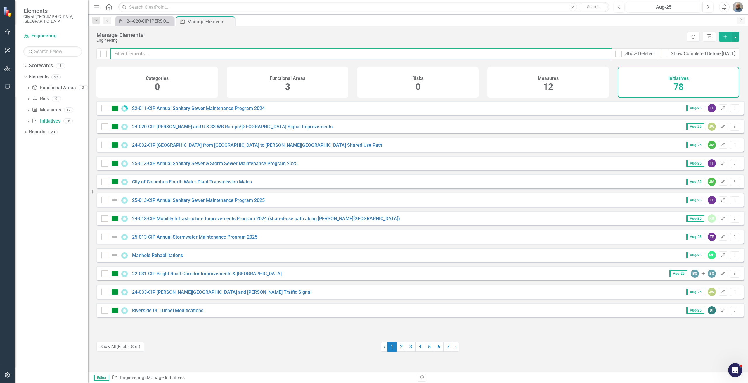
click at [214, 52] on input "text" at bounding box center [360, 53] width 501 height 11
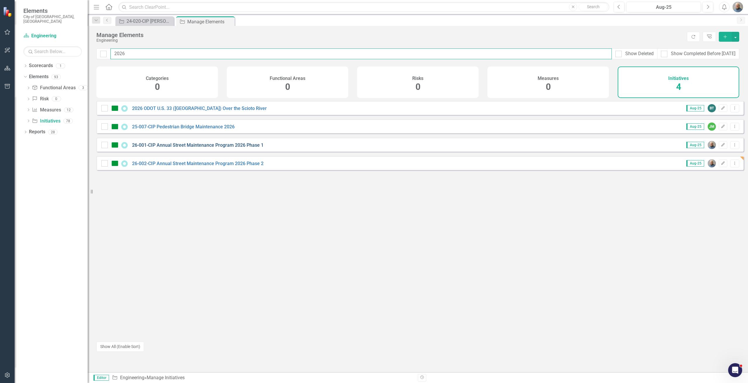
type input "2026"
click at [167, 148] on link "26-001-CIP Annual Street Maintenance Program 2026 Phase 1" at bounding box center [197, 146] width 131 height 6
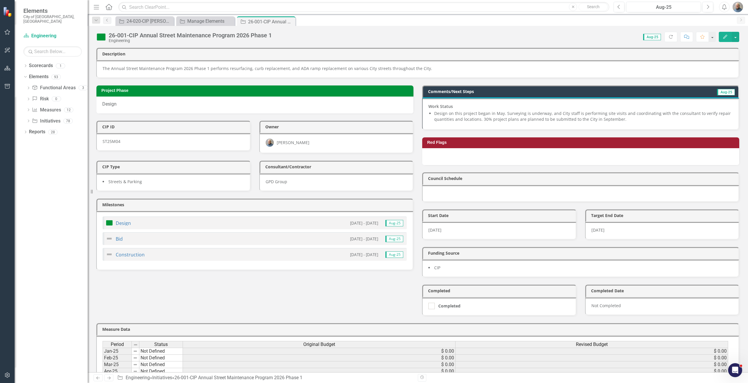
click at [146, 220] on div "Design 7/2/25 - 1/9/26 Aug-25" at bounding box center [255, 223] width 304 height 13
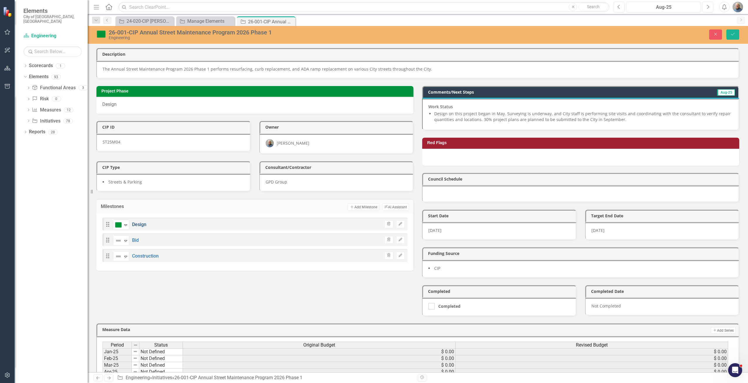
click at [142, 224] on link "Design" at bounding box center [139, 225] width 14 height 6
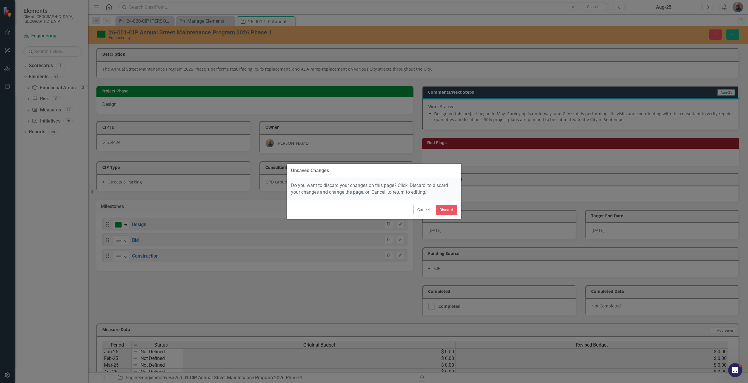
click at [458, 211] on div "Cancel Discard" at bounding box center [373, 209] width 175 height 19
click at [452, 211] on button "Discard" at bounding box center [445, 210] width 21 height 10
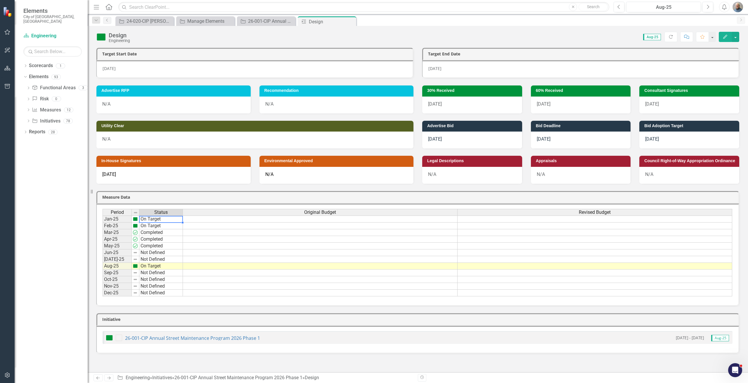
click at [142, 219] on td "On Target" at bounding box center [161, 219] width 44 height 7
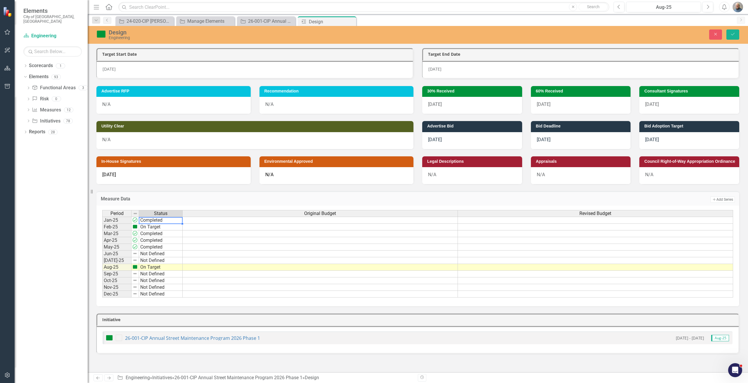
click at [156, 223] on div "Period Status Original Budget Revised Budget Jan-25 Completed Feb-25 On Target …" at bounding box center [417, 254] width 631 height 88
click at [154, 222] on td "Completed" at bounding box center [161, 220] width 44 height 7
click at [156, 223] on div "Period Status Original Budget Revised Budget Jan-25 Completed Feb-25 On Target …" at bounding box center [417, 254] width 631 height 88
click at [157, 220] on td "Completed" at bounding box center [161, 220] width 44 height 7
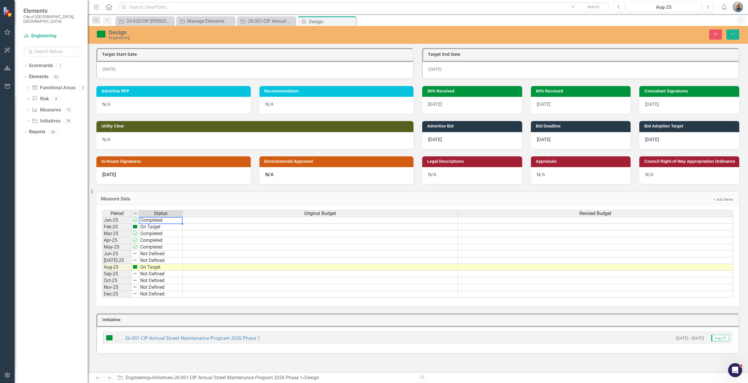
click at [157, 220] on td "Completed" at bounding box center [161, 220] width 44 height 7
click at [157, 220] on div "Period Status Original Budget Revised Budget Jan-25 Not Defined Feb-25 On Targe…" at bounding box center [417, 254] width 631 height 88
click at [102, 224] on div "Period Status Jan-25 Not Defined Feb-25 On Target Mar-25 Completed Apr-25 Compl…" at bounding box center [102, 254] width 0 height 88
click at [156, 224] on div at bounding box center [161, 224] width 44 height 1
click at [156, 224] on div "Period Status Original Budget Revised Budget Jan-25 Not Defined Feb-25 Not Defi…" at bounding box center [417, 254] width 631 height 88
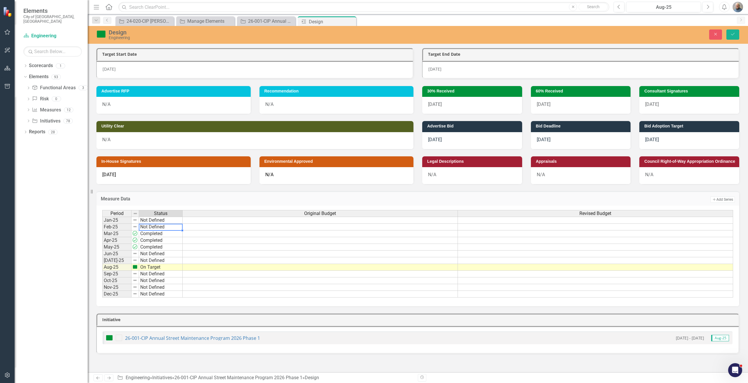
click at [152, 234] on td "Completed" at bounding box center [161, 234] width 44 height 7
click at [152, 234] on div "Period Status Original Budget Revised Budget Jan-25 Not Defined Feb-25 Not Defi…" at bounding box center [417, 254] width 631 height 88
click at [151, 239] on td "Completed" at bounding box center [161, 240] width 44 height 7
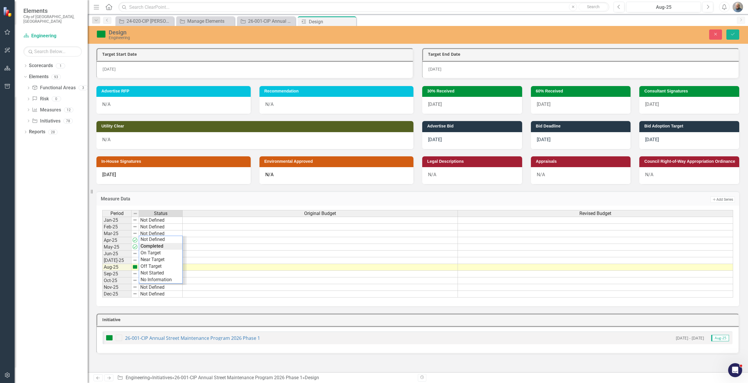
click at [151, 239] on div "Period Status Original Budget Revised Budget Jan-25 Not Defined Feb-25 Not Defi…" at bounding box center [417, 254] width 631 height 88
click at [148, 246] on td "Completed" at bounding box center [161, 247] width 44 height 7
type textarea "Not Defined"
click at [147, 245] on div "Period Status Original Budget Revised Budget Jan-25 Not Defined Feb-25 Not Defi…" at bounding box center [417, 254] width 631 height 88
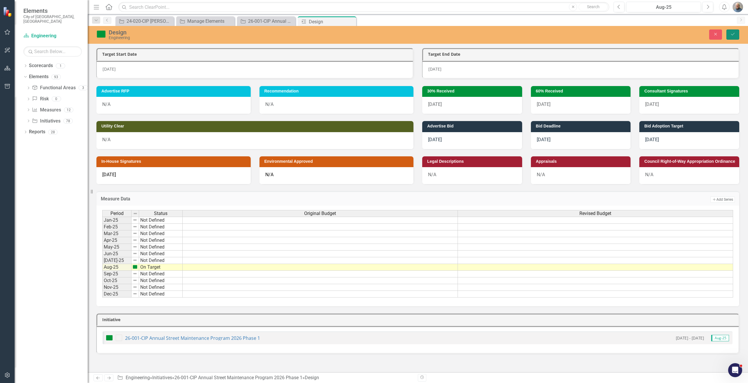
click at [736, 34] on button "Save" at bounding box center [732, 34] width 13 height 10
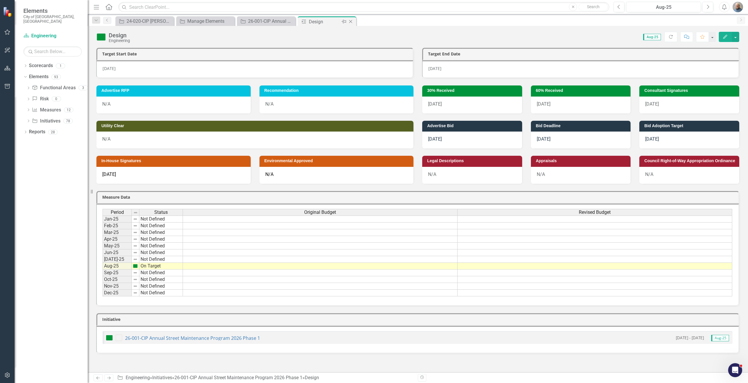
click at [351, 25] on div "Close" at bounding box center [350, 21] width 7 height 7
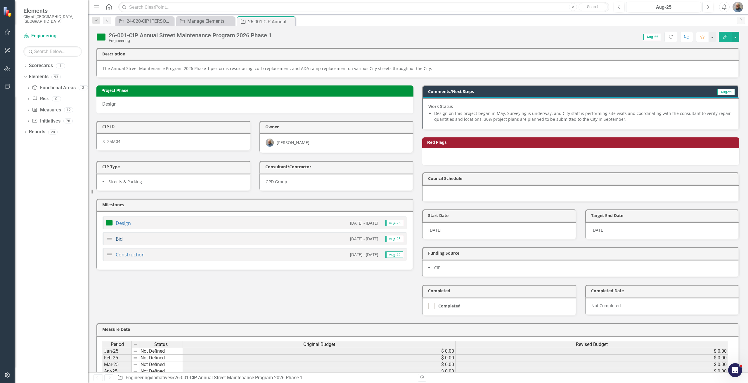
click at [116, 240] on link "Bid" at bounding box center [119, 239] width 7 height 6
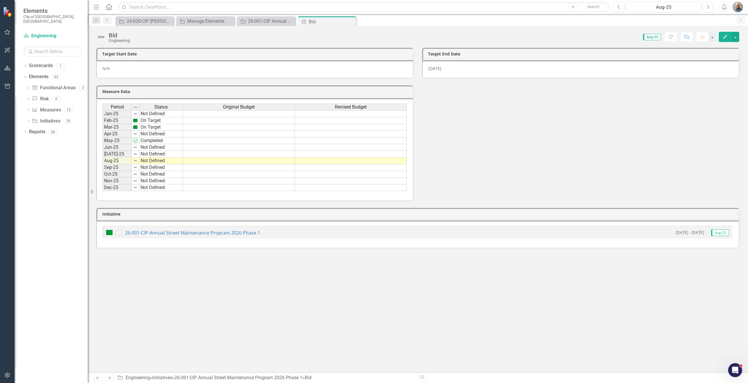
click at [150, 128] on td "On Target" at bounding box center [161, 127] width 44 height 7
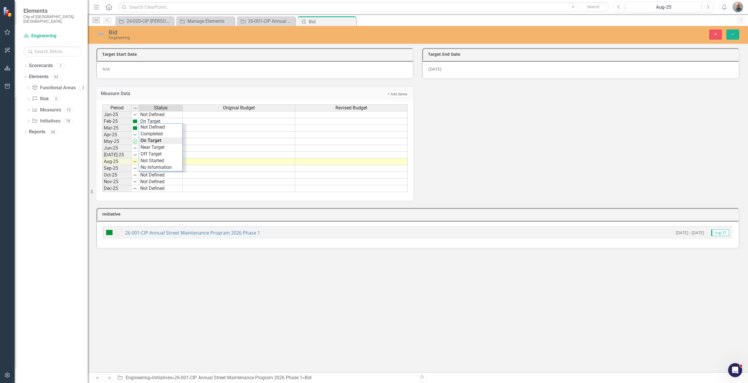
click at [150, 128] on div "Period Status Original Budget Revised Budget Jan-25 Not Defined Feb-25 On Targe…" at bounding box center [254, 149] width 305 height 88
click at [152, 122] on td "On Target" at bounding box center [161, 121] width 44 height 7
click at [152, 121] on td "On Target" at bounding box center [161, 121] width 44 height 7
type textarea "Not Defined"
click at [154, 122] on div "Period Status Original Budget Revised Budget Jan-25 Not Defined Feb-25 On Targe…" at bounding box center [254, 149] width 305 height 88
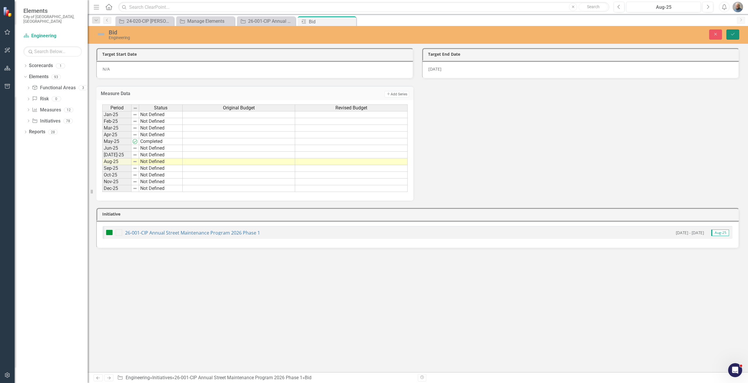
click at [731, 33] on icon "Save" at bounding box center [732, 34] width 5 height 4
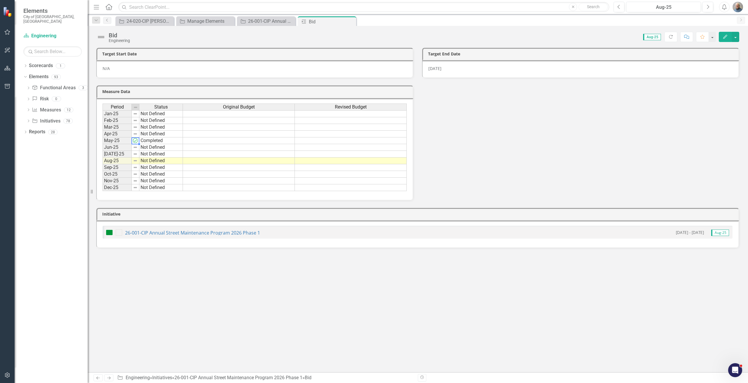
click at [136, 142] on img at bounding box center [135, 140] width 5 height 5
click at [145, 142] on td "Completed" at bounding box center [161, 141] width 44 height 7
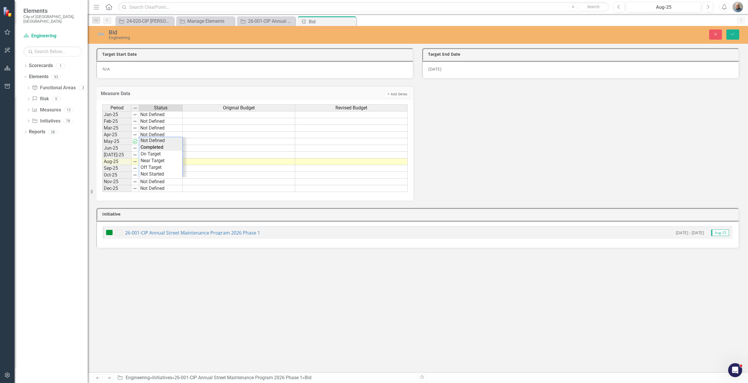
type textarea "Not Defined"
click at [150, 142] on div "Period Status Original Budget Revised Budget Jan-25 Not Defined Feb-25 Not Defi…" at bounding box center [254, 149] width 305 height 88
click at [729, 33] on button "Save" at bounding box center [732, 34] width 13 height 10
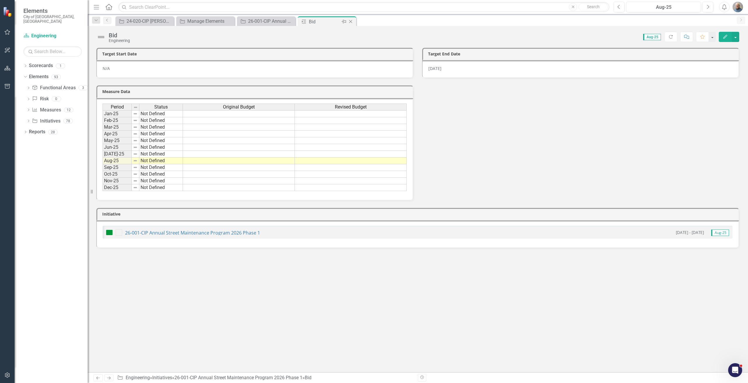
click at [350, 22] on icon "Close" at bounding box center [351, 21] width 6 height 5
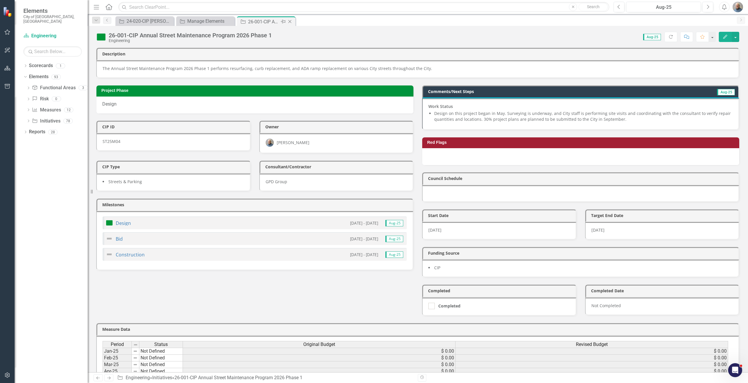
click at [290, 22] on icon at bounding box center [289, 21] width 3 height 3
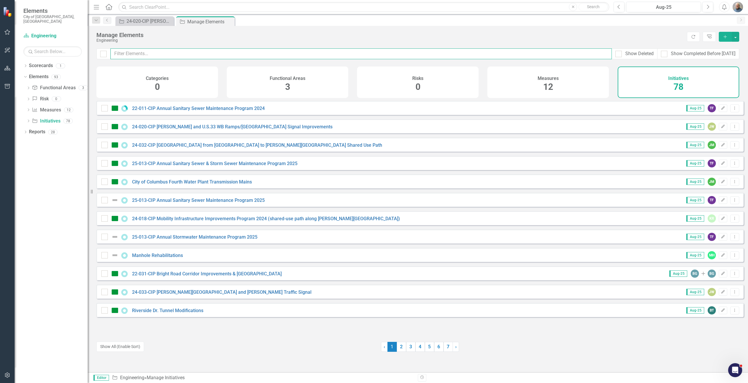
click at [157, 50] on input "text" at bounding box center [360, 53] width 501 height 11
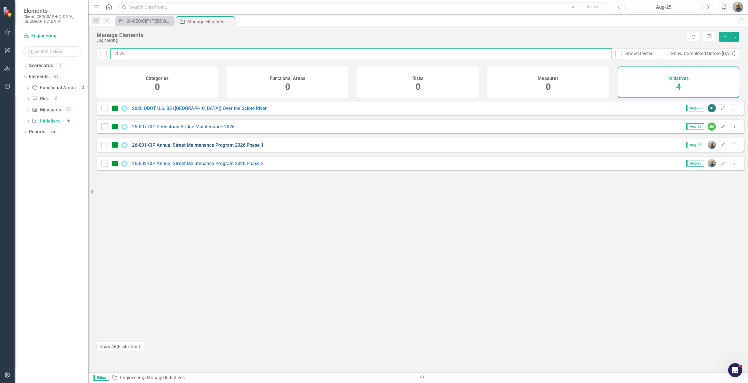
type input "2026"
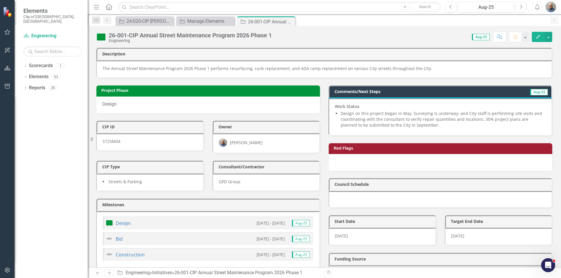
click at [139, 139] on div "ST25M04" at bounding box center [149, 142] width 107 height 18
click at [140, 139] on div "ST25M04" at bounding box center [149, 142] width 107 height 18
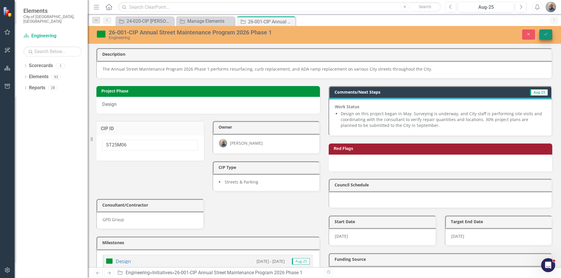
type input "ST25M06"
click at [548, 35] on icon "Save" at bounding box center [545, 34] width 5 height 4
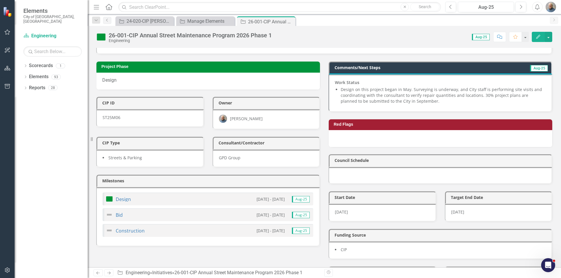
scroll to position [58, 0]
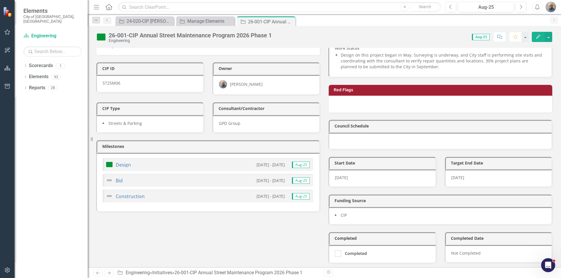
click at [122, 162] on div "Design" at bounding box center [118, 164] width 25 height 7
click at [127, 165] on link "Design" at bounding box center [123, 165] width 15 height 6
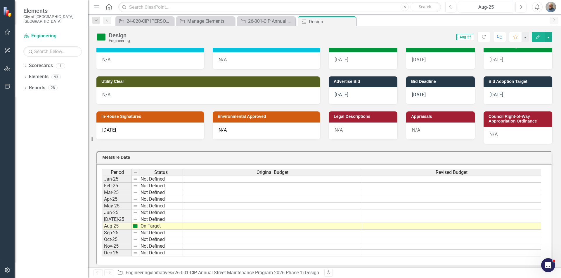
scroll to position [88, 0]
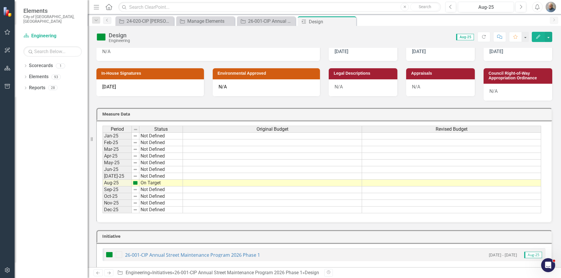
click at [154, 175] on td "Not Defined" at bounding box center [161, 176] width 44 height 7
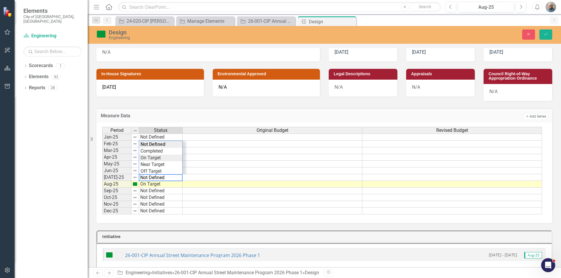
type textarea "On Target"
click at [157, 158] on div "Period Status Original Budget Revised Budget Jan-25 Not Defined Feb-25 Not Defi…" at bounding box center [322, 171] width 440 height 88
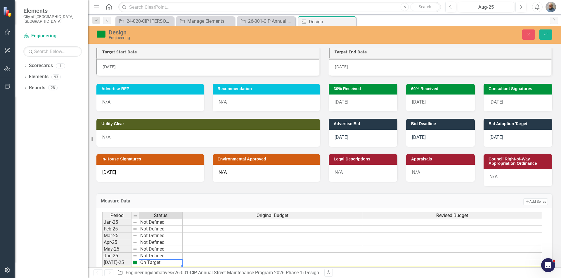
scroll to position [0, 0]
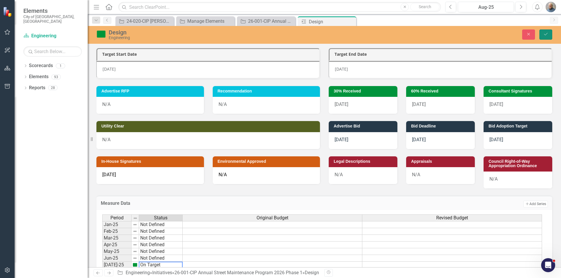
click at [541, 38] on button "Save" at bounding box center [545, 34] width 13 height 10
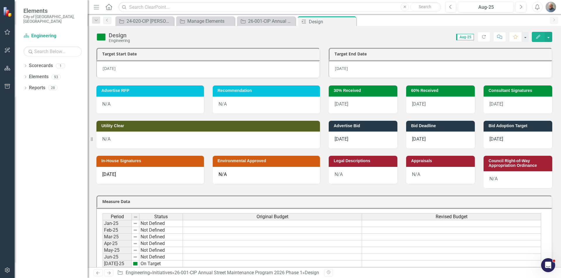
drag, startPoint x: 349, startPoint y: 22, endPoint x: 345, endPoint y: 30, distance: 9.2
click at [0, 0] on icon "Close" at bounding box center [0, 0] width 0 height 0
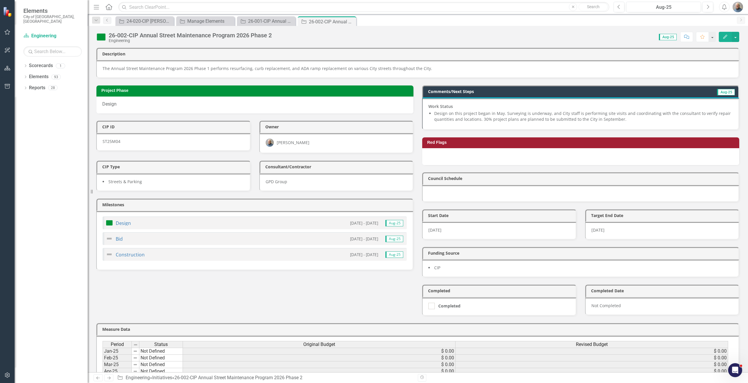
click at [138, 143] on div "ST25M04" at bounding box center [173, 142] width 154 height 18
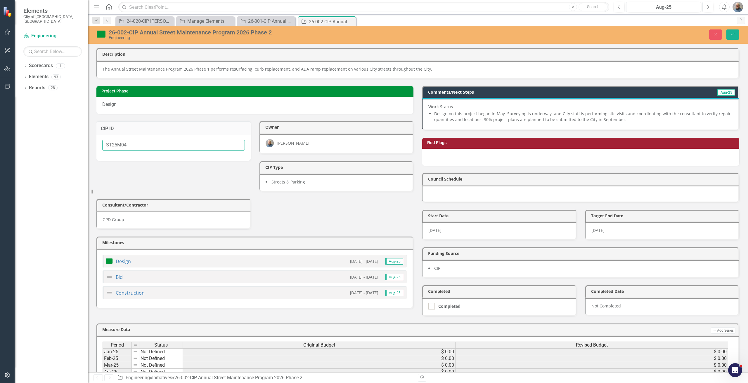
click at [152, 146] on input "ST25M04" at bounding box center [173, 145] width 143 height 11
type input "ST25M06"
click at [730, 36] on icon "Save" at bounding box center [732, 34] width 5 height 4
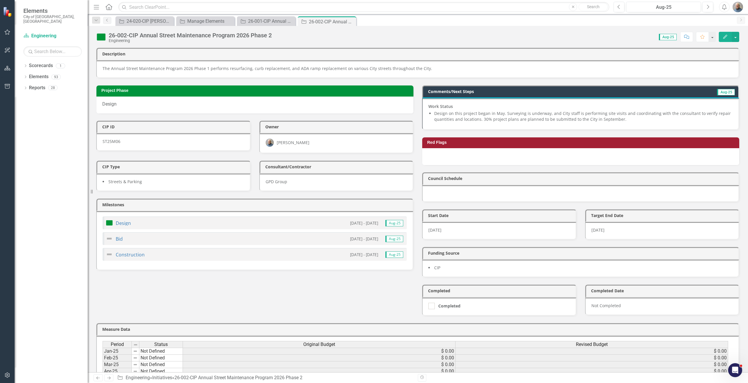
click at [121, 220] on div "Design" at bounding box center [118, 223] width 25 height 7
click at [123, 225] on link "Design" at bounding box center [123, 223] width 15 height 6
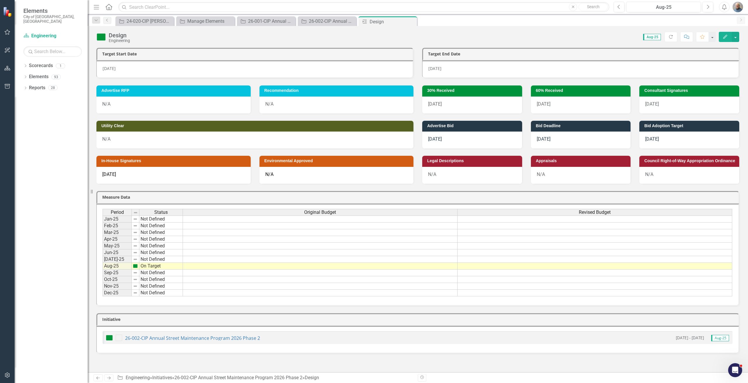
click at [153, 259] on td "Not Defined" at bounding box center [161, 259] width 44 height 7
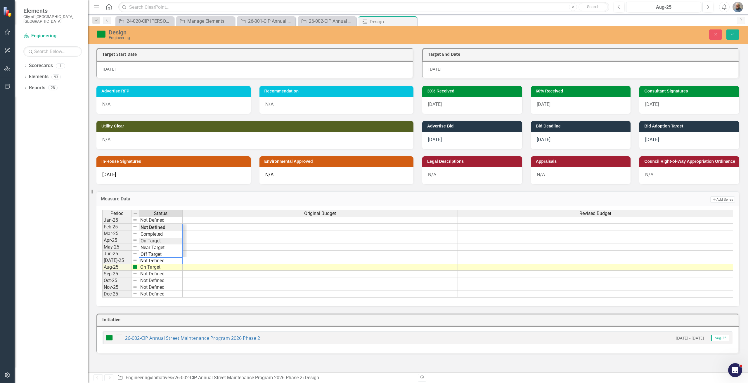
type textarea "On Target"
click at [162, 239] on div "Period Status Original Budget Revised Budget Jan-25 Not Defined Feb-25 Not Defi…" at bounding box center [417, 254] width 631 height 88
click at [730, 36] on icon "Save" at bounding box center [732, 34] width 5 height 4
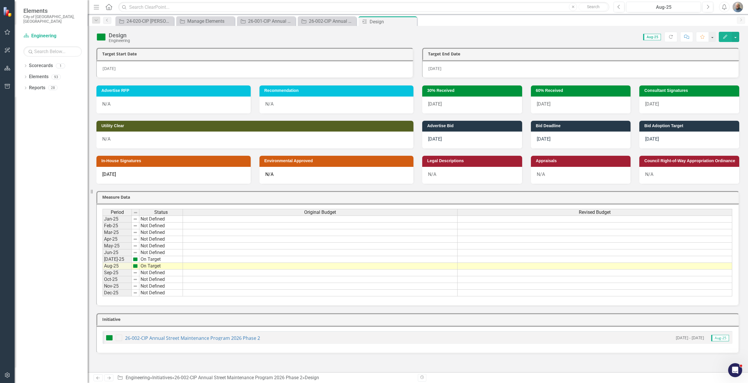
click at [0, 0] on icon "Close" at bounding box center [0, 0] width 0 height 0
